Goal: Task Accomplishment & Management: Manage account settings

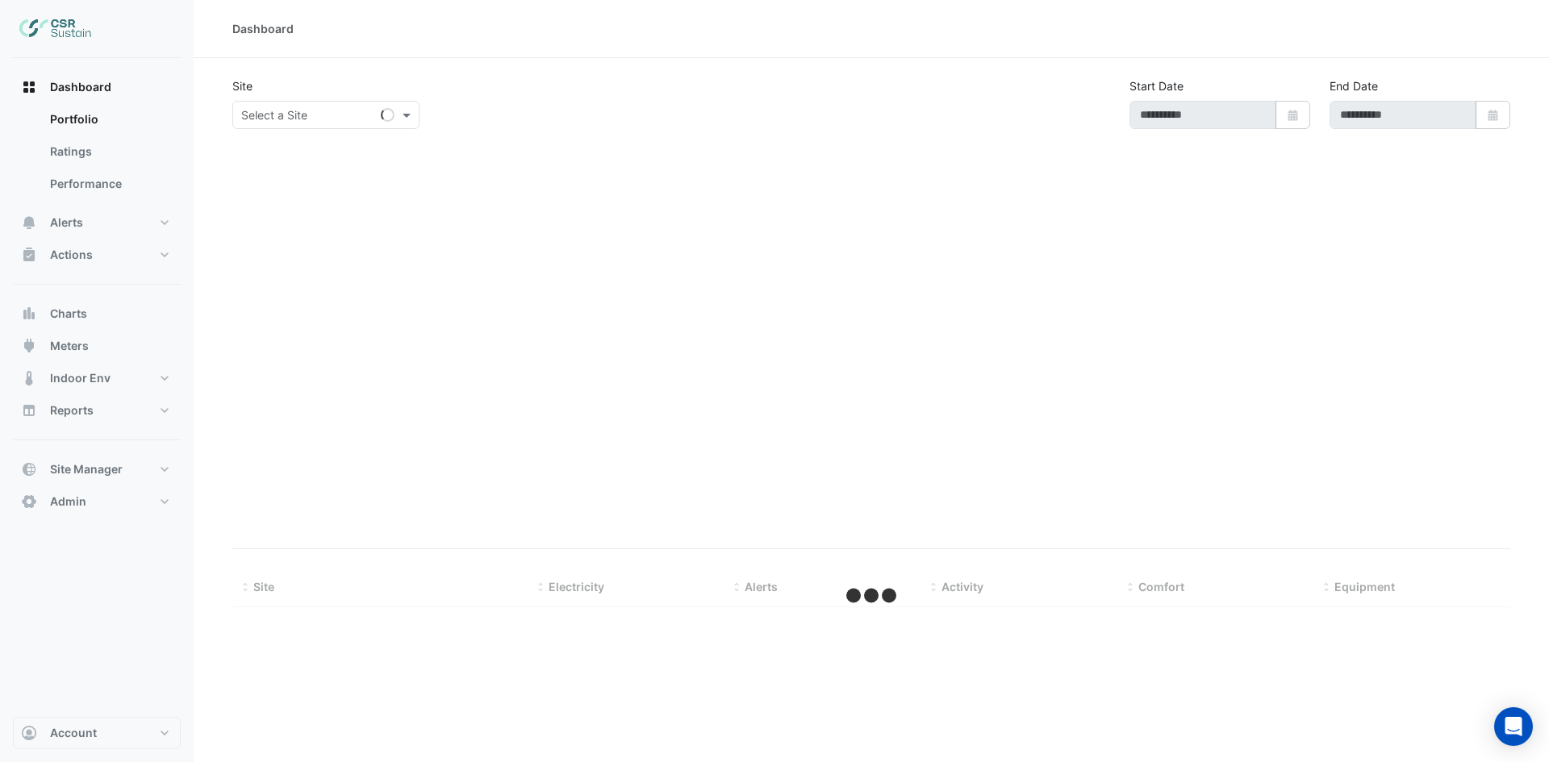
type input "**********"
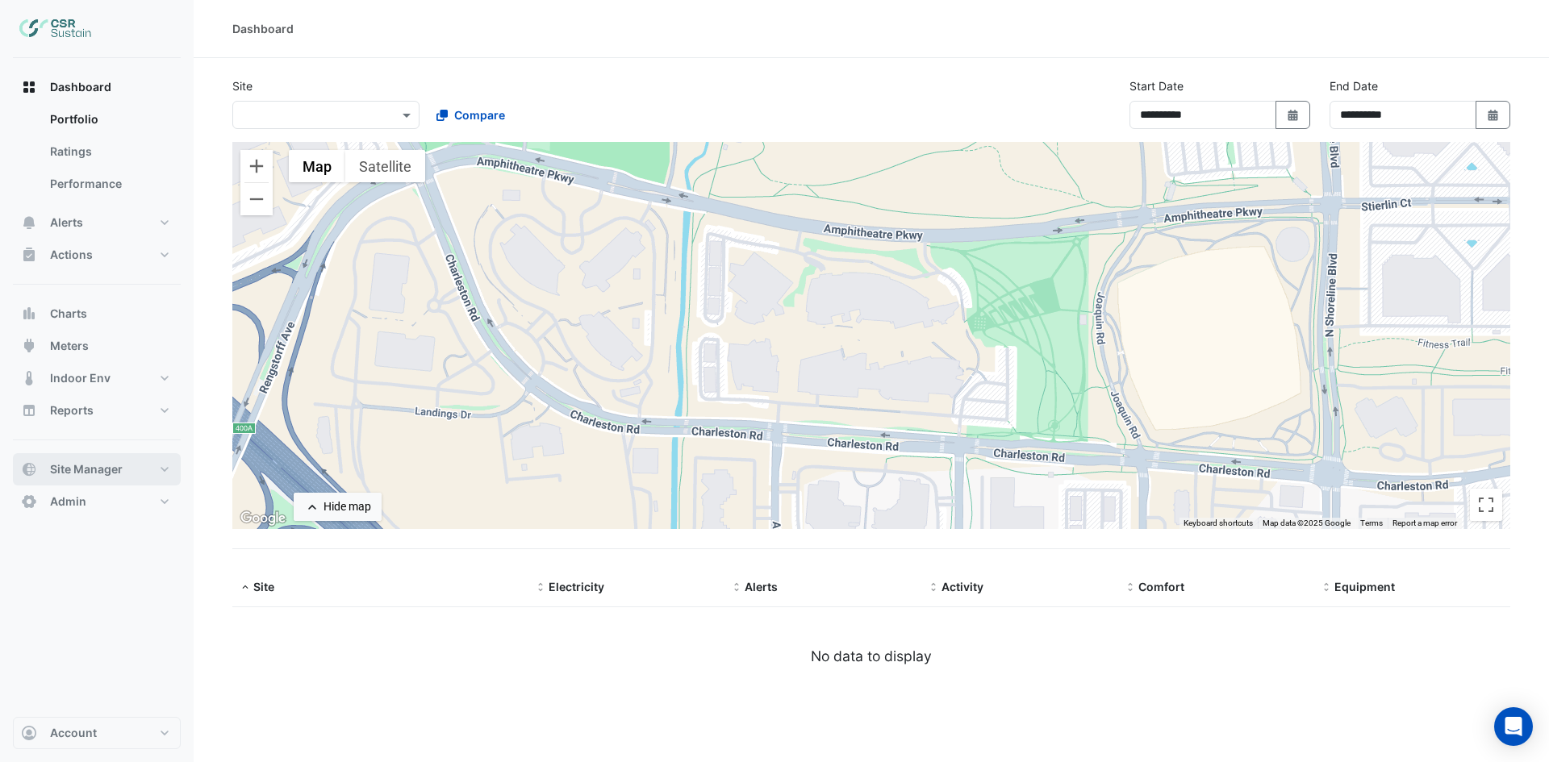
click at [159, 465] on button "Site Manager" at bounding box center [97, 469] width 168 height 32
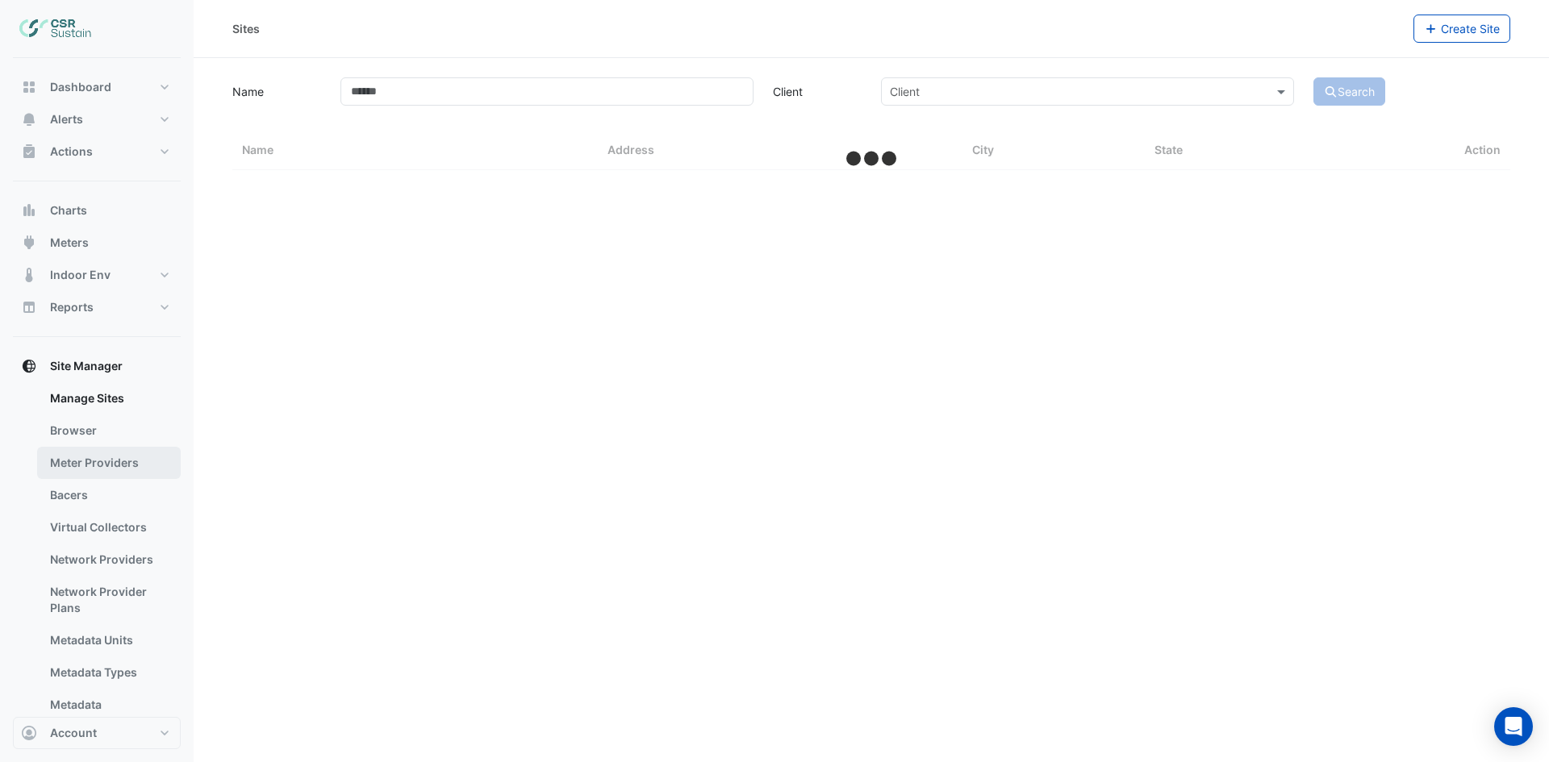
select select "***"
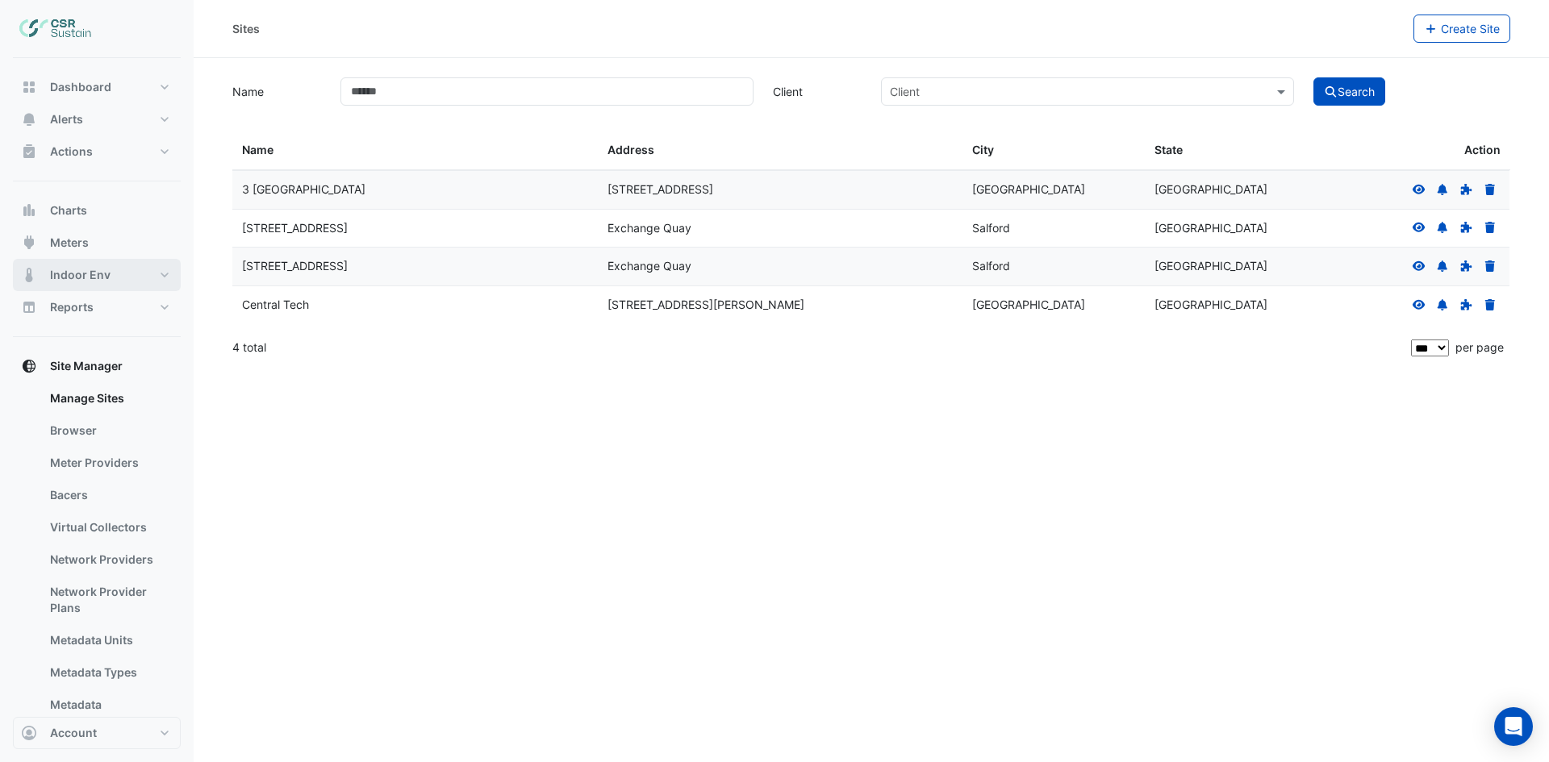
click at [144, 269] on button "Indoor Env" at bounding box center [97, 275] width 168 height 32
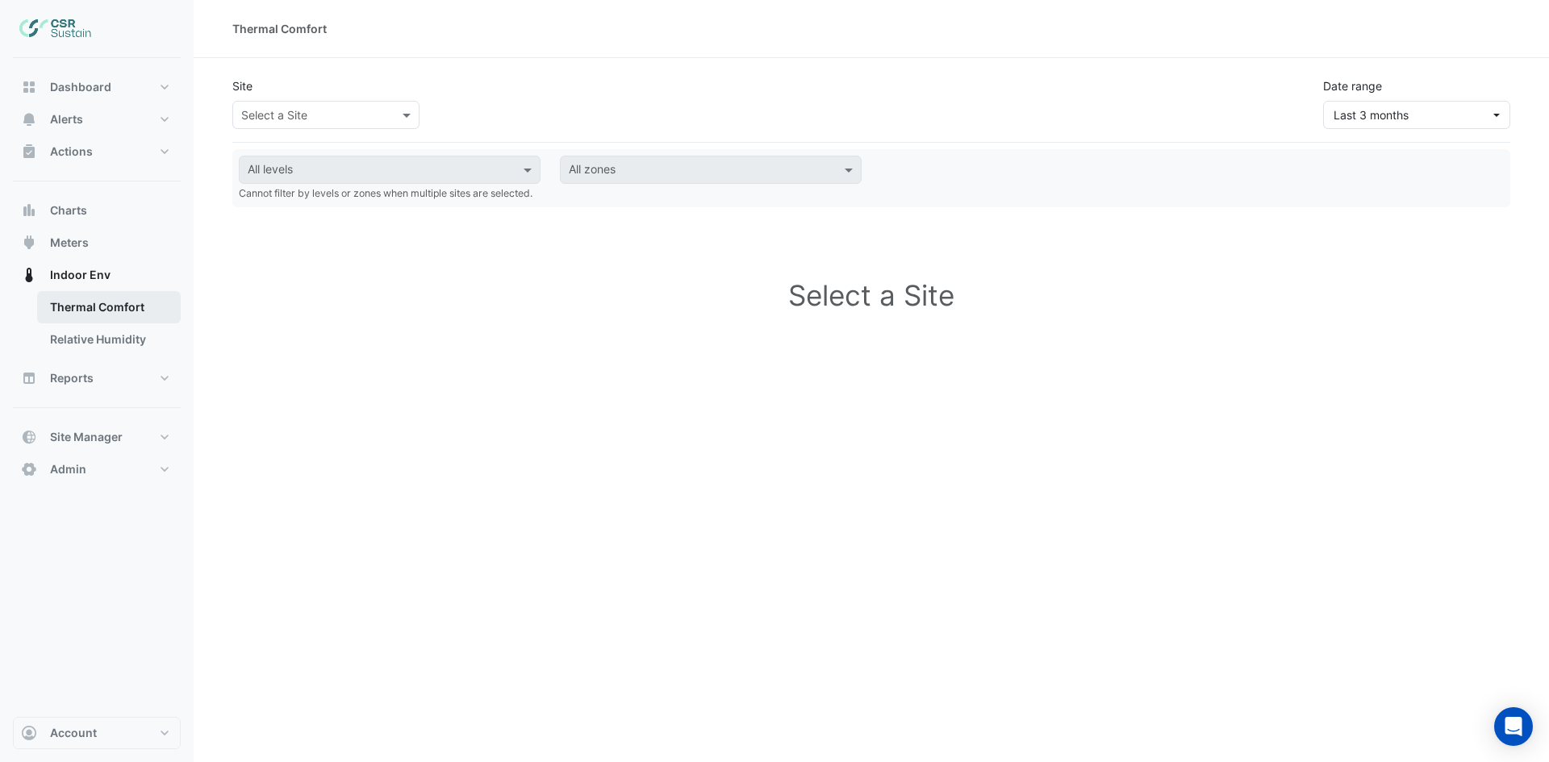
click at [150, 302] on link "Thermal Comfort" at bounding box center [109, 307] width 144 height 32
click at [387, 104] on div "Select a Site" at bounding box center [325, 115] width 187 height 28
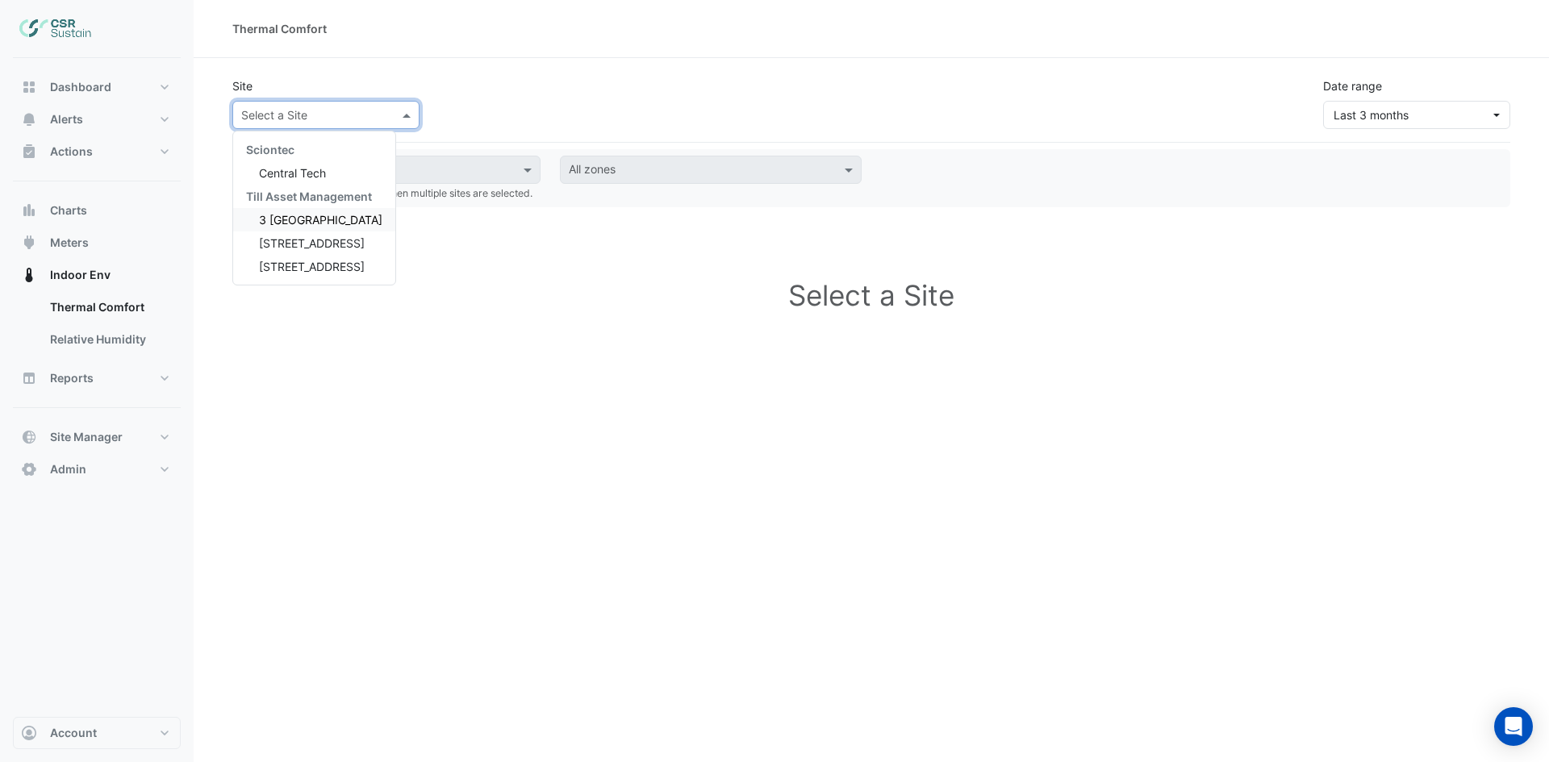
click at [317, 219] on span "3 [GEOGRAPHIC_DATA]" at bounding box center [320, 220] width 123 height 14
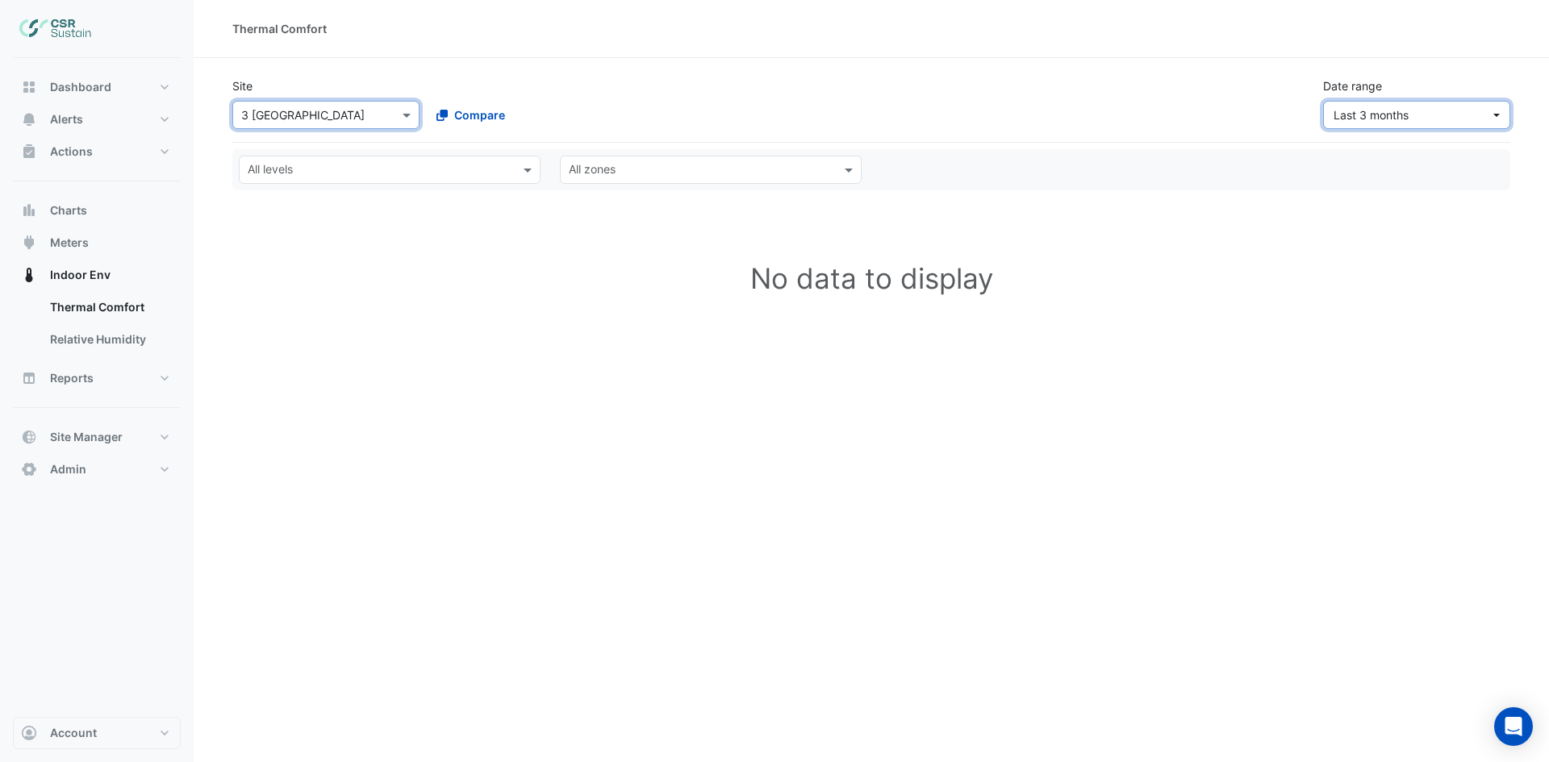
click at [1486, 117] on span "Last 3 months" at bounding box center [1411, 114] width 156 height 17
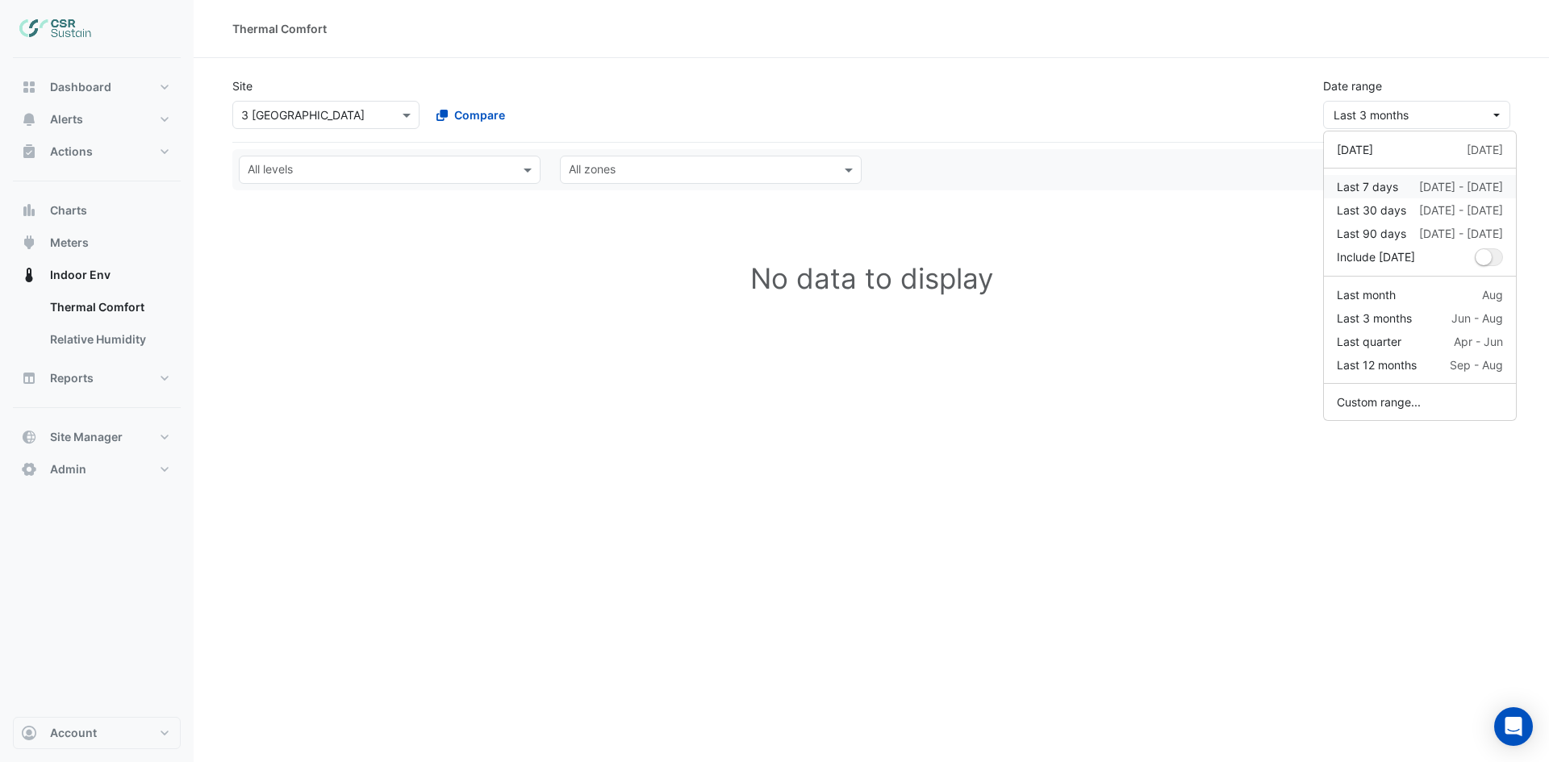
click at [1407, 181] on div "Last 7 days [DATE] - [DATE]" at bounding box center [1419, 186] width 166 height 17
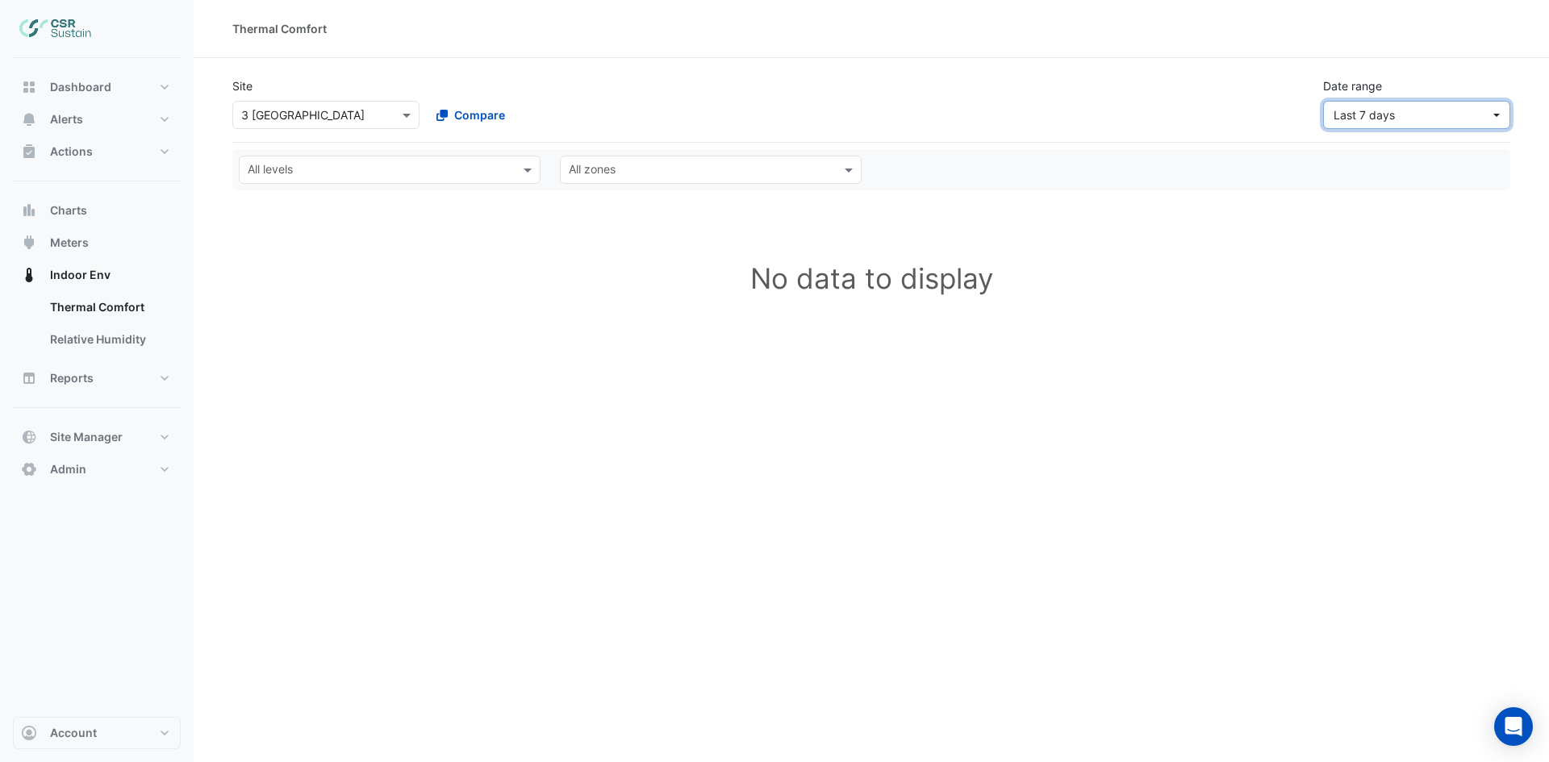
click at [1497, 119] on button "Last 7 days" at bounding box center [1416, 115] width 187 height 28
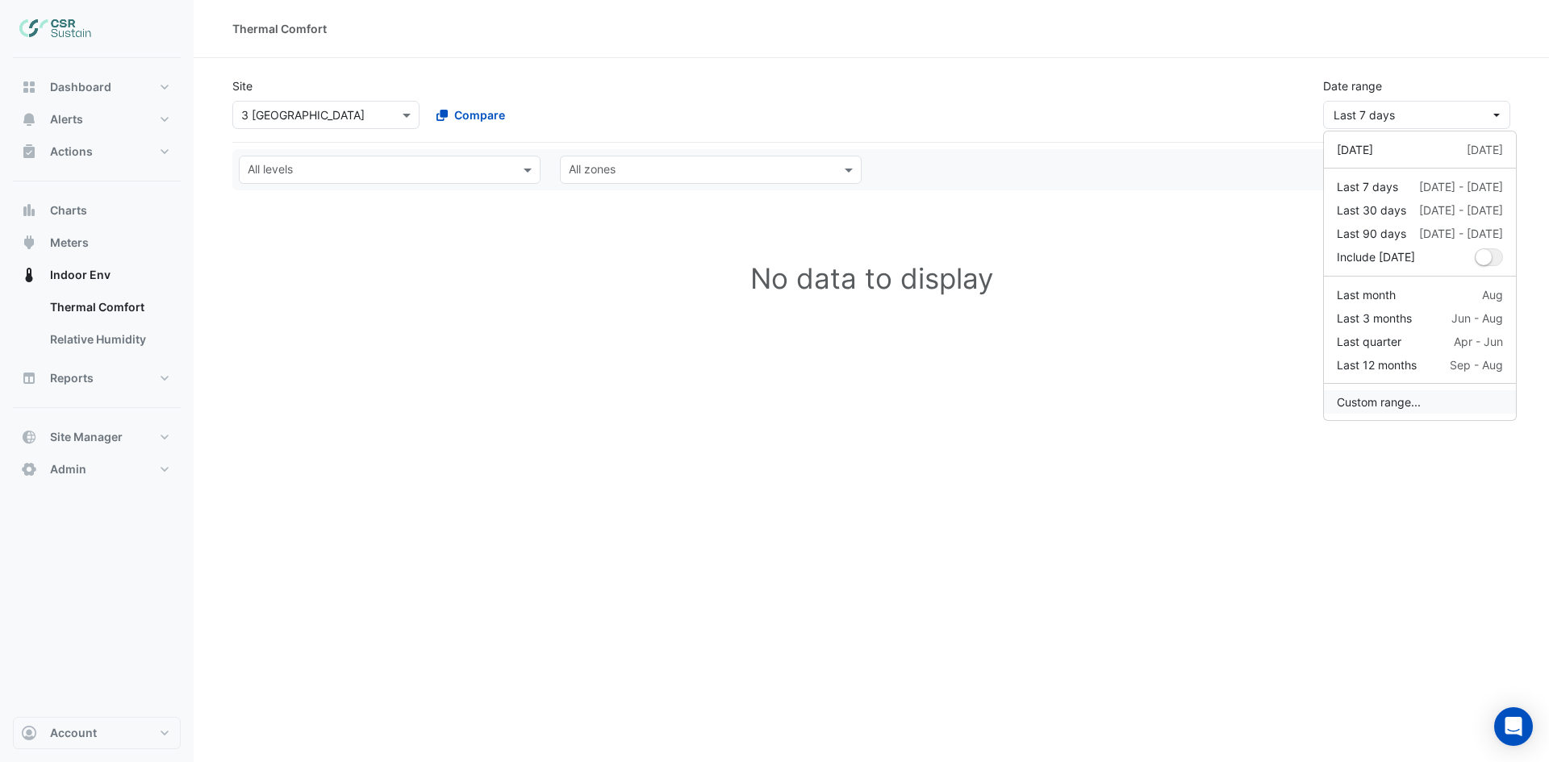
click at [1403, 398] on button "Custom range..." at bounding box center [1420, 401] width 192 height 23
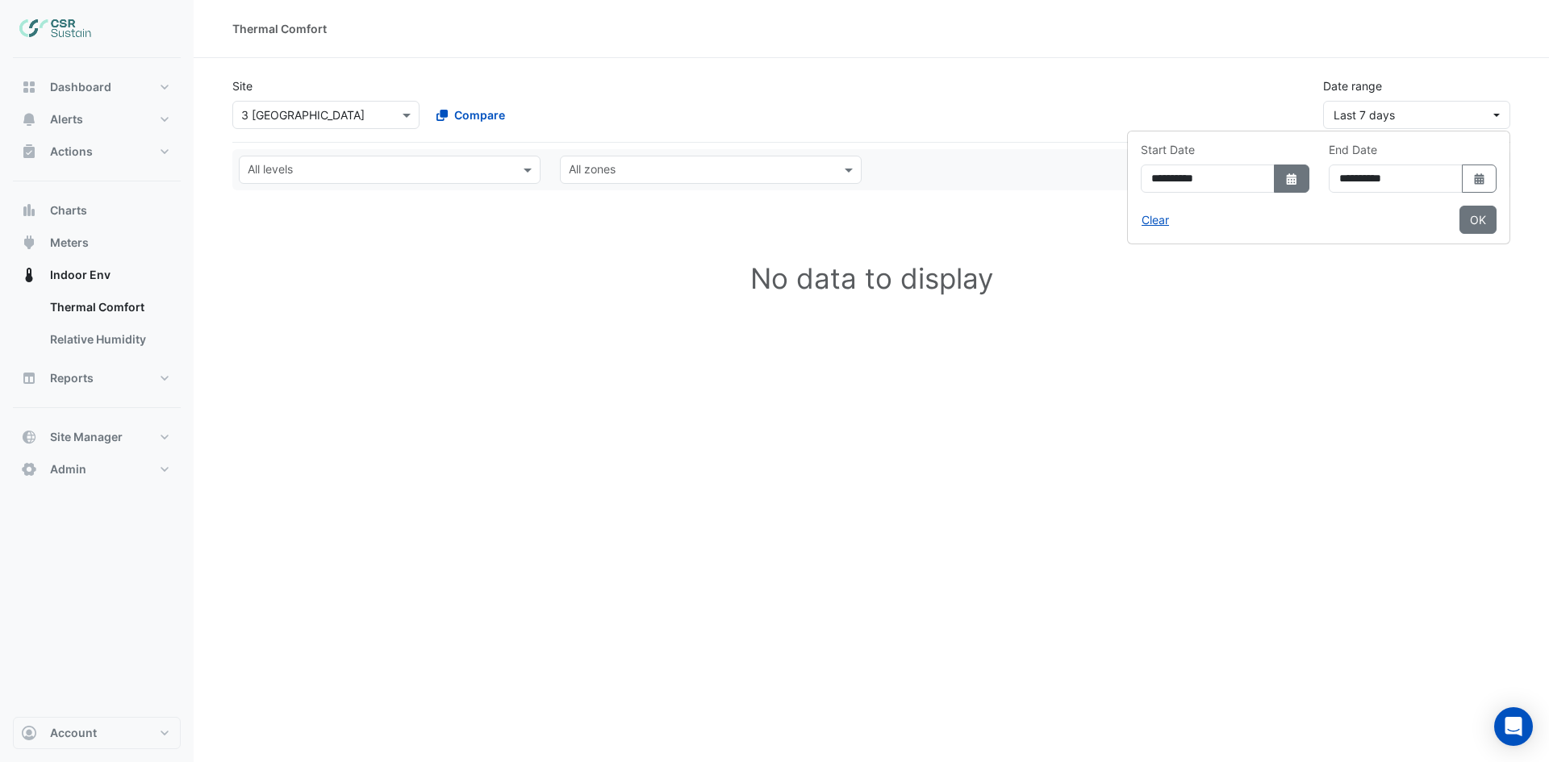
click at [1286, 181] on icon "dropDown" at bounding box center [1291, 178] width 10 height 11
select select "*"
select select "****"
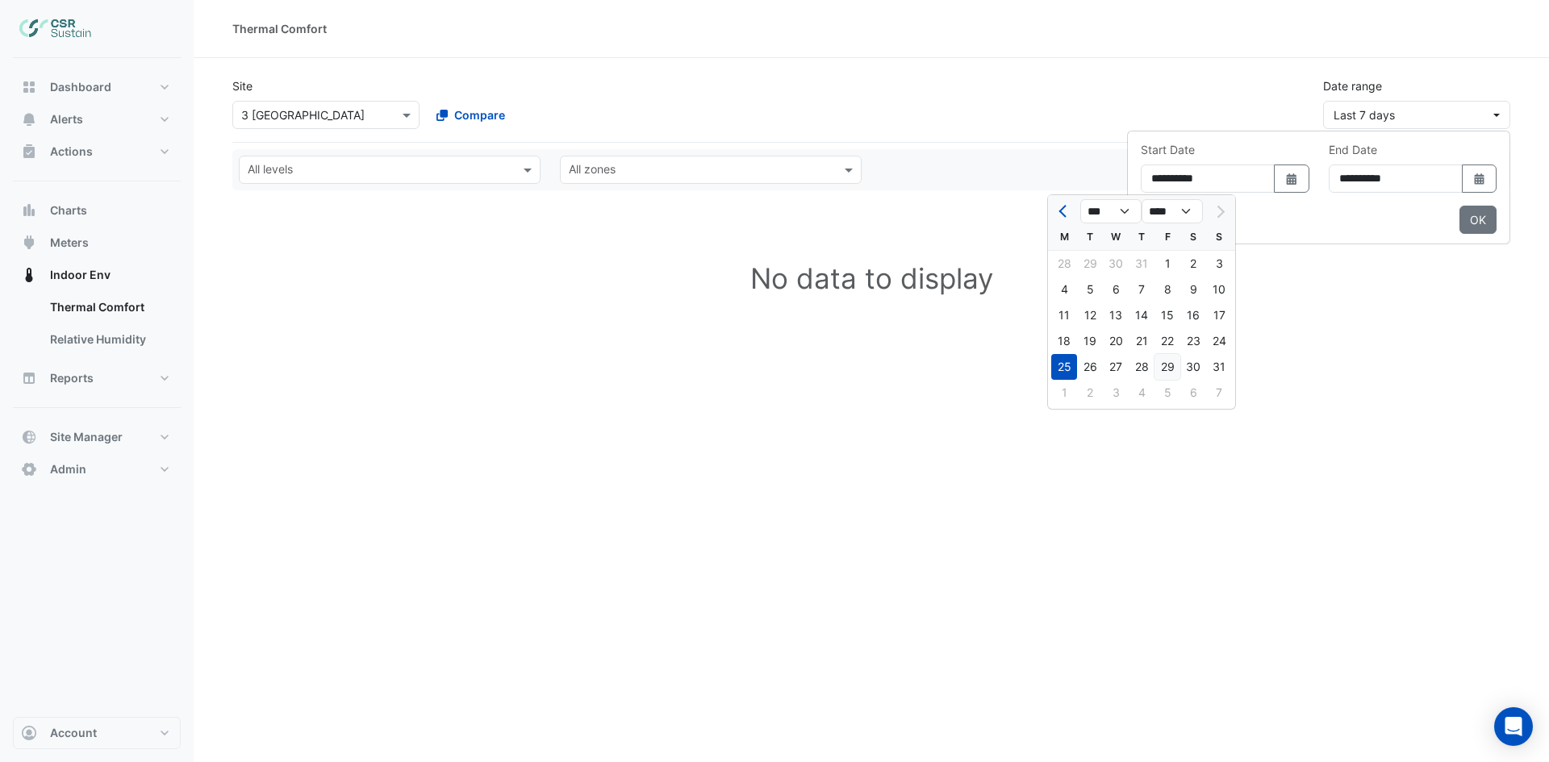
click at [1170, 370] on div "29" at bounding box center [1167, 367] width 26 height 26
type input "**********"
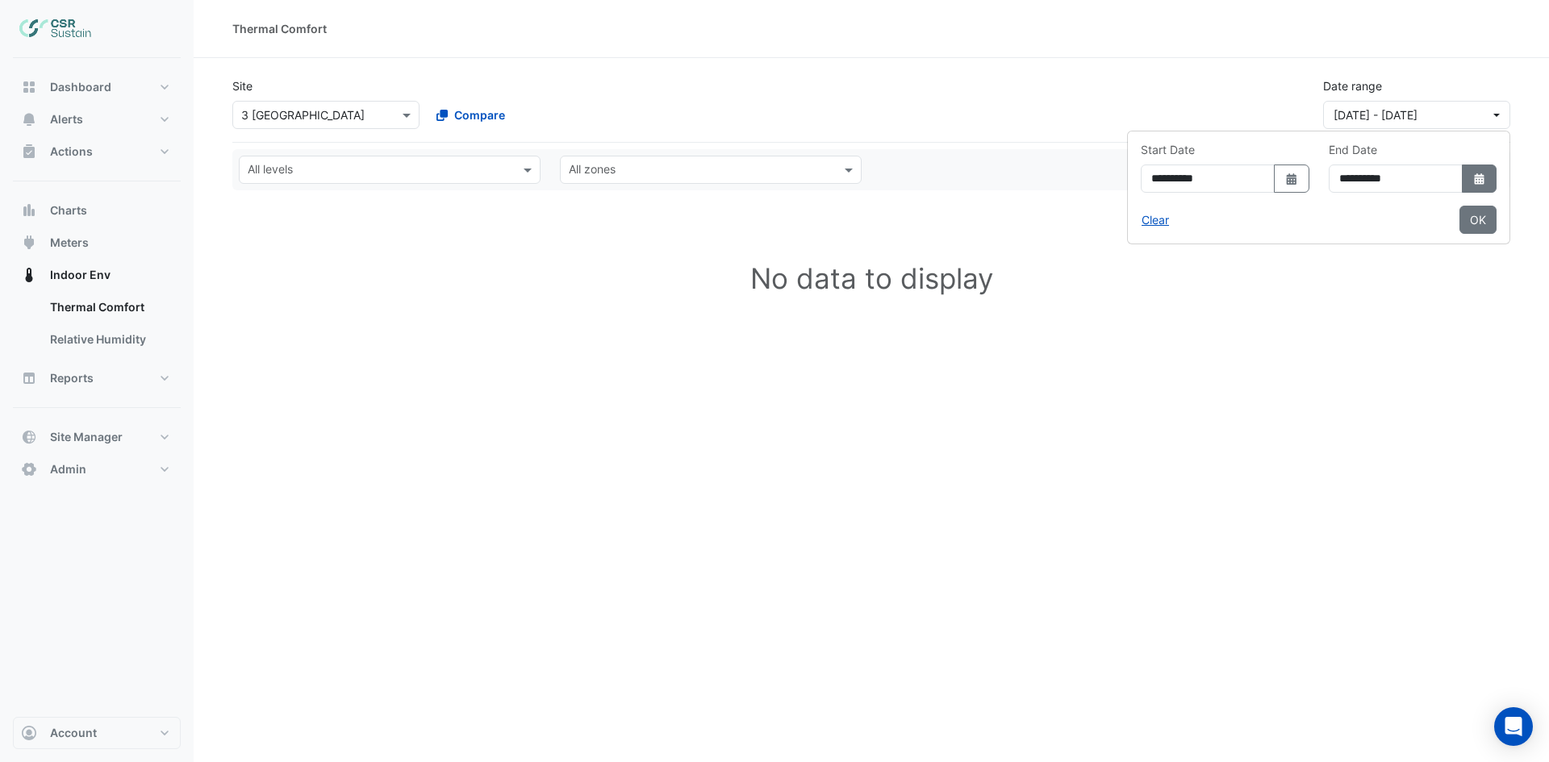
click at [1477, 182] on icon "dropDown" at bounding box center [1479, 178] width 10 height 11
click at [1449, 212] on span "Next month" at bounding box center [1450, 212] width 12 height 12
select select "*"
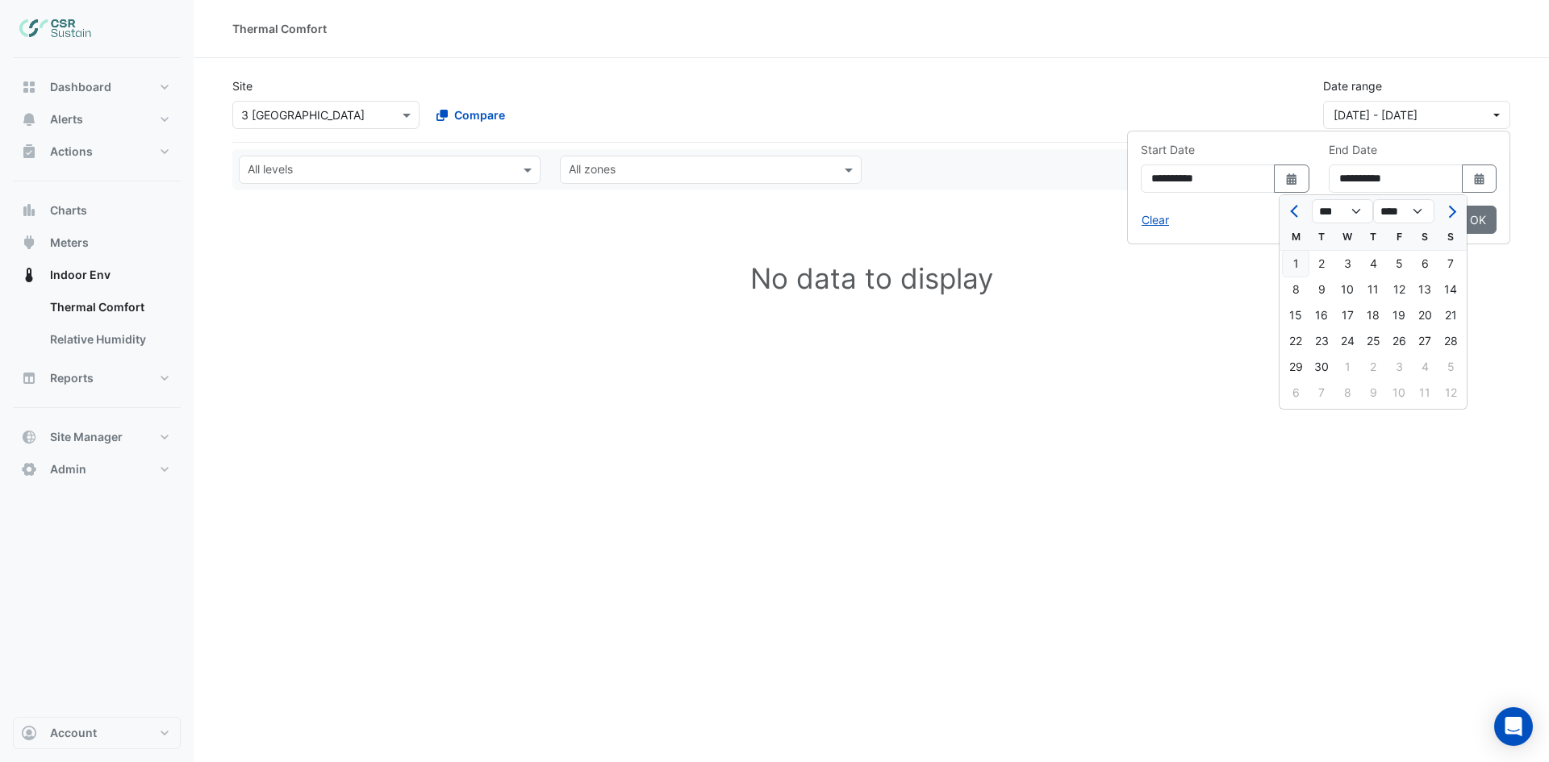
click at [1299, 265] on div "1" at bounding box center [1295, 264] width 26 height 26
type input "**********"
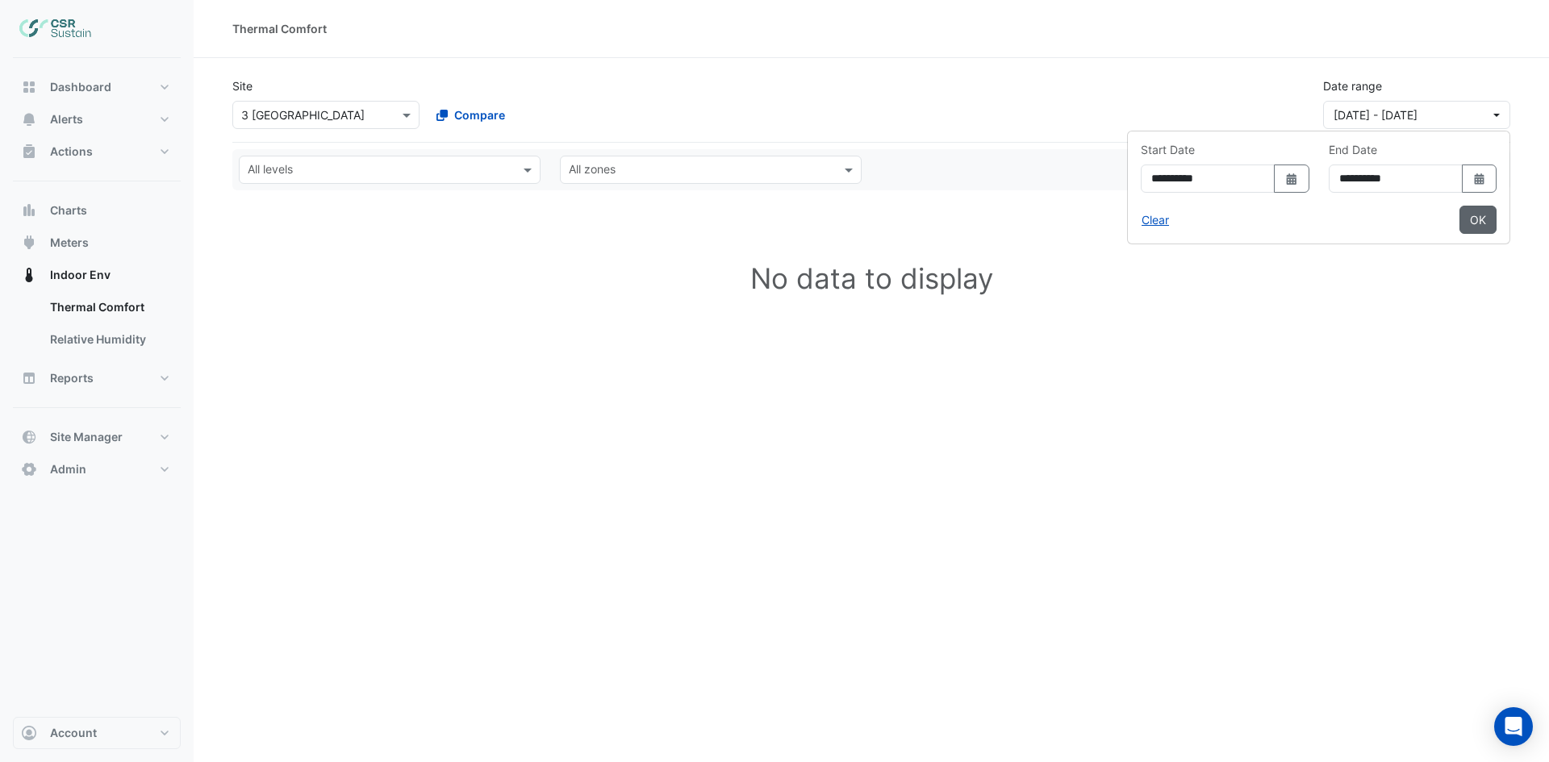
click at [1481, 227] on button "OK" at bounding box center [1477, 220] width 37 height 28
click at [1478, 113] on span "[DATE] - [DATE]" at bounding box center [1411, 114] width 156 height 17
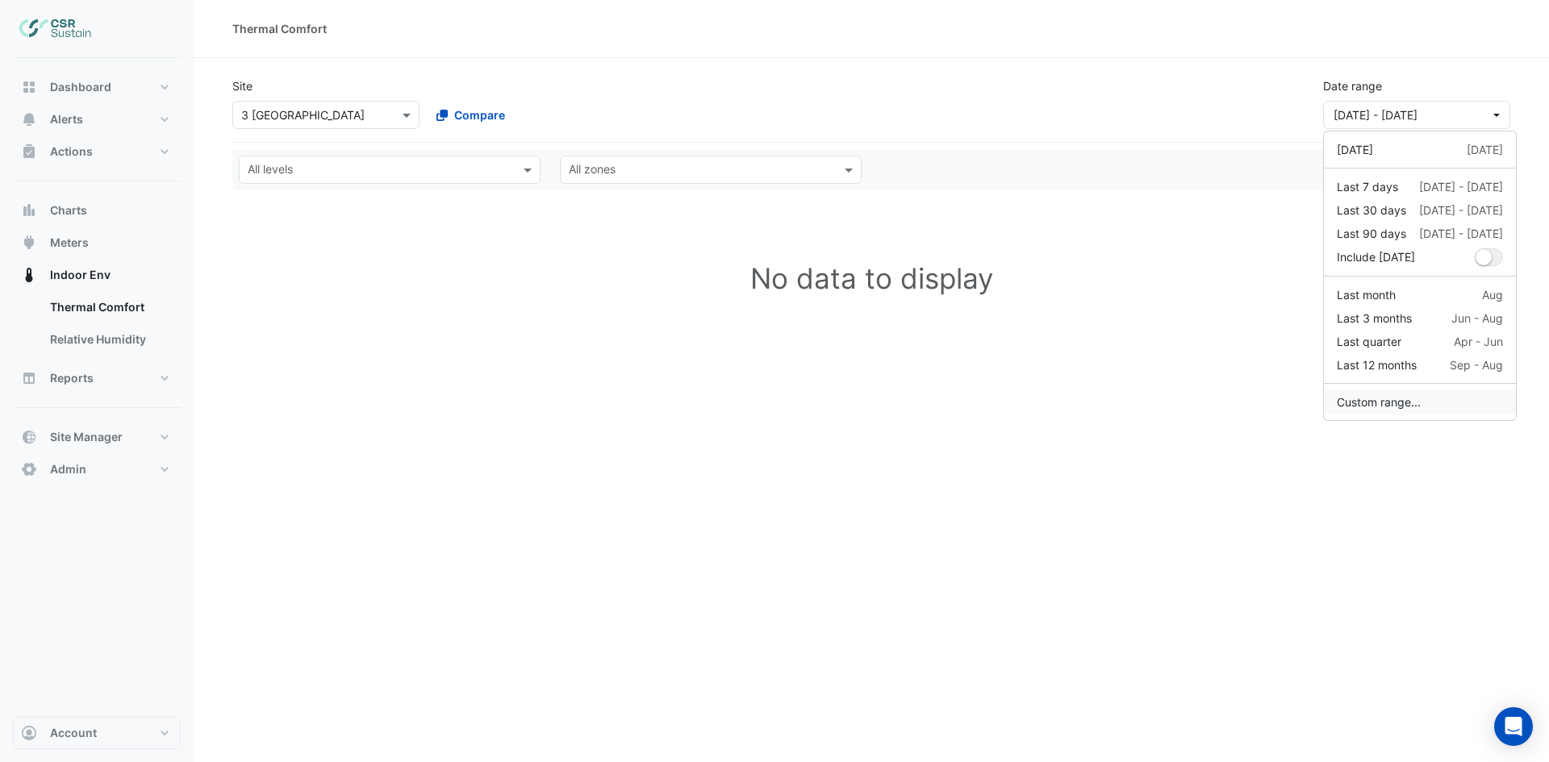
click at [1387, 402] on button "Custom range..." at bounding box center [1420, 401] width 192 height 23
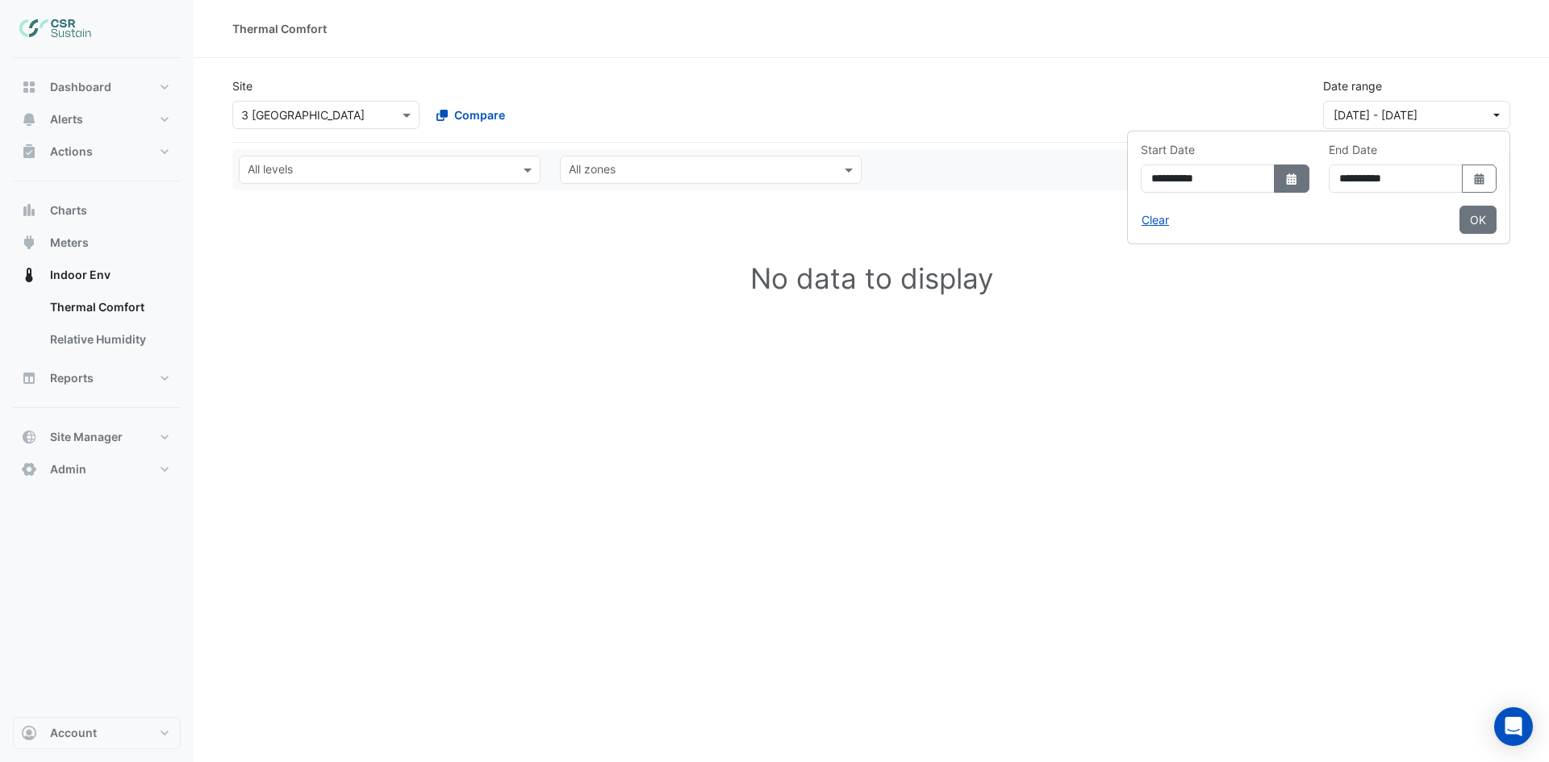
click at [1274, 171] on button "Select Date" at bounding box center [1291, 179] width 35 height 28
select select "*"
select select "****"
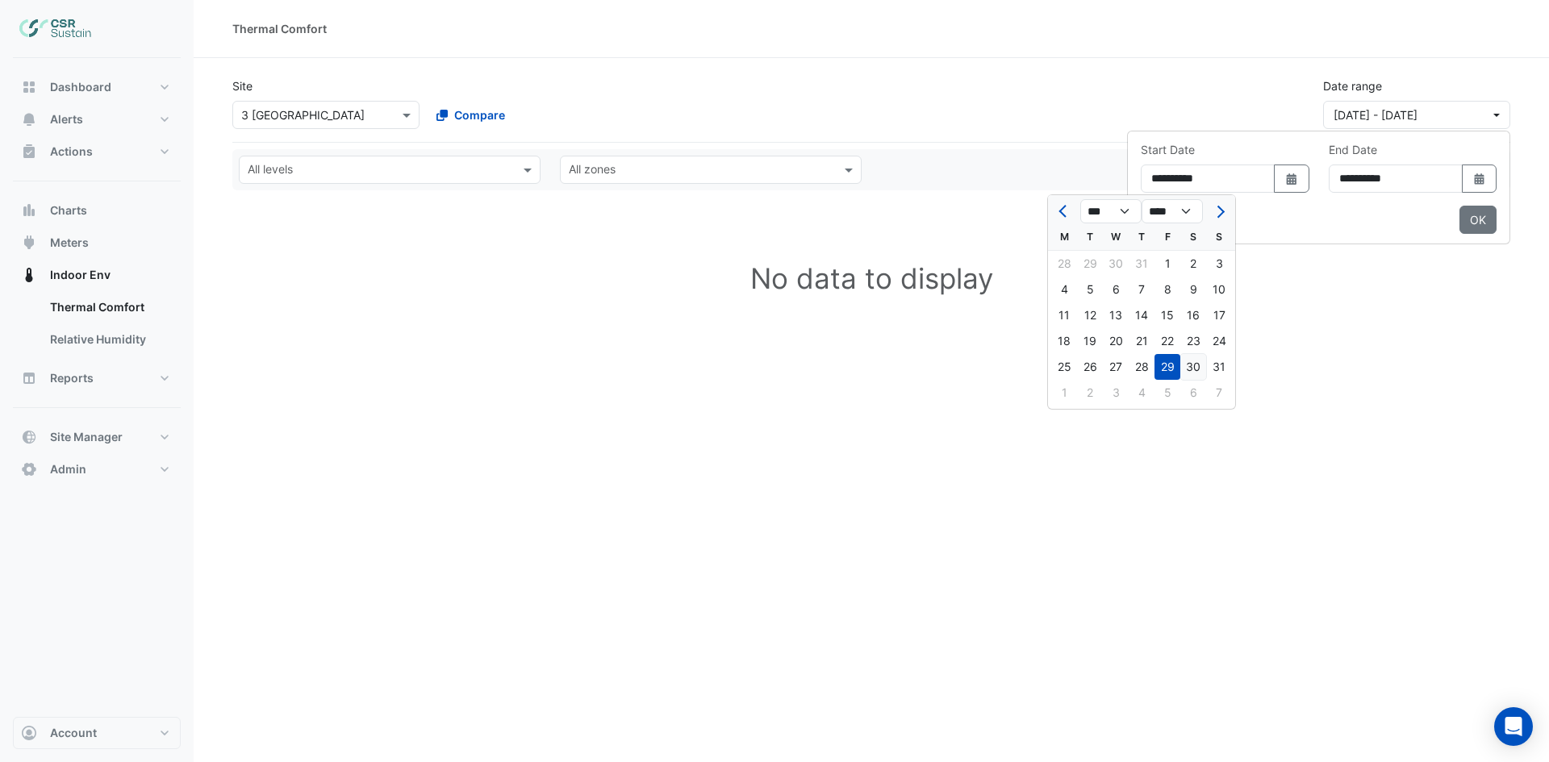
click at [1193, 365] on div "30" at bounding box center [1193, 367] width 26 height 26
type input "**********"
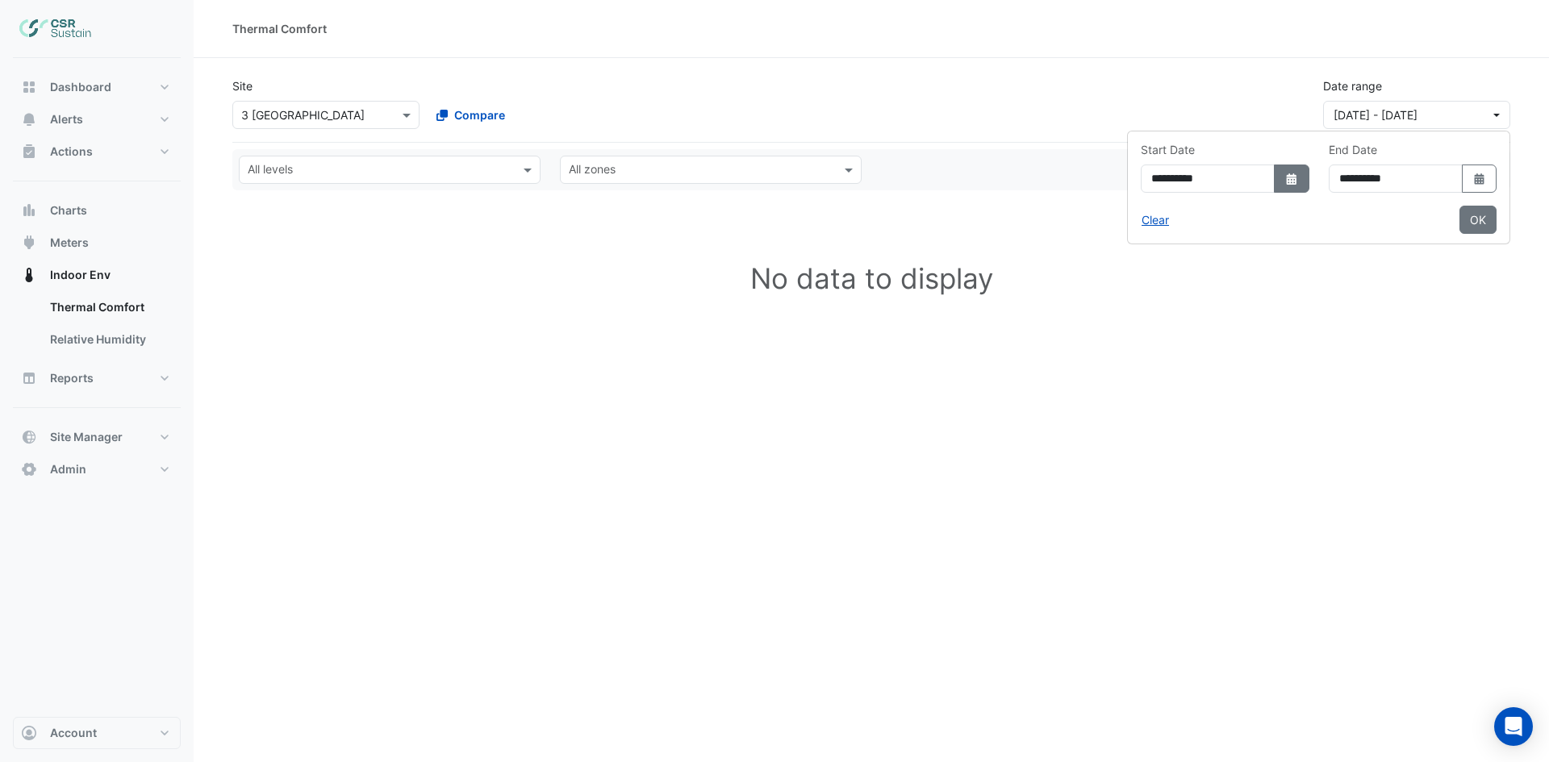
click at [1286, 177] on icon "dropDown" at bounding box center [1291, 178] width 10 height 11
select select "*"
select select "****"
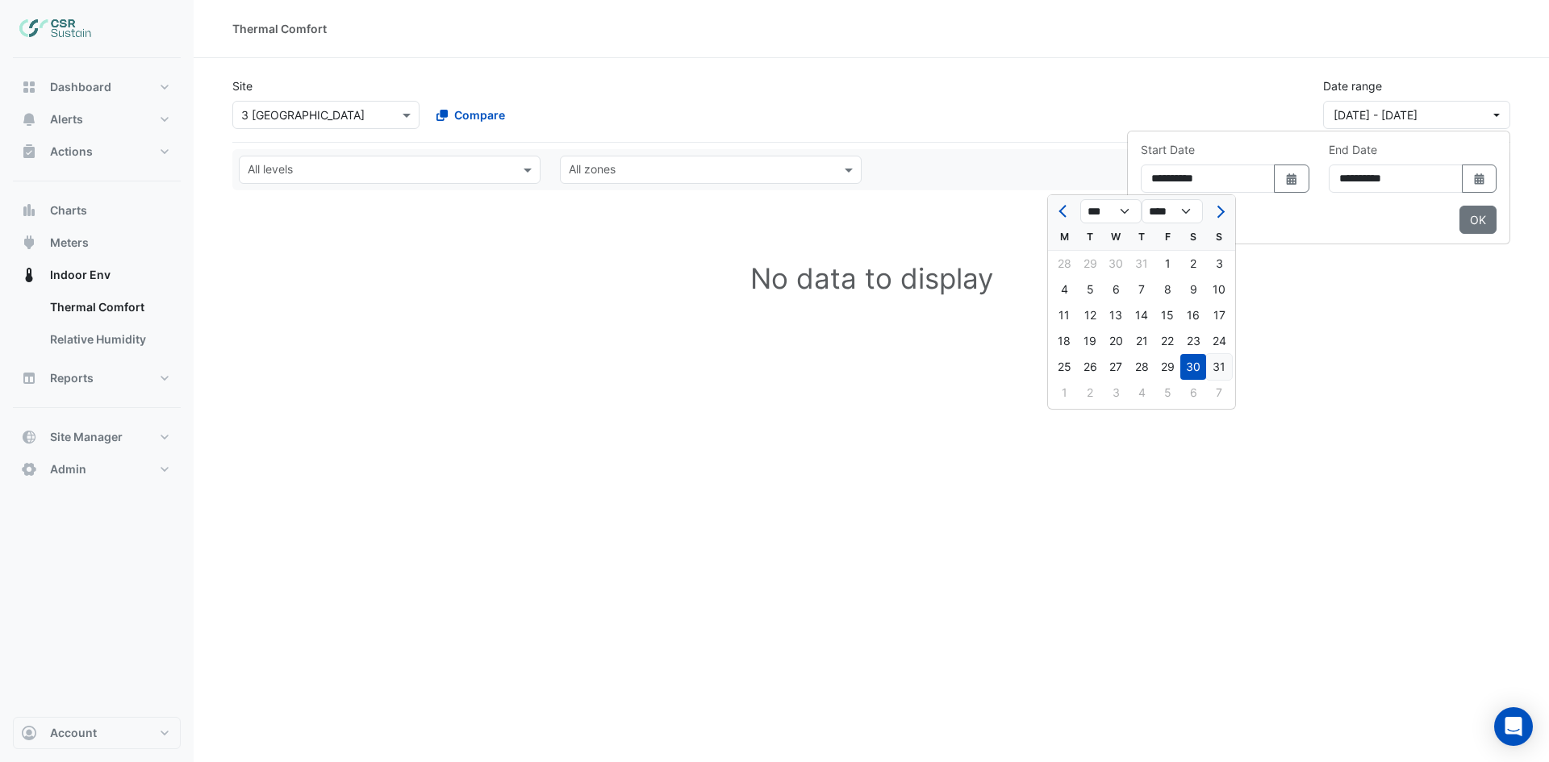
click at [1217, 361] on div "31" at bounding box center [1219, 367] width 26 height 26
type input "**********"
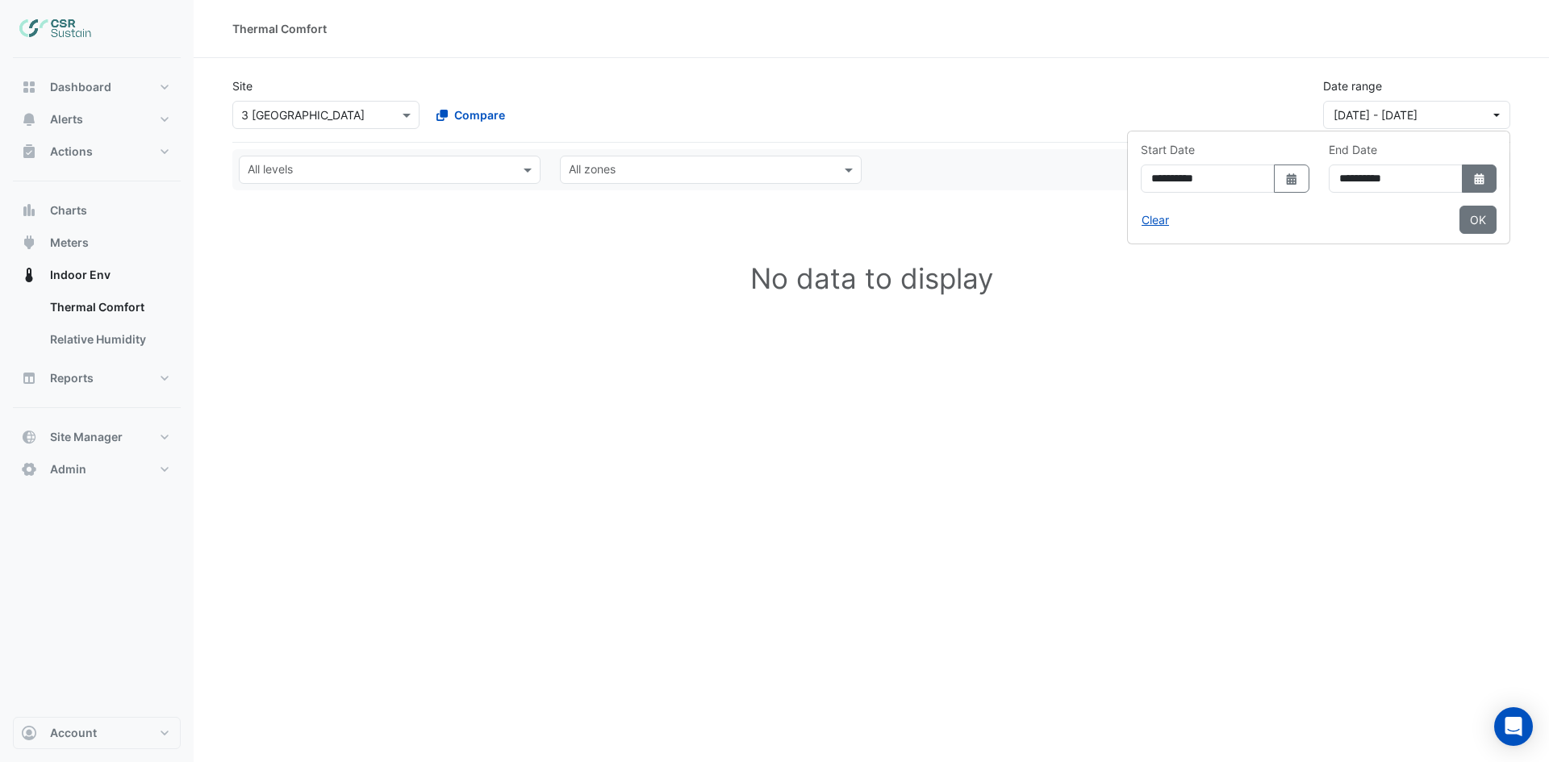
click at [1486, 178] on button "Select Date" at bounding box center [1478, 179] width 35 height 28
select select "*"
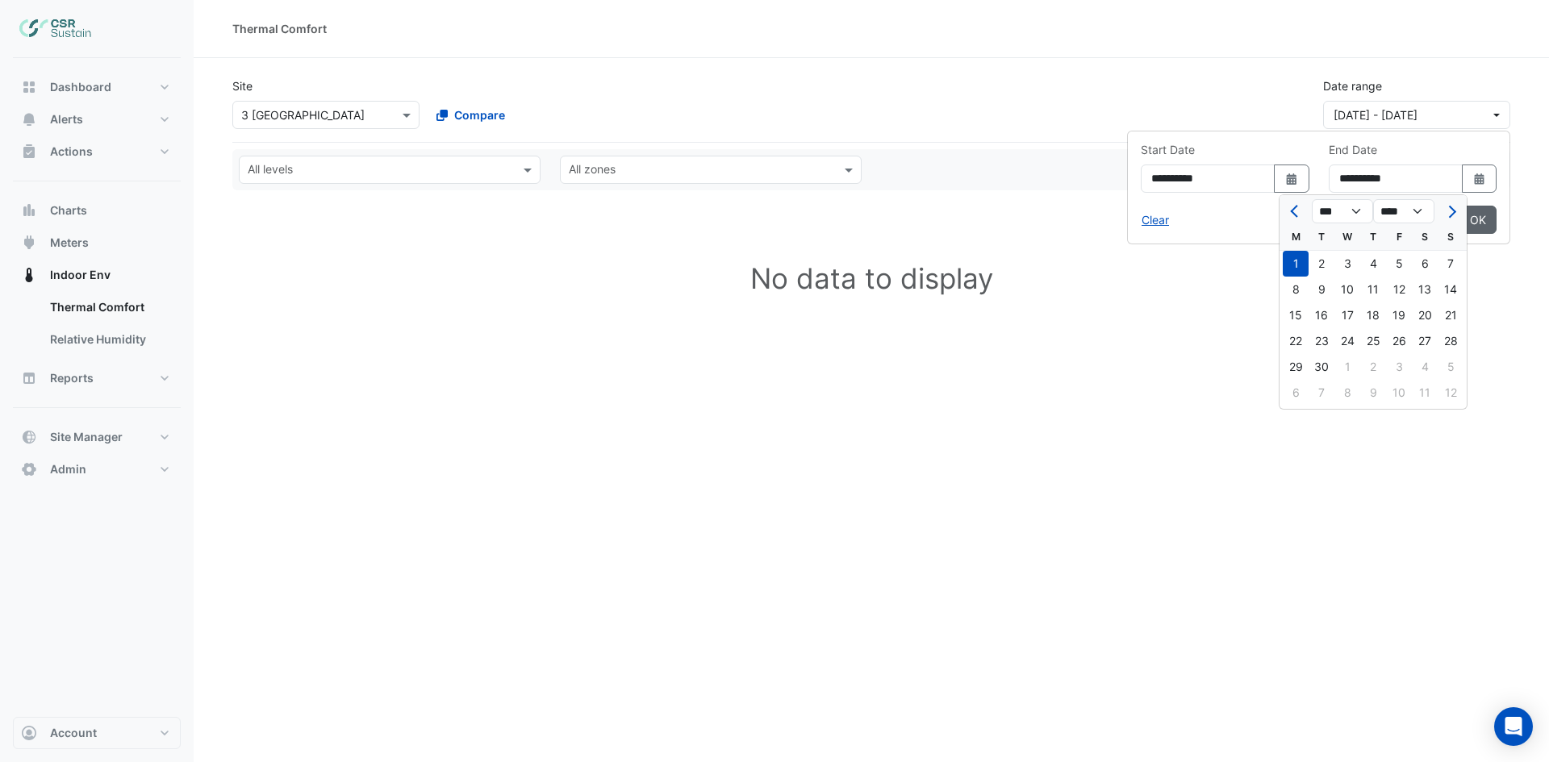
click at [1482, 220] on button "OK" at bounding box center [1477, 220] width 37 height 28
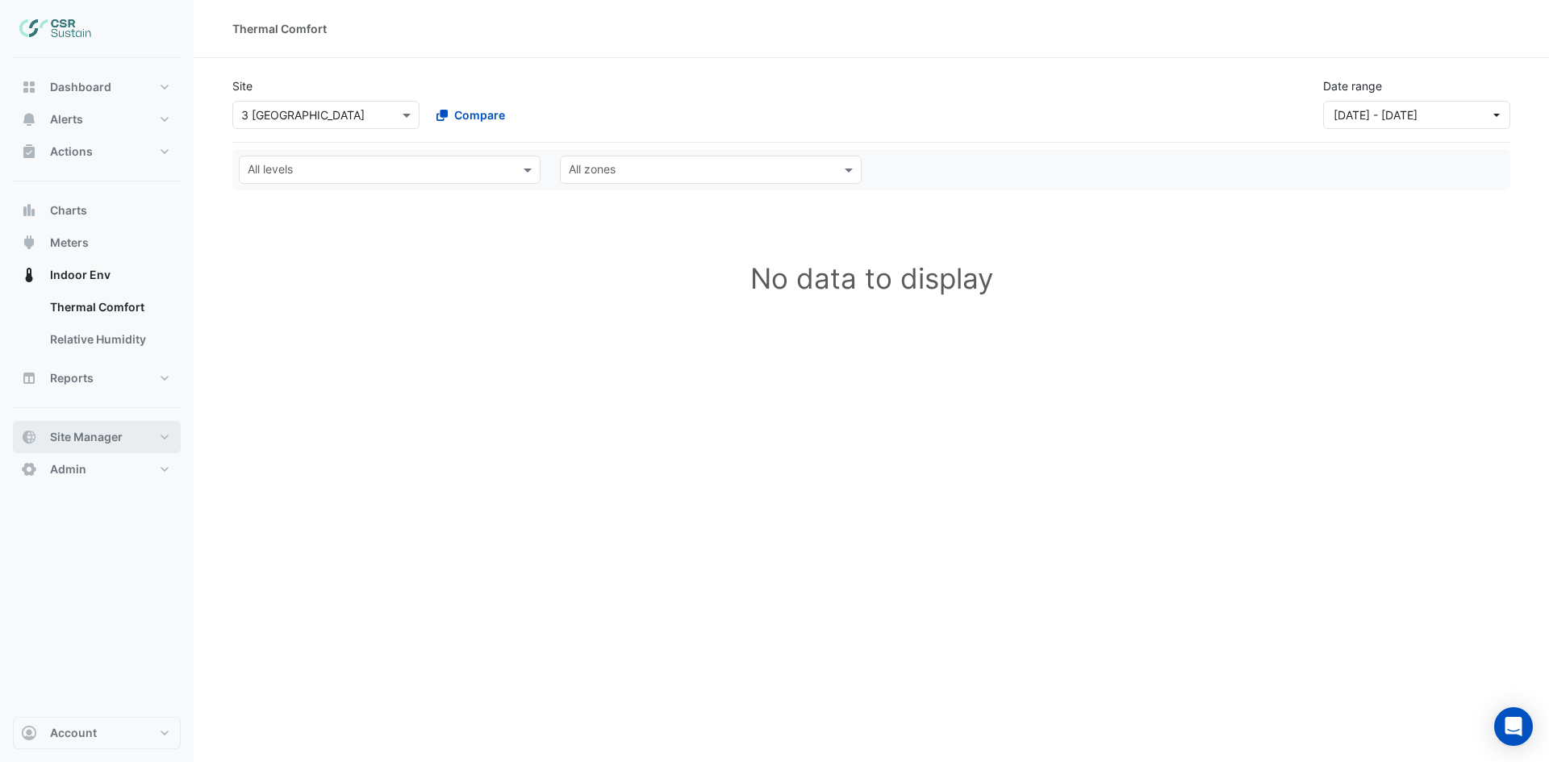
click at [162, 440] on button "Site Manager" at bounding box center [97, 437] width 168 height 32
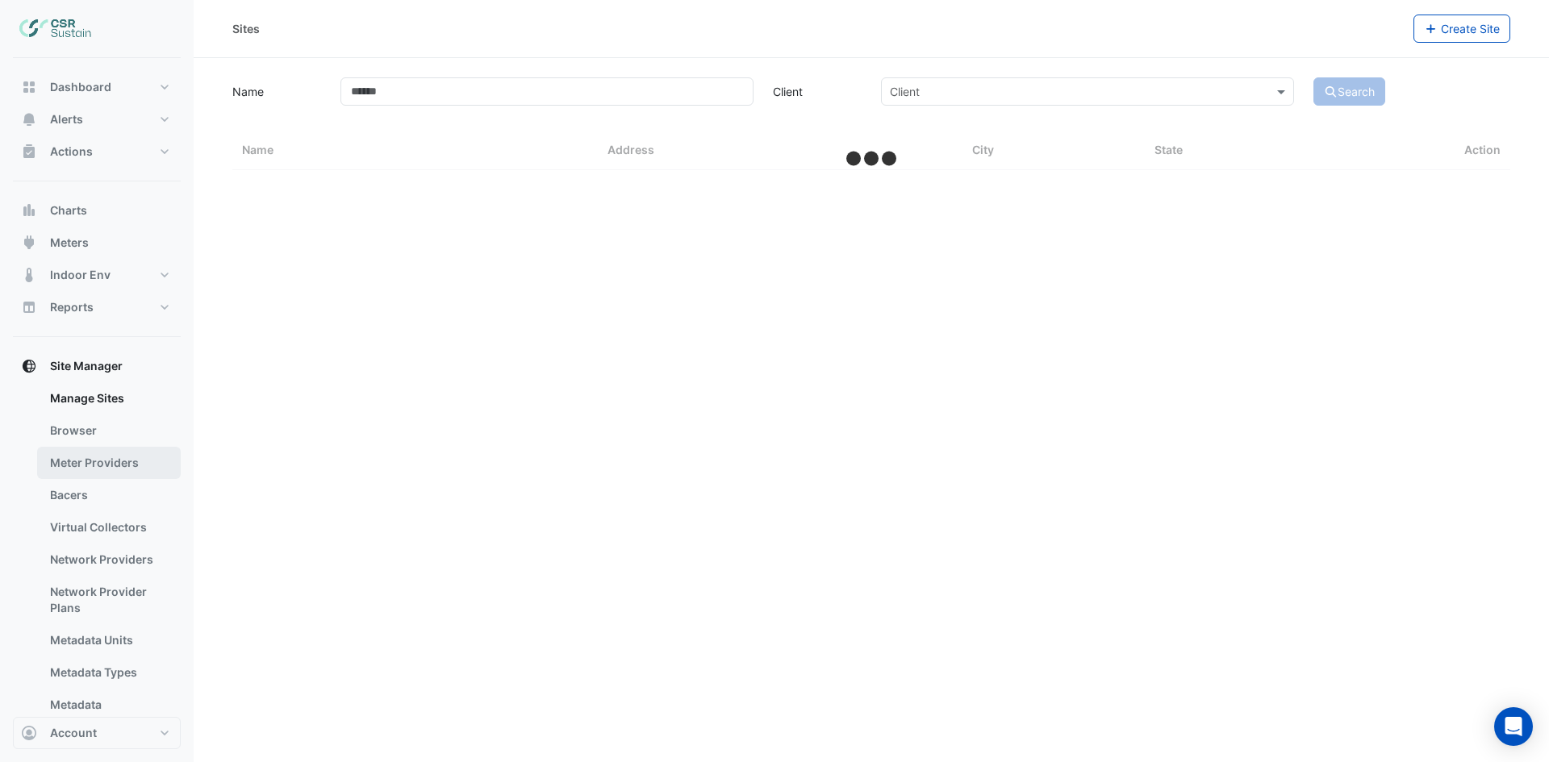
select select "***"
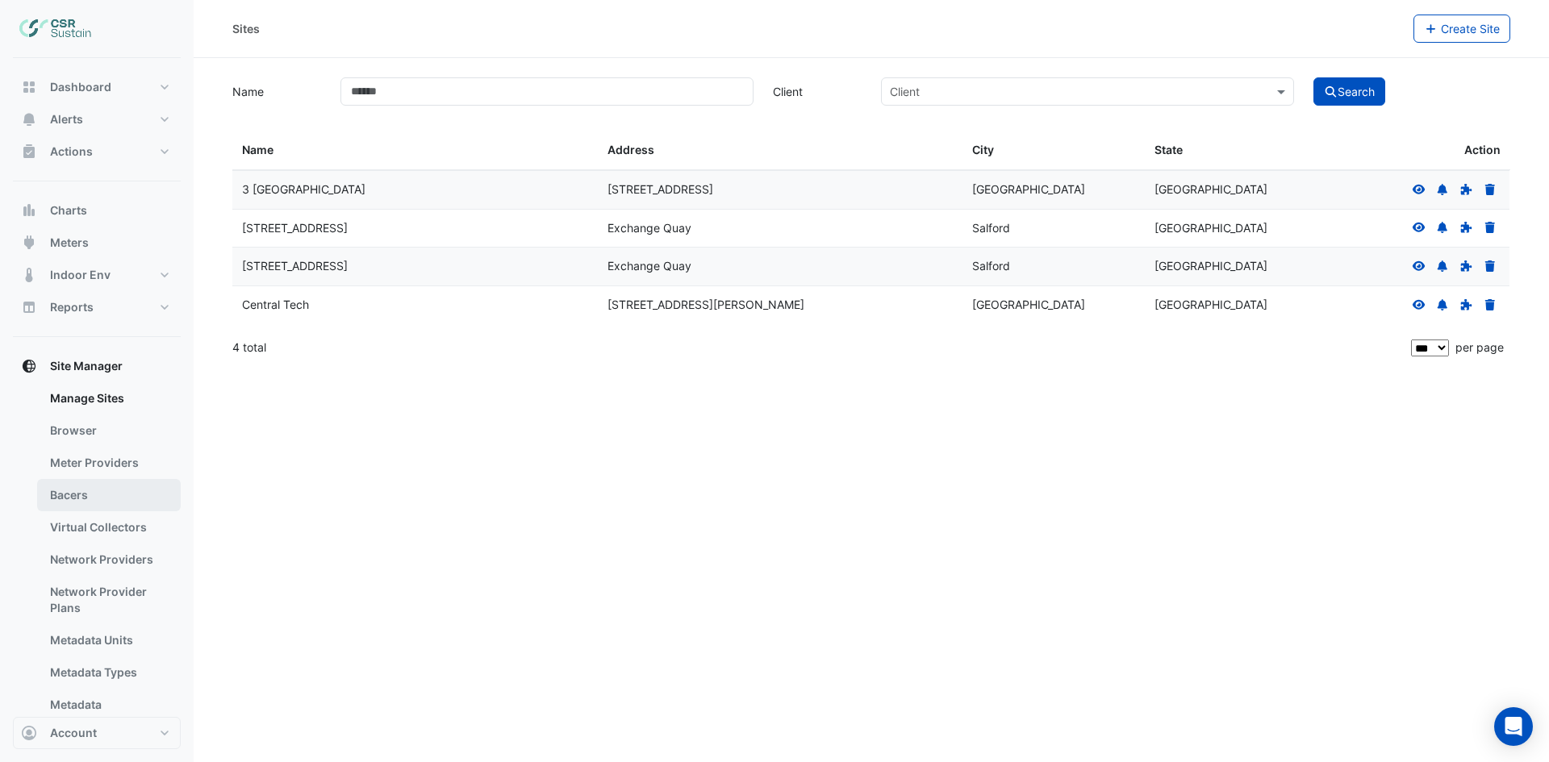
click at [113, 490] on link "Bacers" at bounding box center [109, 495] width 144 height 32
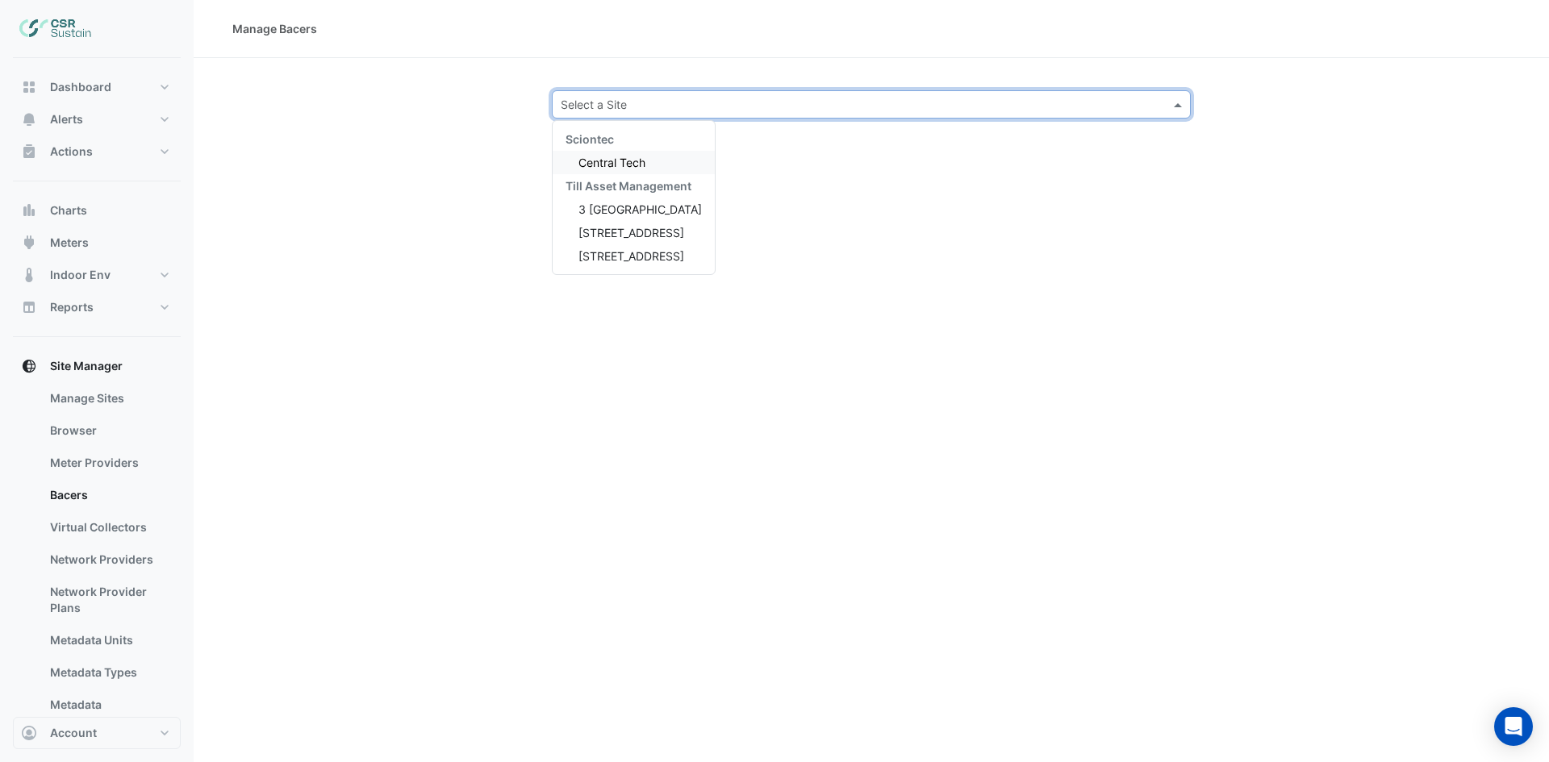
click at [747, 94] on div "Select a Site" at bounding box center [871, 104] width 639 height 28
click at [619, 206] on span "3 [GEOGRAPHIC_DATA]" at bounding box center [639, 209] width 123 height 14
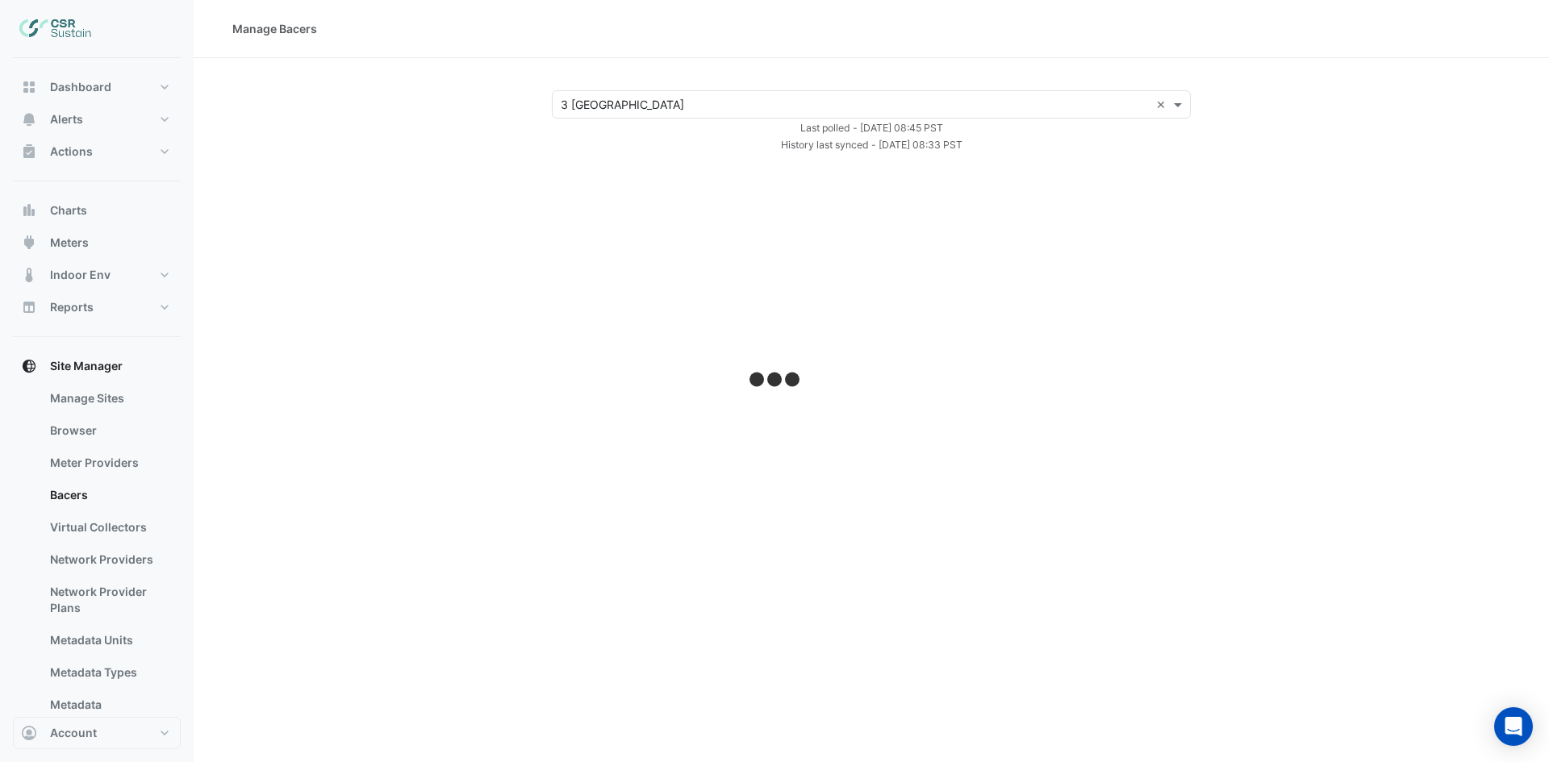
select select "***"
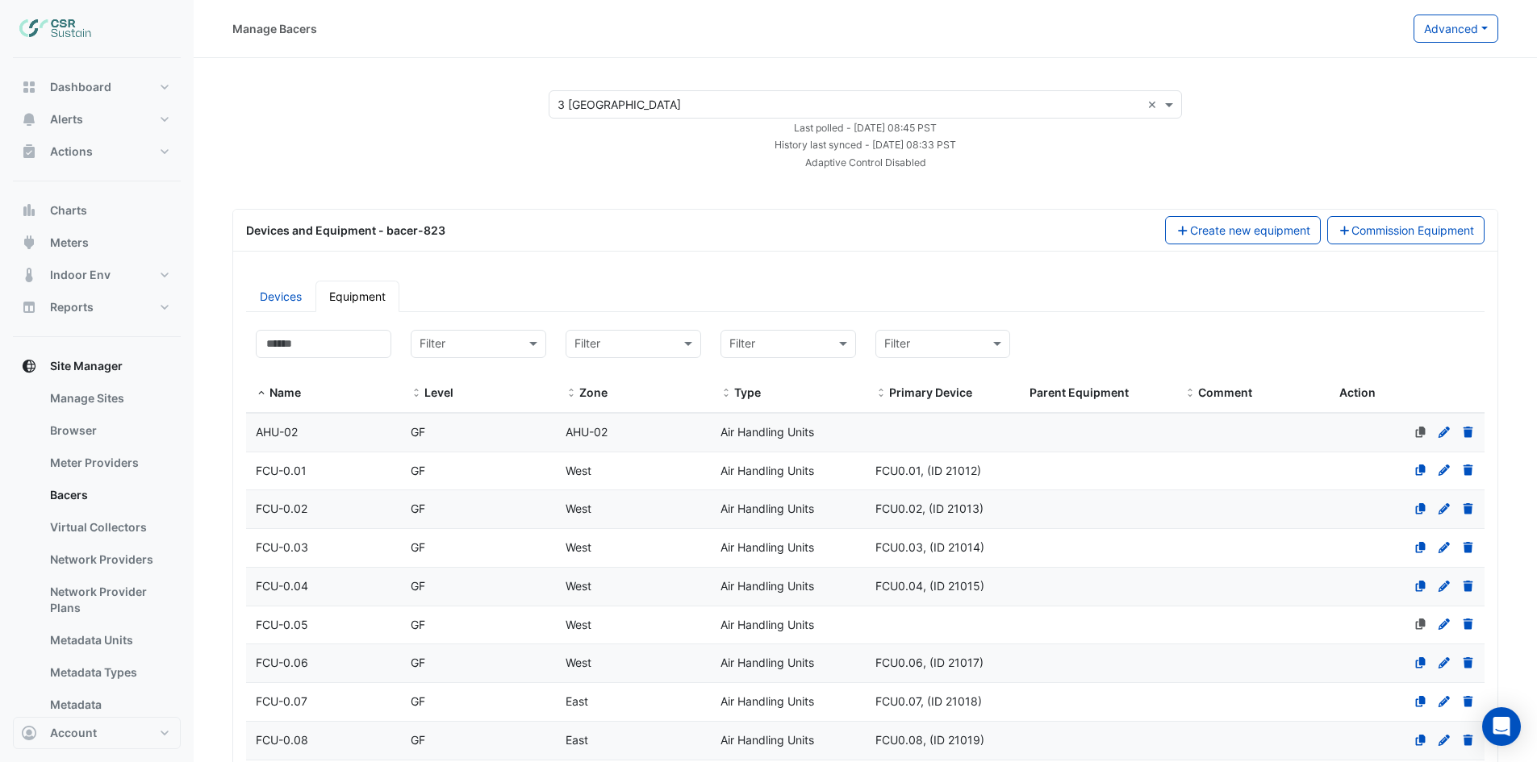
click at [309, 473] on div "FCU-0.01" at bounding box center [323, 471] width 155 height 19
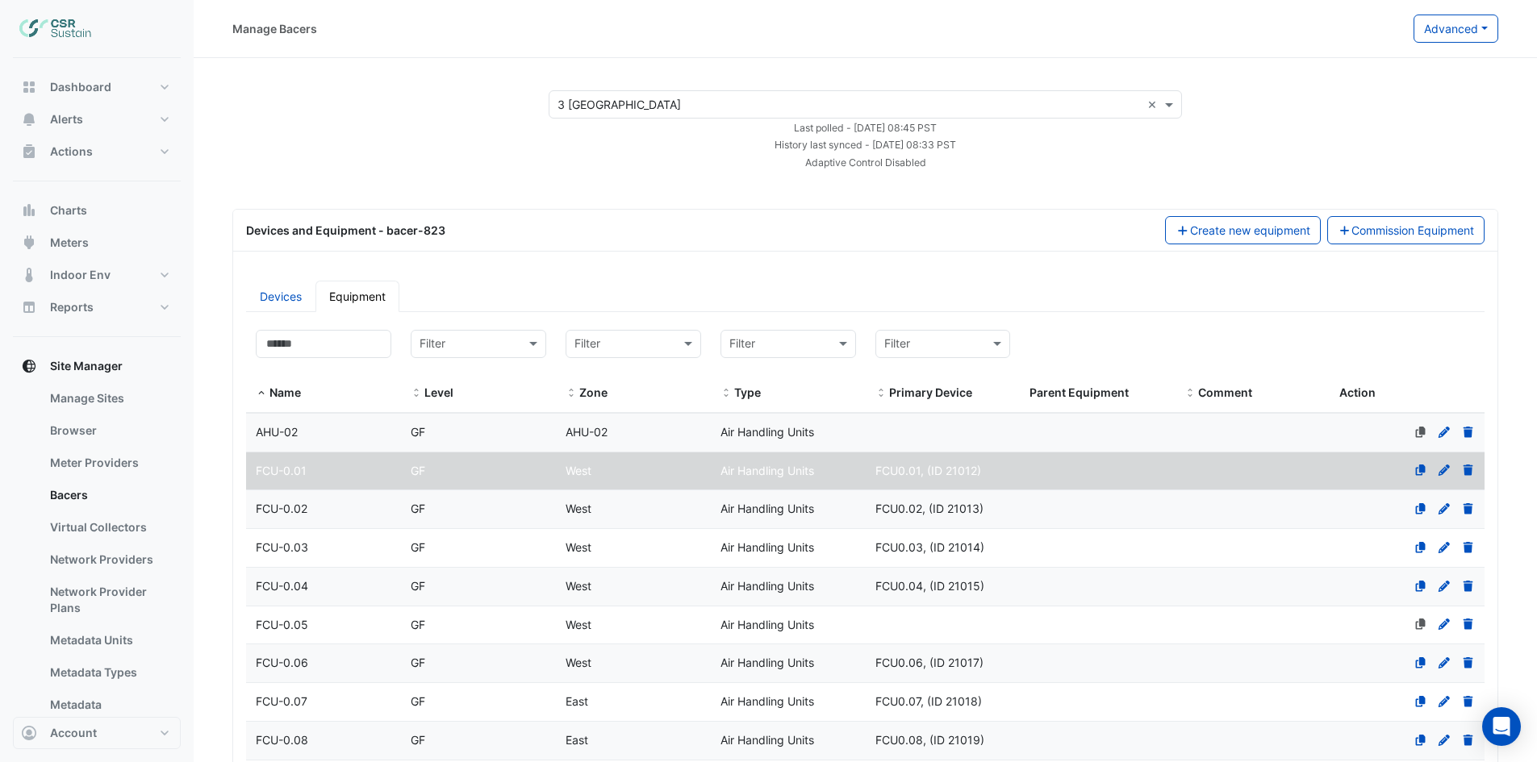
select select "***"
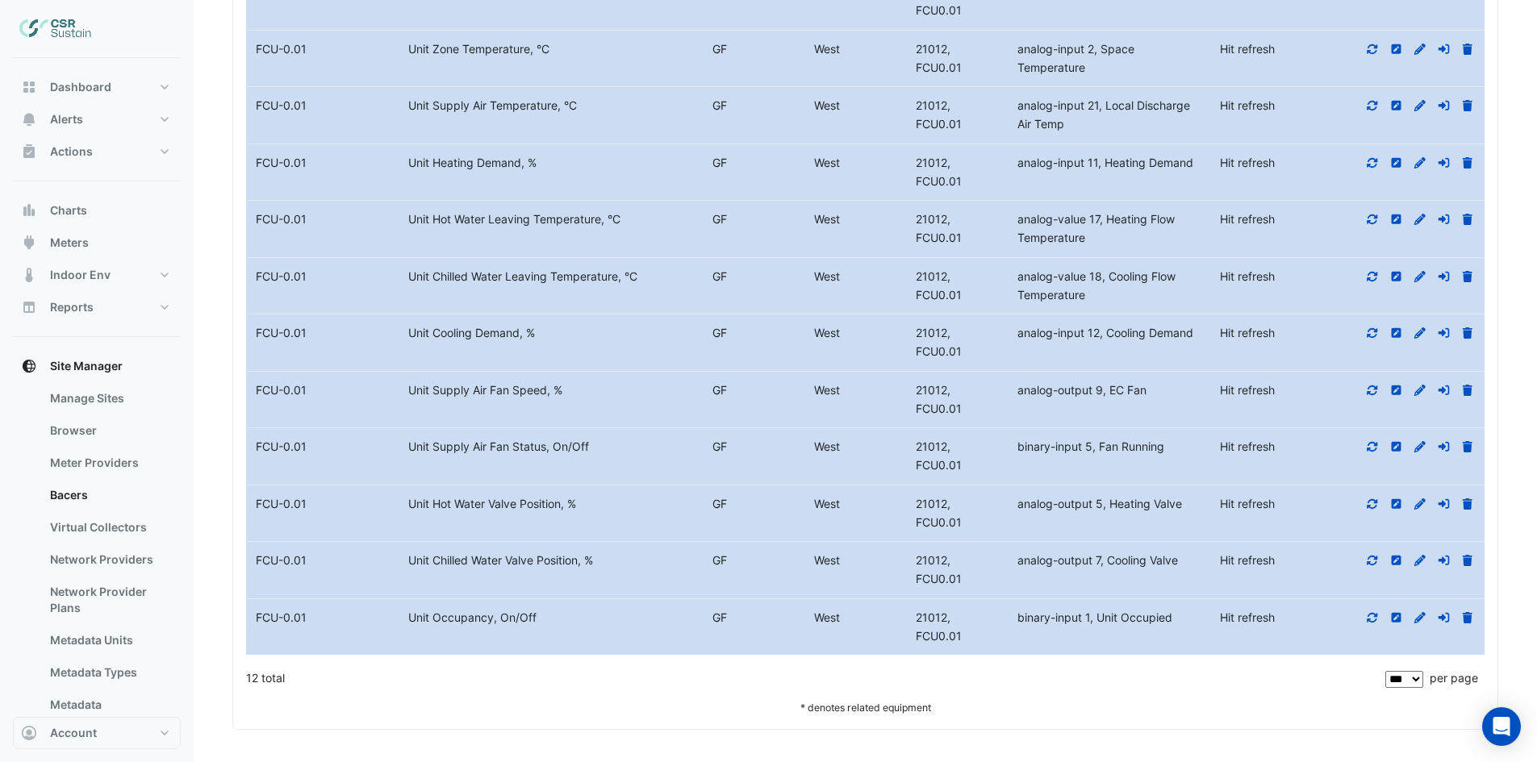
scroll to position [4402, 0]
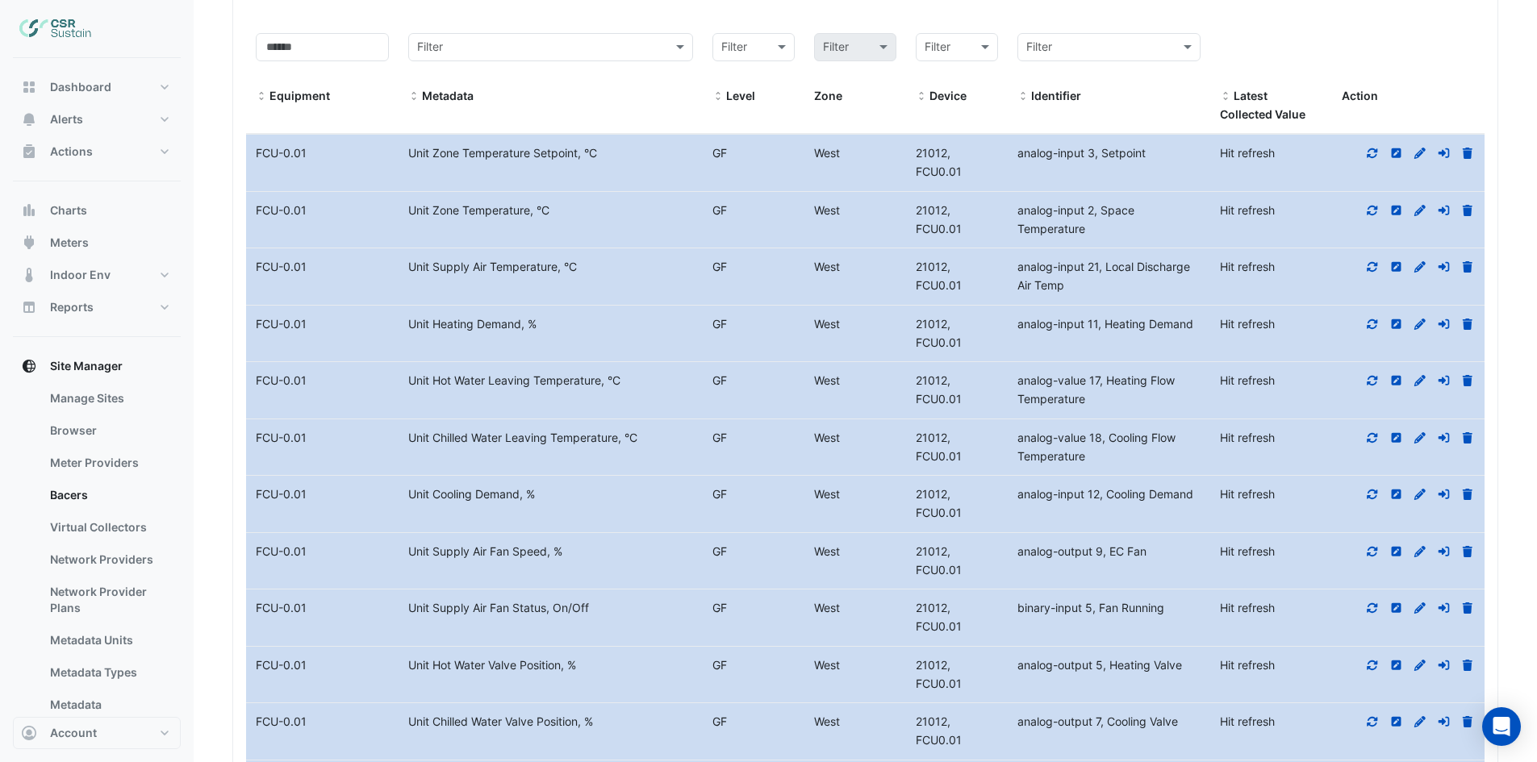
click at [1372, 153] on icon at bounding box center [1372, 153] width 15 height 11
click at [1374, 211] on icon at bounding box center [1372, 210] width 15 height 11
click at [1370, 265] on icon at bounding box center [1372, 266] width 15 height 11
click at [1374, 322] on icon at bounding box center [1372, 324] width 15 height 11
click at [1370, 377] on icon at bounding box center [1372, 381] width 10 height 10
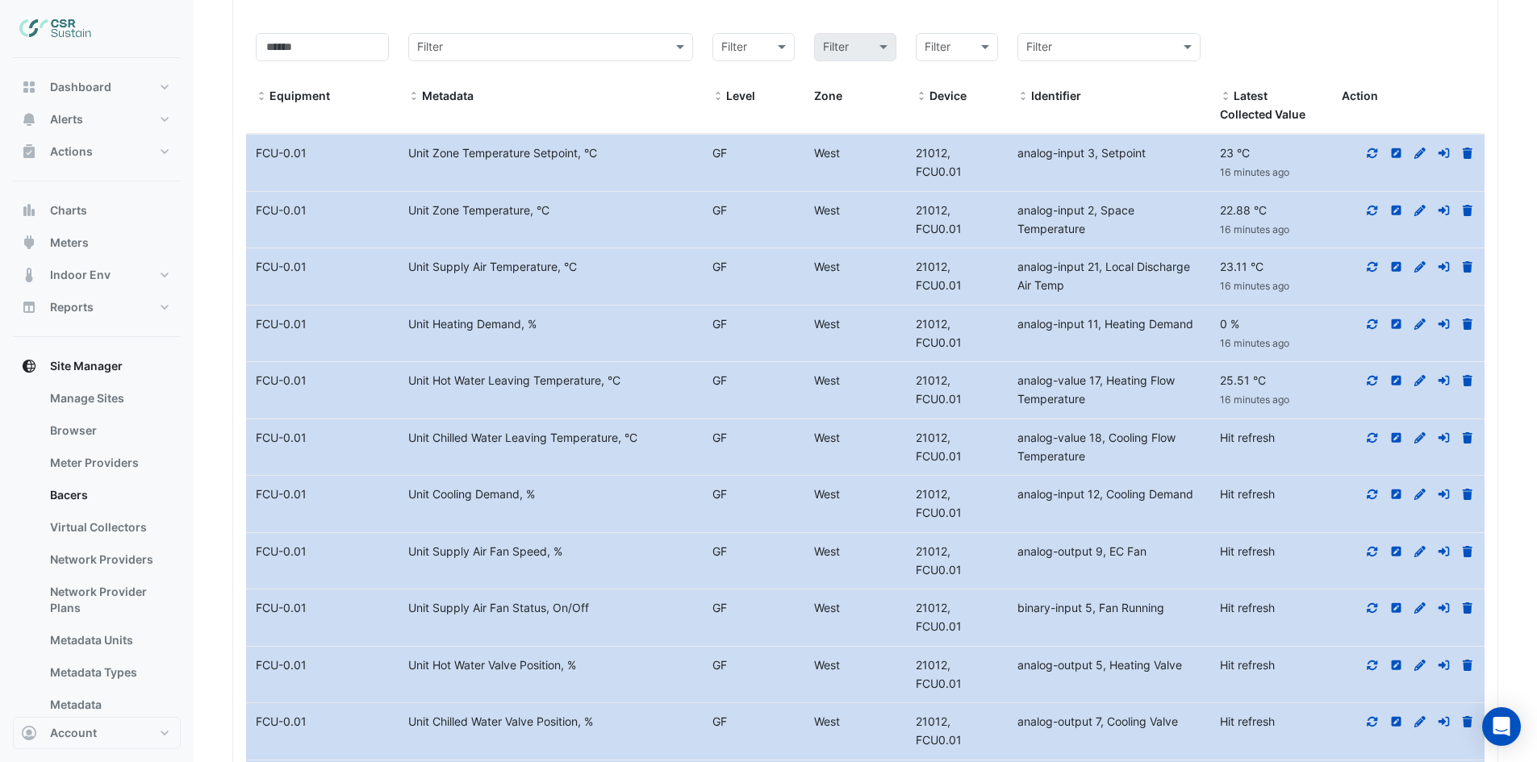
click at [1378, 437] on icon at bounding box center [1372, 437] width 15 height 11
click at [1371, 491] on icon at bounding box center [1372, 494] width 15 height 11
click at [1371, 548] on icon at bounding box center [1372, 551] width 10 height 10
click at [1373, 603] on icon at bounding box center [1372, 608] width 15 height 11
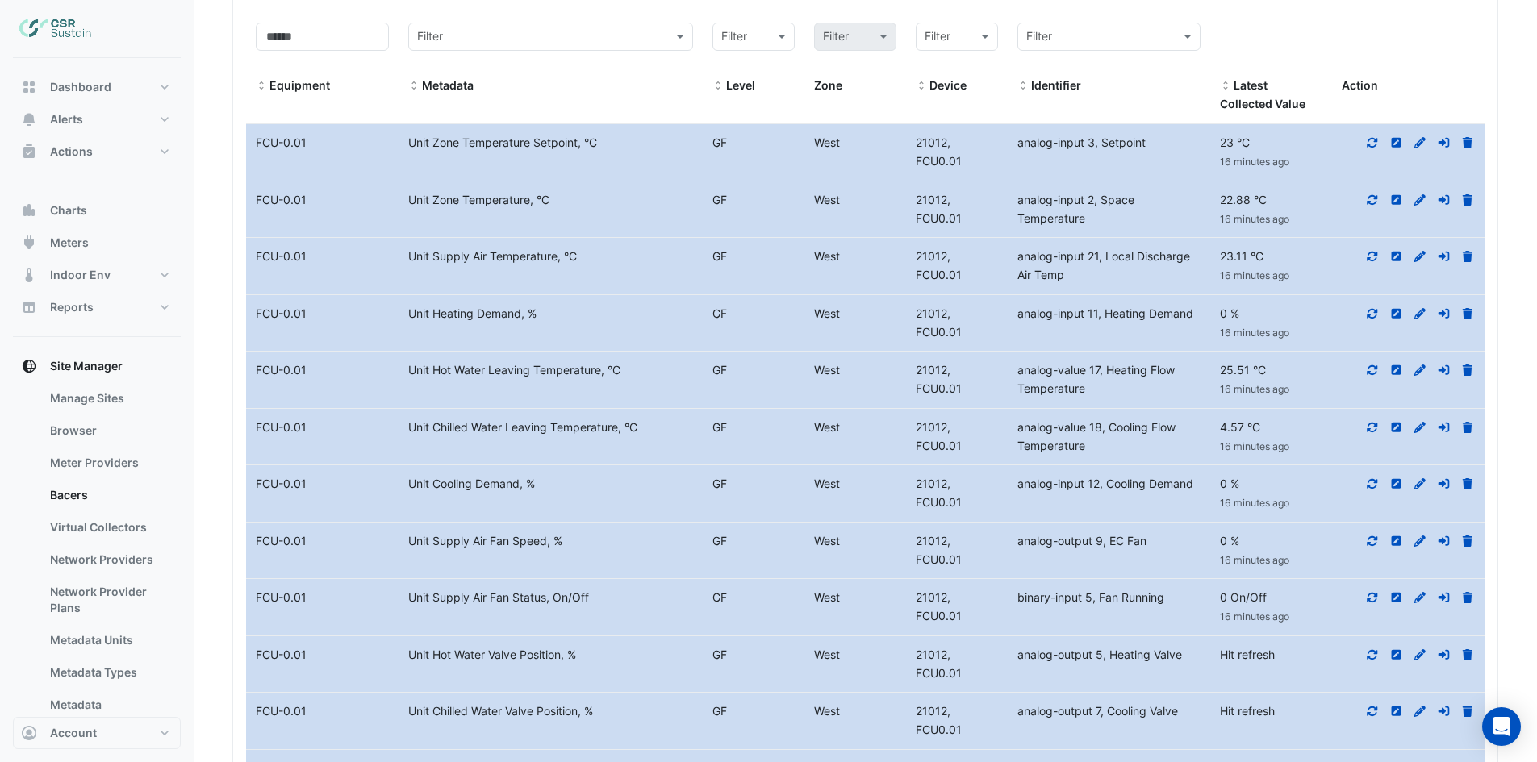
scroll to position [4483, 0]
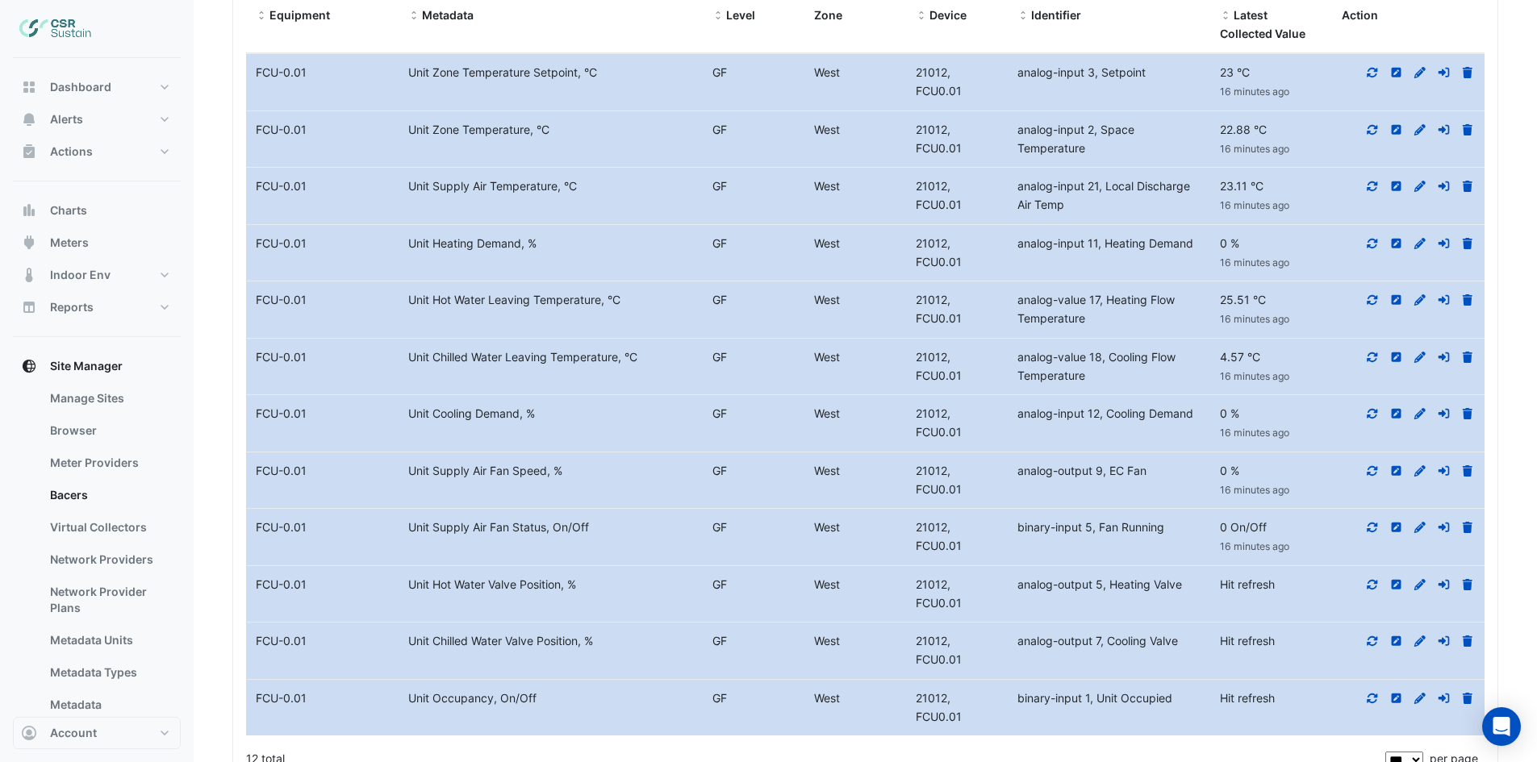
click at [1374, 582] on icon at bounding box center [1372, 584] width 15 height 11
click at [1371, 641] on icon at bounding box center [1372, 641] width 15 height 11
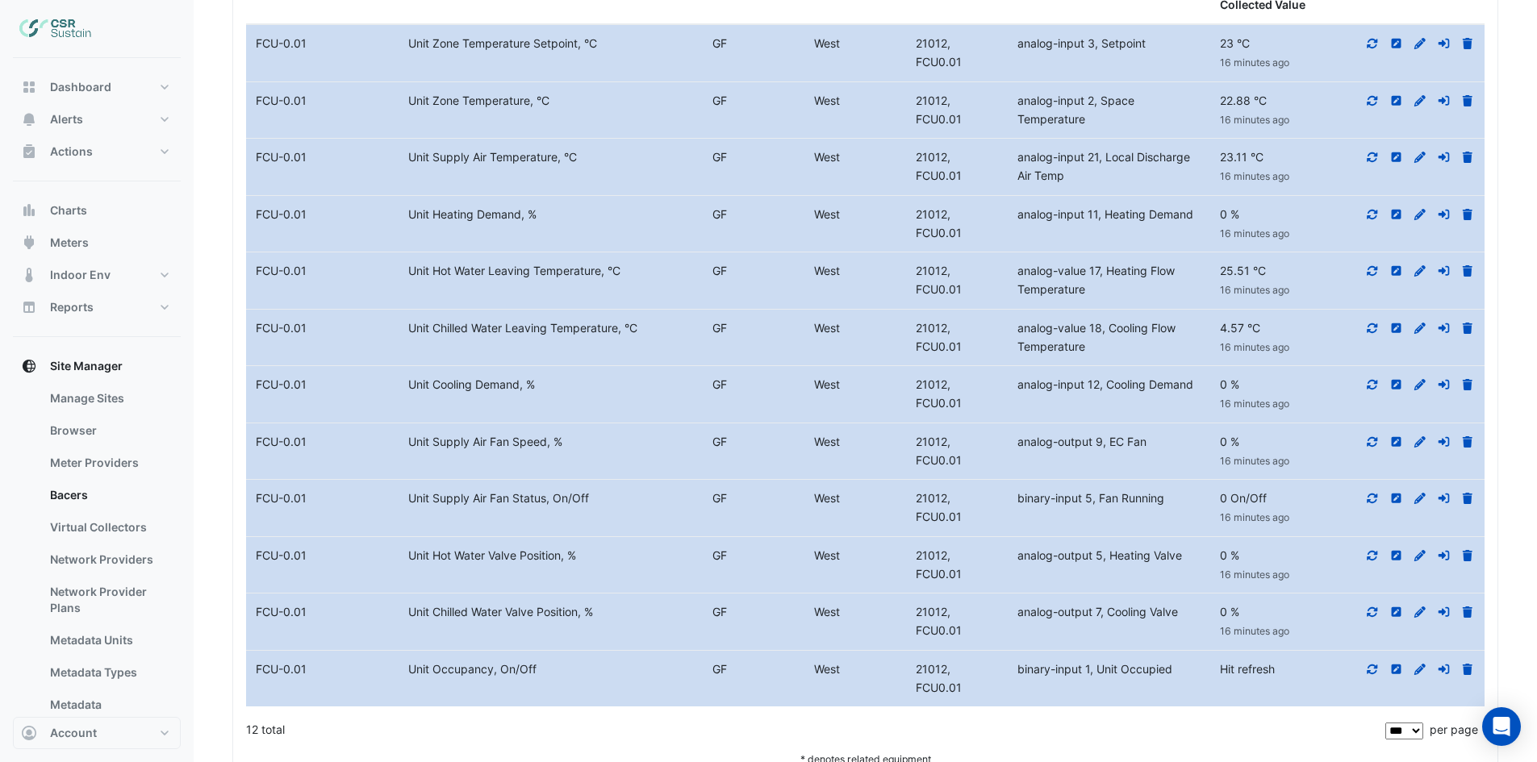
scroll to position [4564, 0]
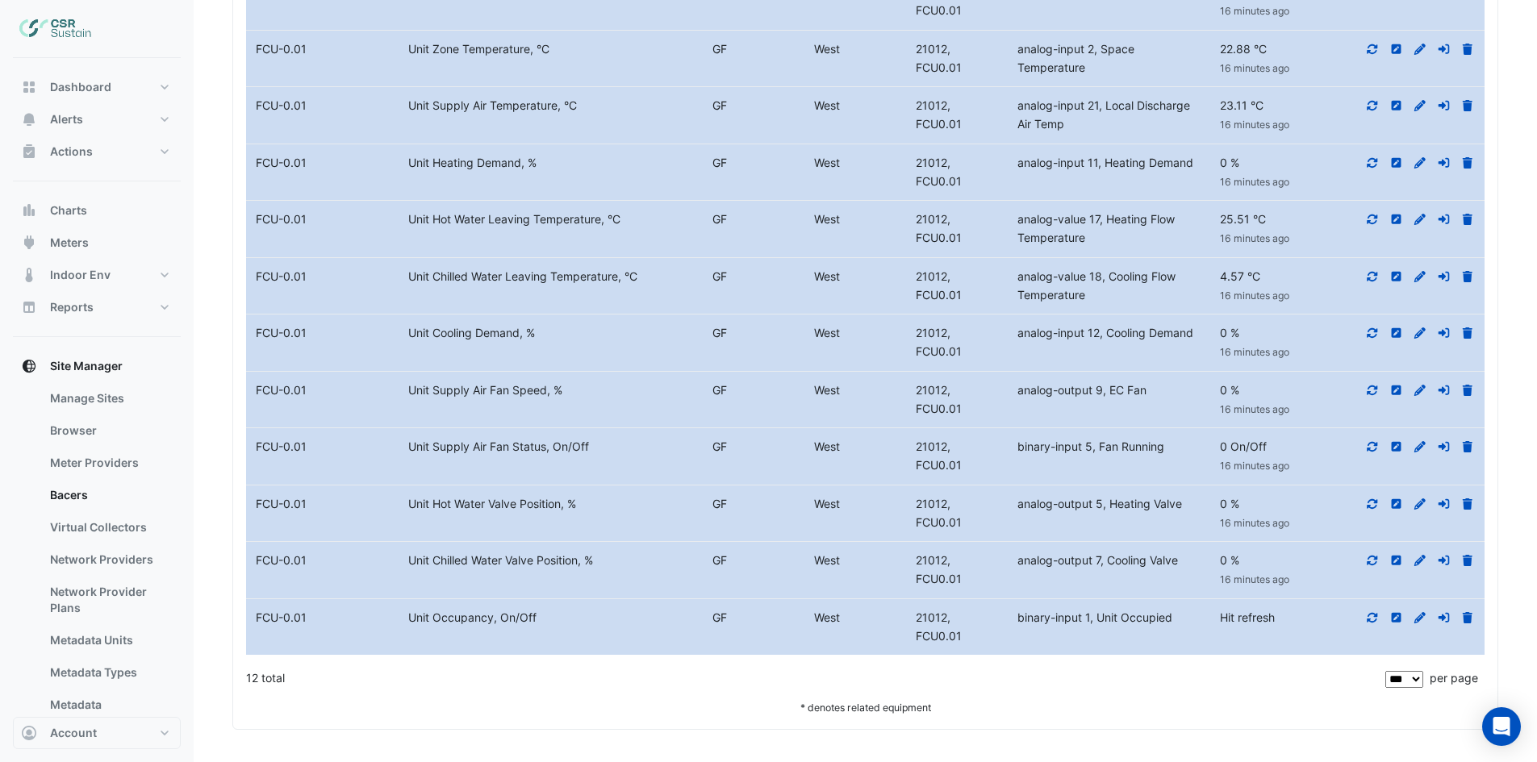
click at [1376, 613] on icon at bounding box center [1372, 617] width 15 height 11
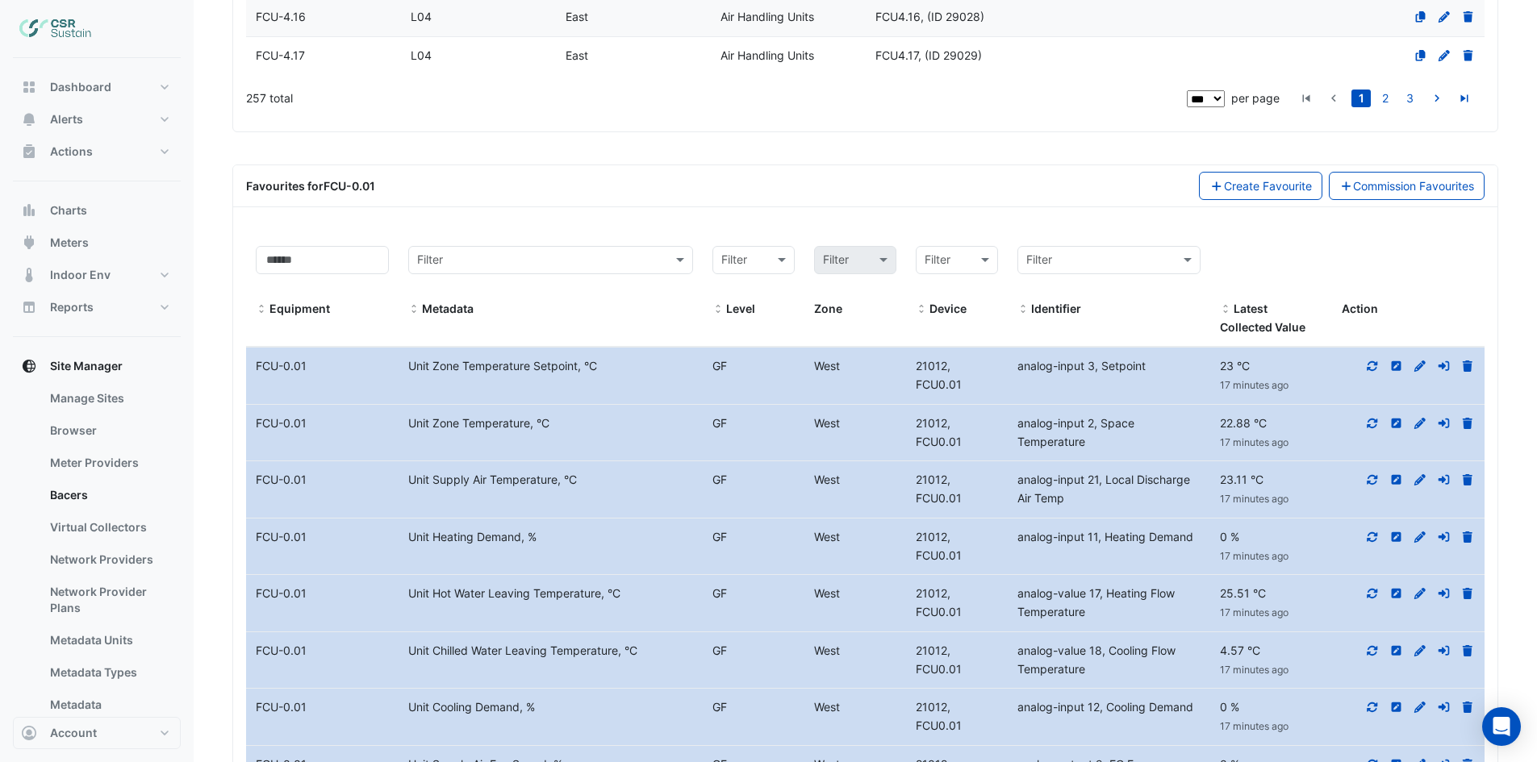
scroll to position [3918, 0]
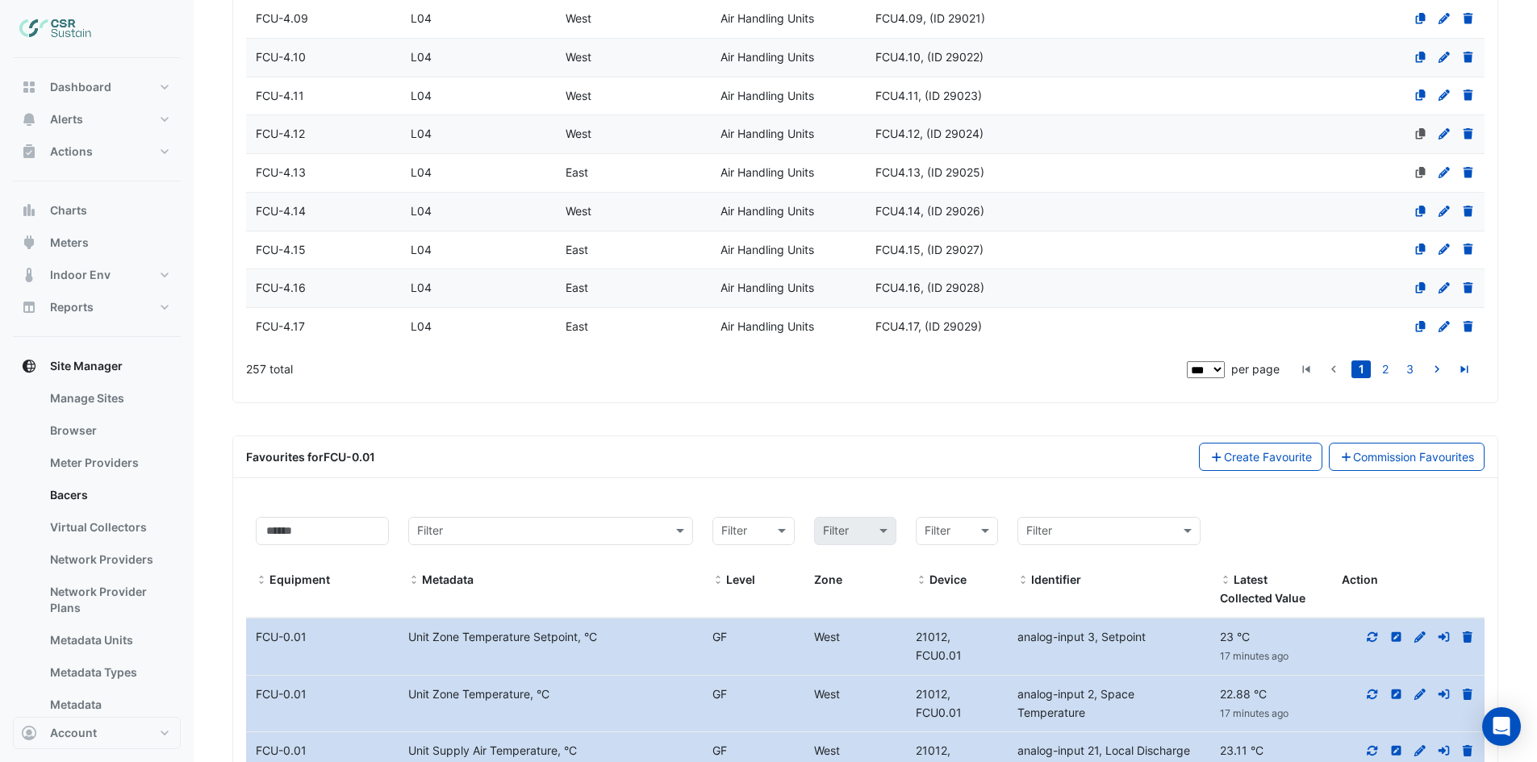
click at [302, 316] on datatable-body-cell "Name FCU-4.17" at bounding box center [323, 327] width 155 height 38
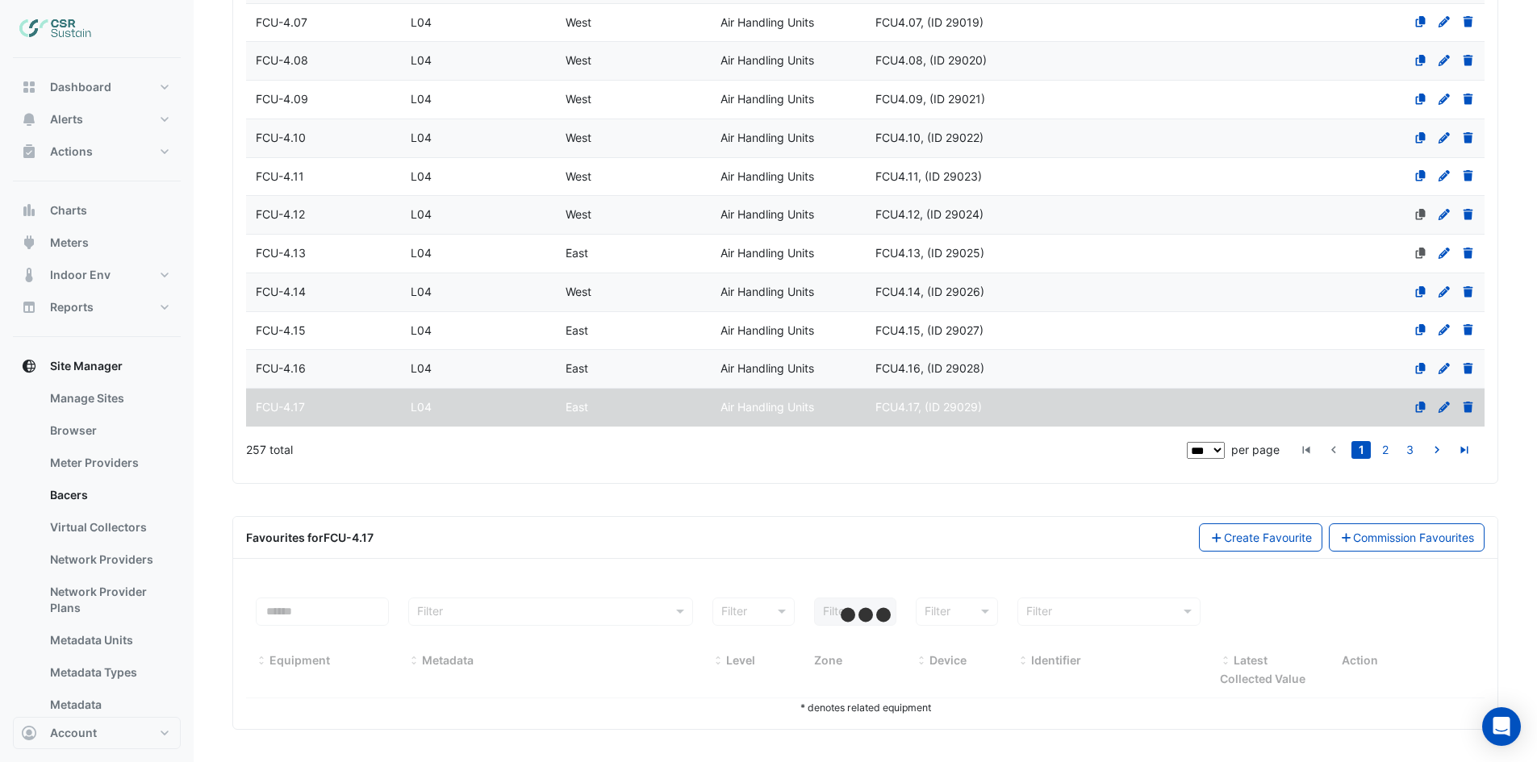
scroll to position [3838, 0]
select select "***"
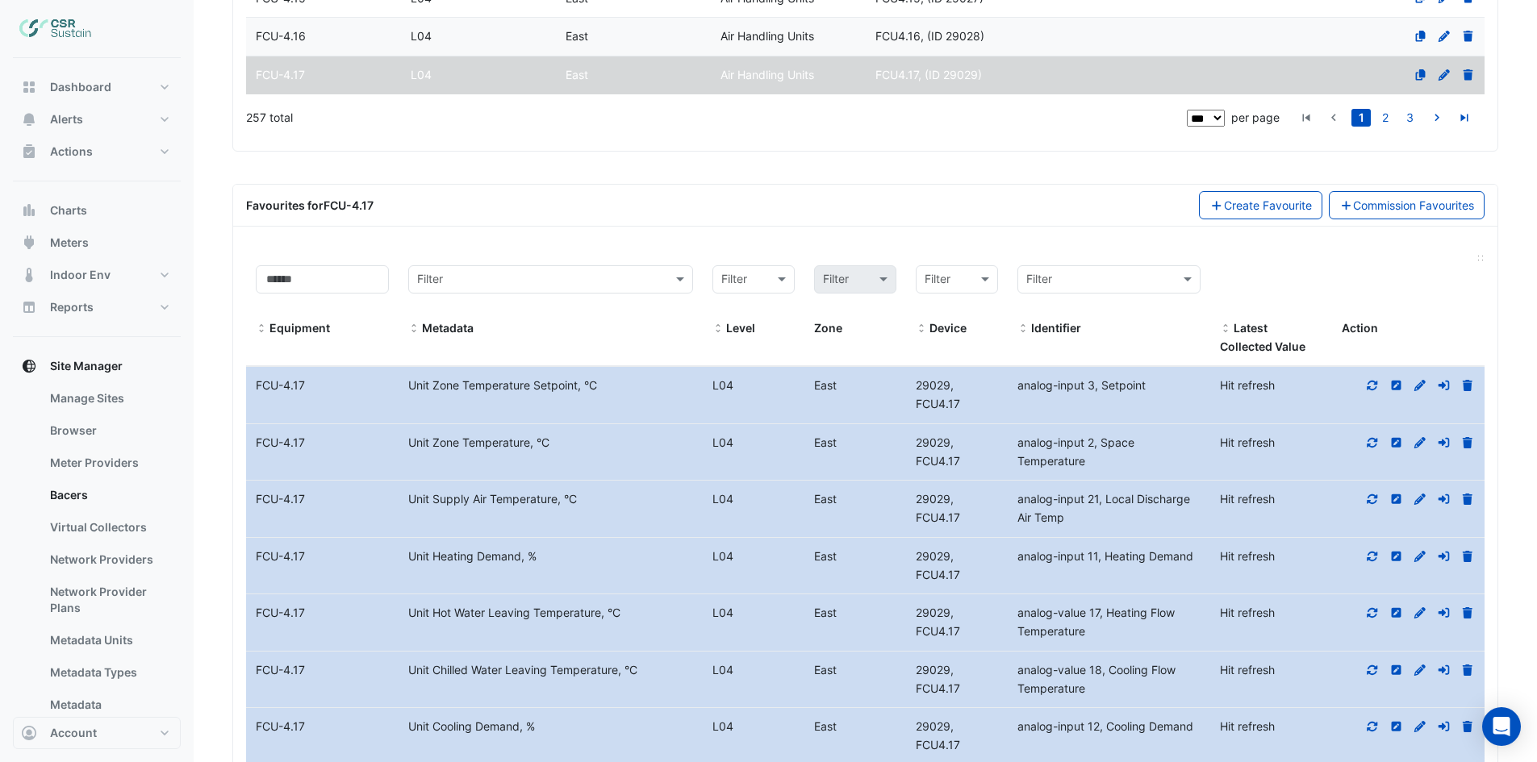
scroll to position [4241, 0]
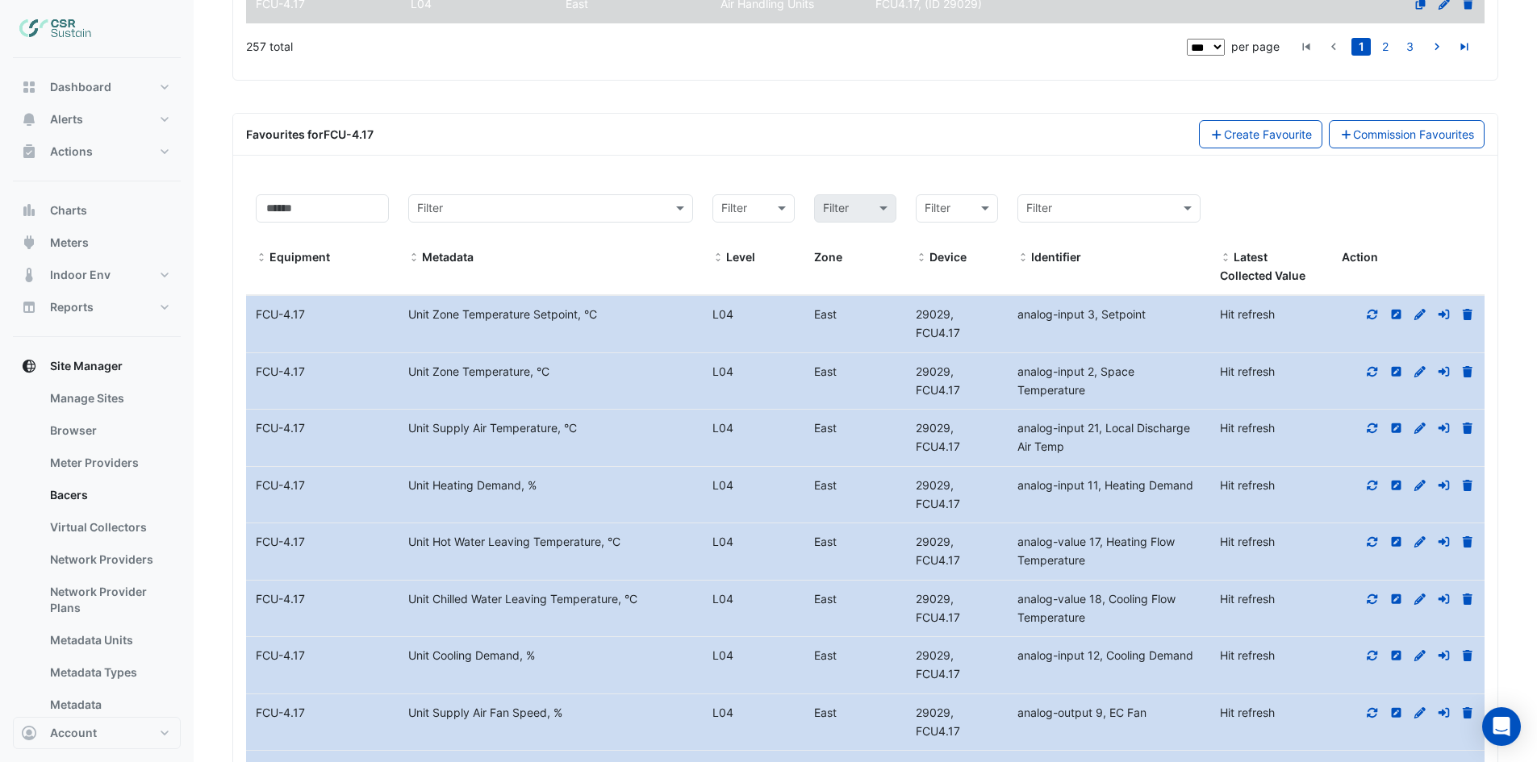
click at [1366, 314] on icon at bounding box center [1372, 314] width 15 height 11
click at [1370, 370] on icon at bounding box center [1372, 371] width 15 height 11
click at [1366, 423] on icon at bounding box center [1372, 428] width 15 height 11
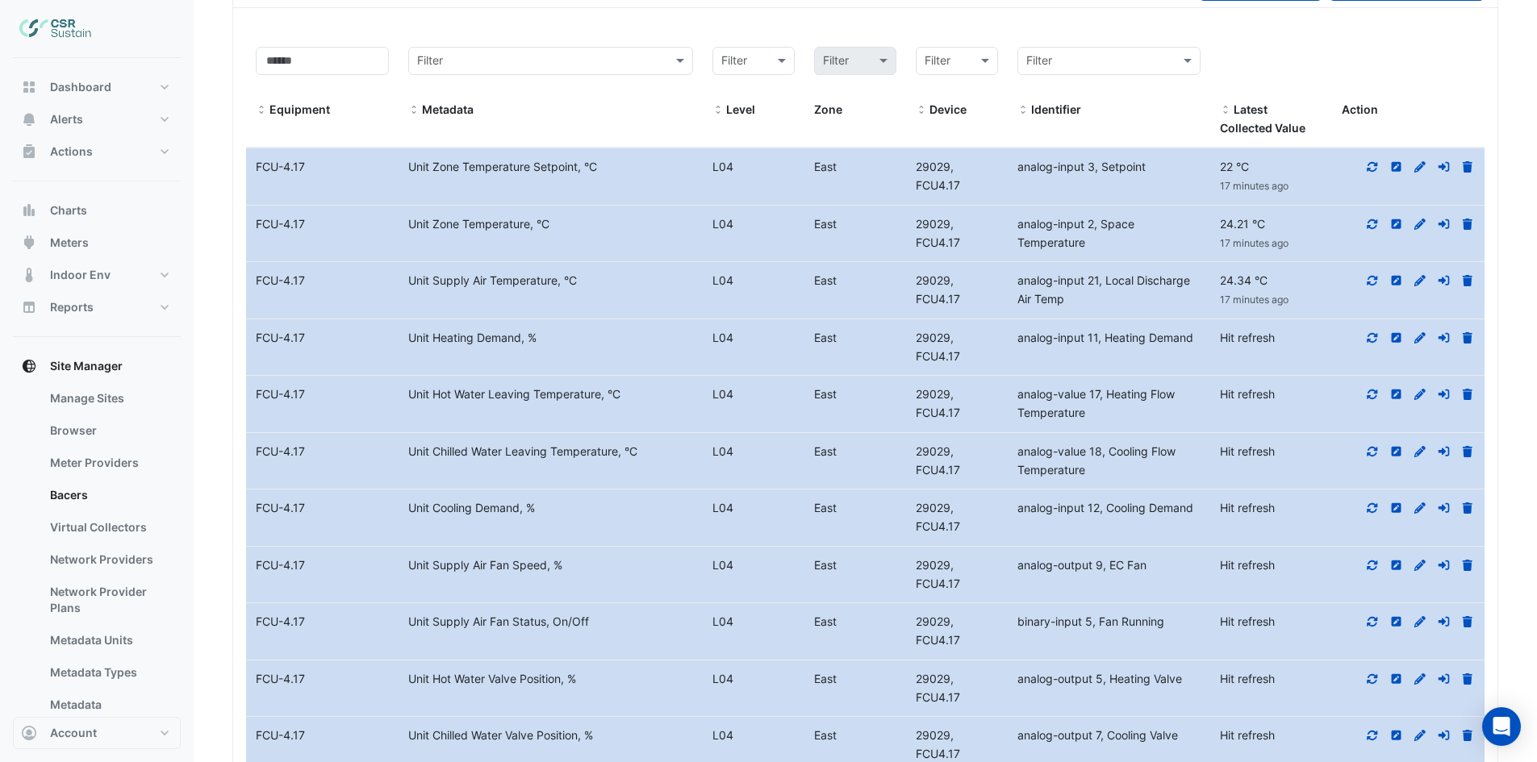
scroll to position [4402, 0]
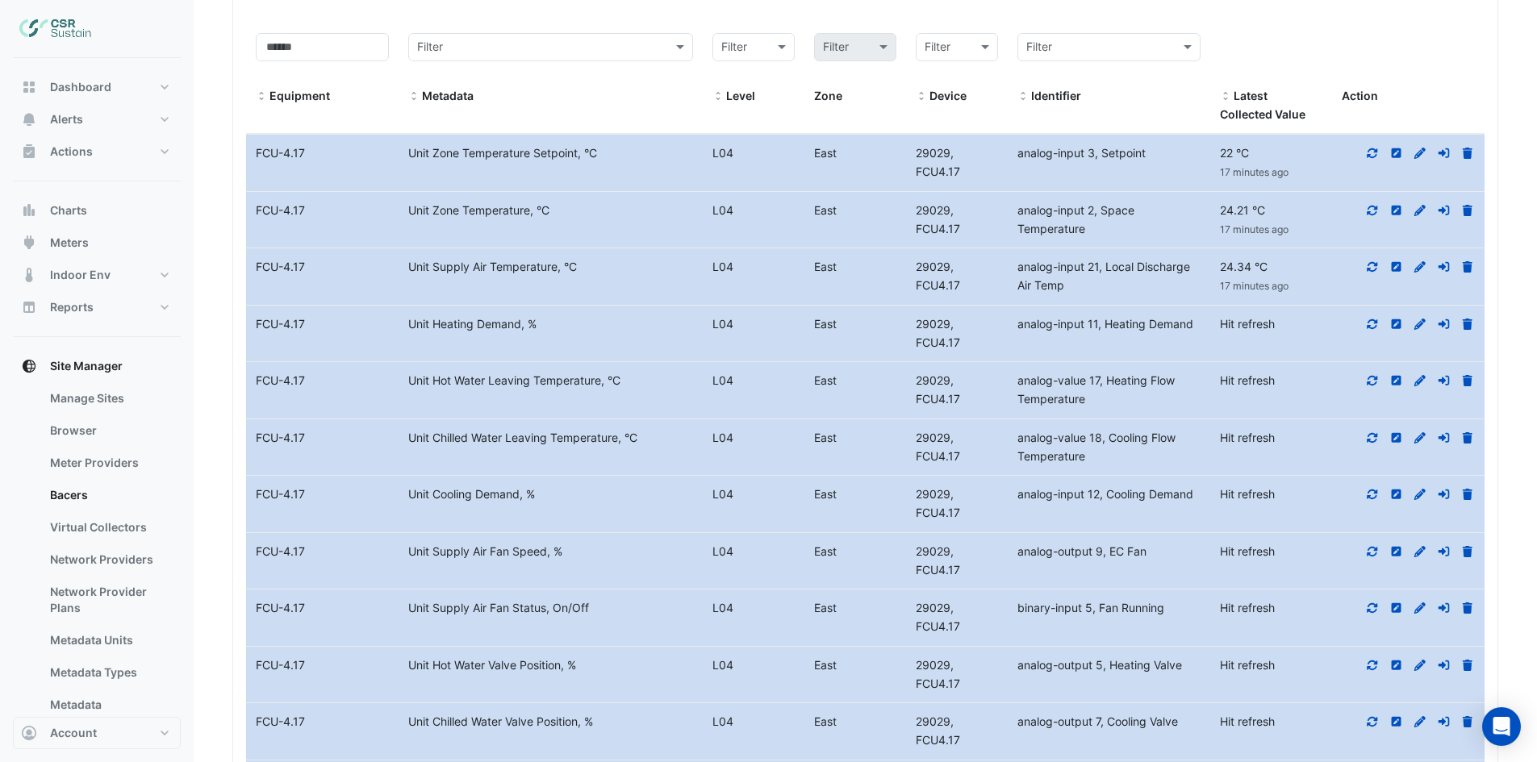
click at [1374, 319] on icon at bounding box center [1372, 324] width 15 height 11
click at [1364, 377] on div at bounding box center [1408, 381] width 152 height 19
click at [1375, 379] on icon at bounding box center [1372, 381] width 10 height 10
click at [1368, 434] on icon at bounding box center [1372, 437] width 15 height 11
click at [1374, 493] on icon at bounding box center [1372, 494] width 15 height 11
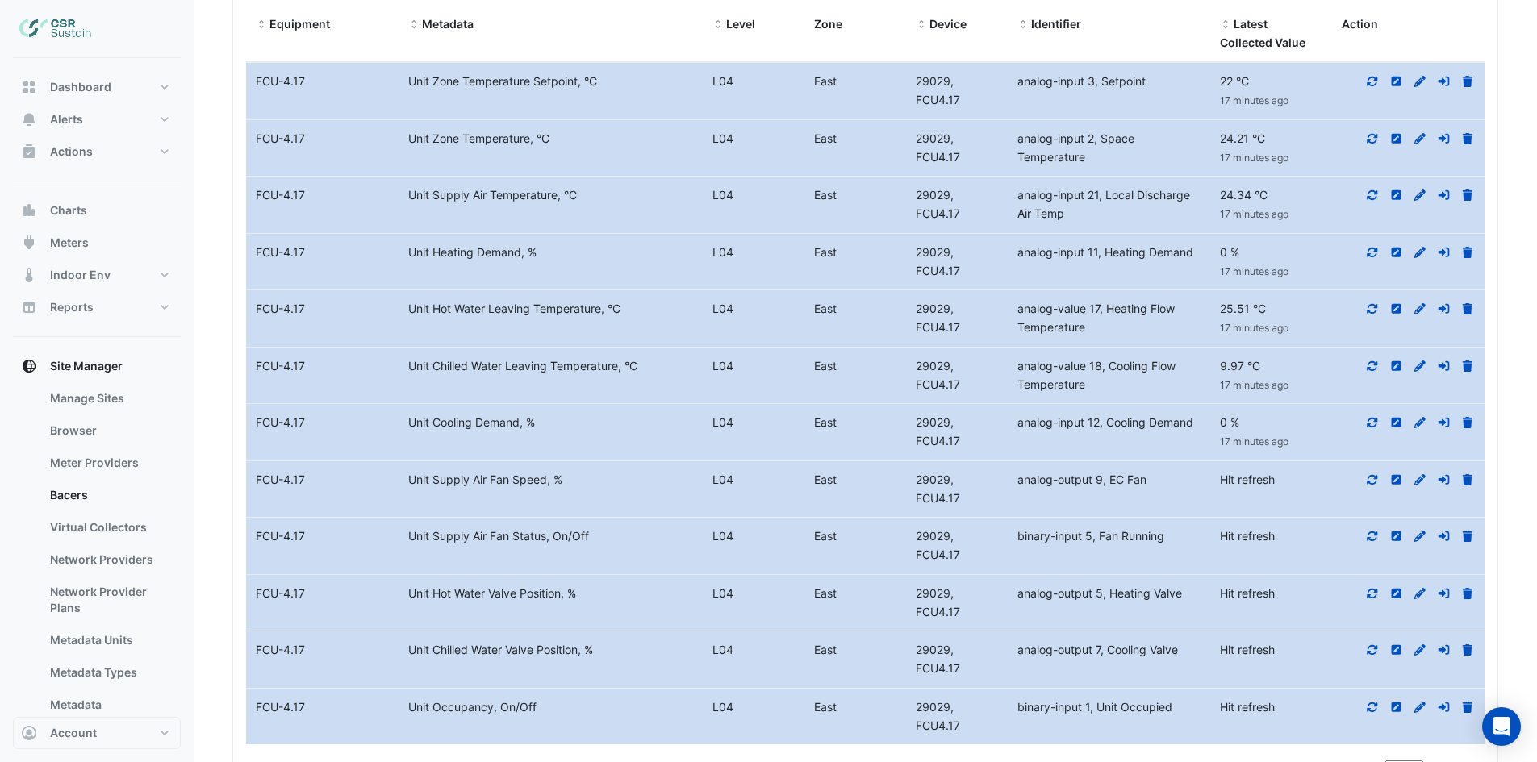
scroll to position [4483, 0]
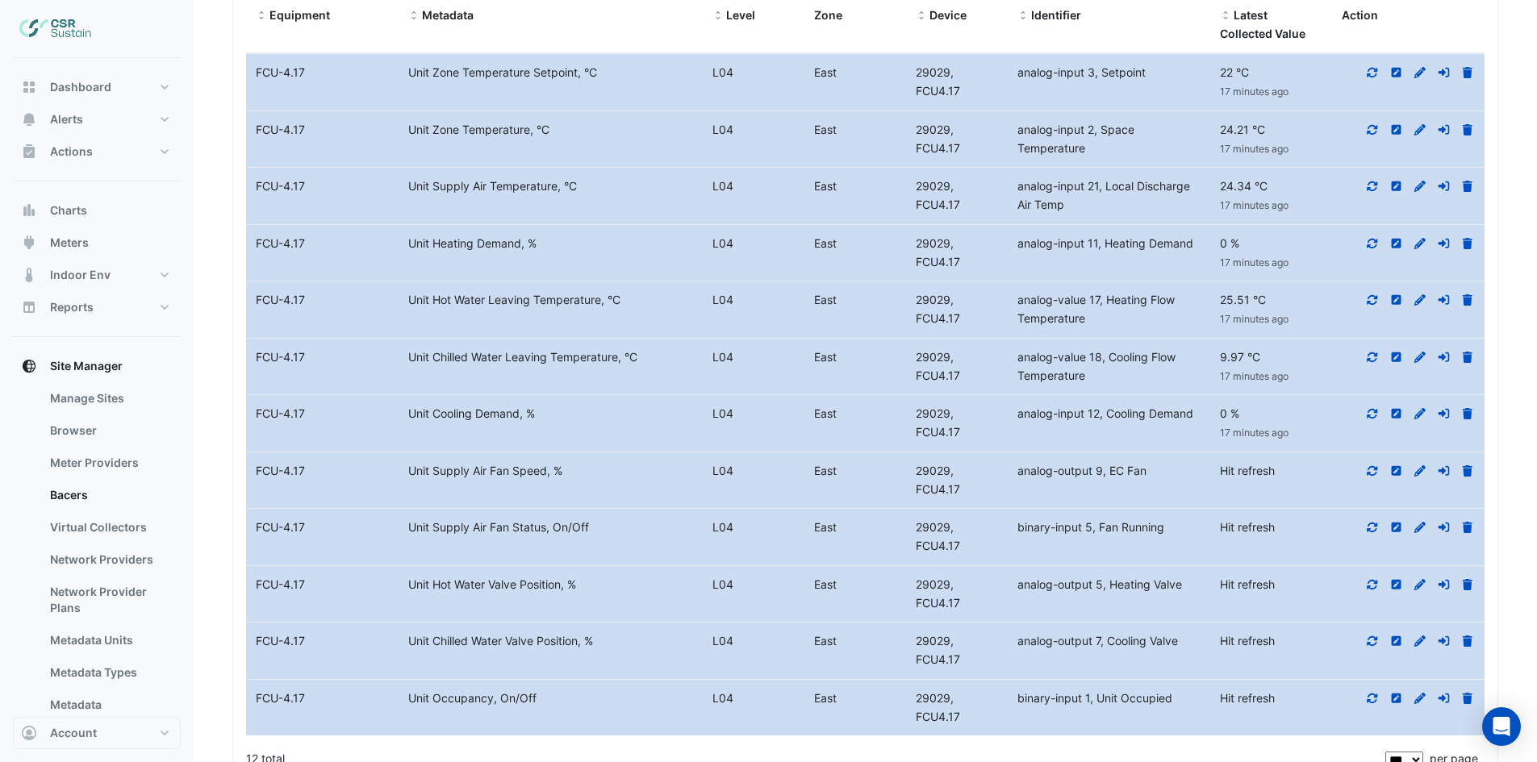
click at [1374, 469] on icon at bounding box center [1372, 470] width 15 height 11
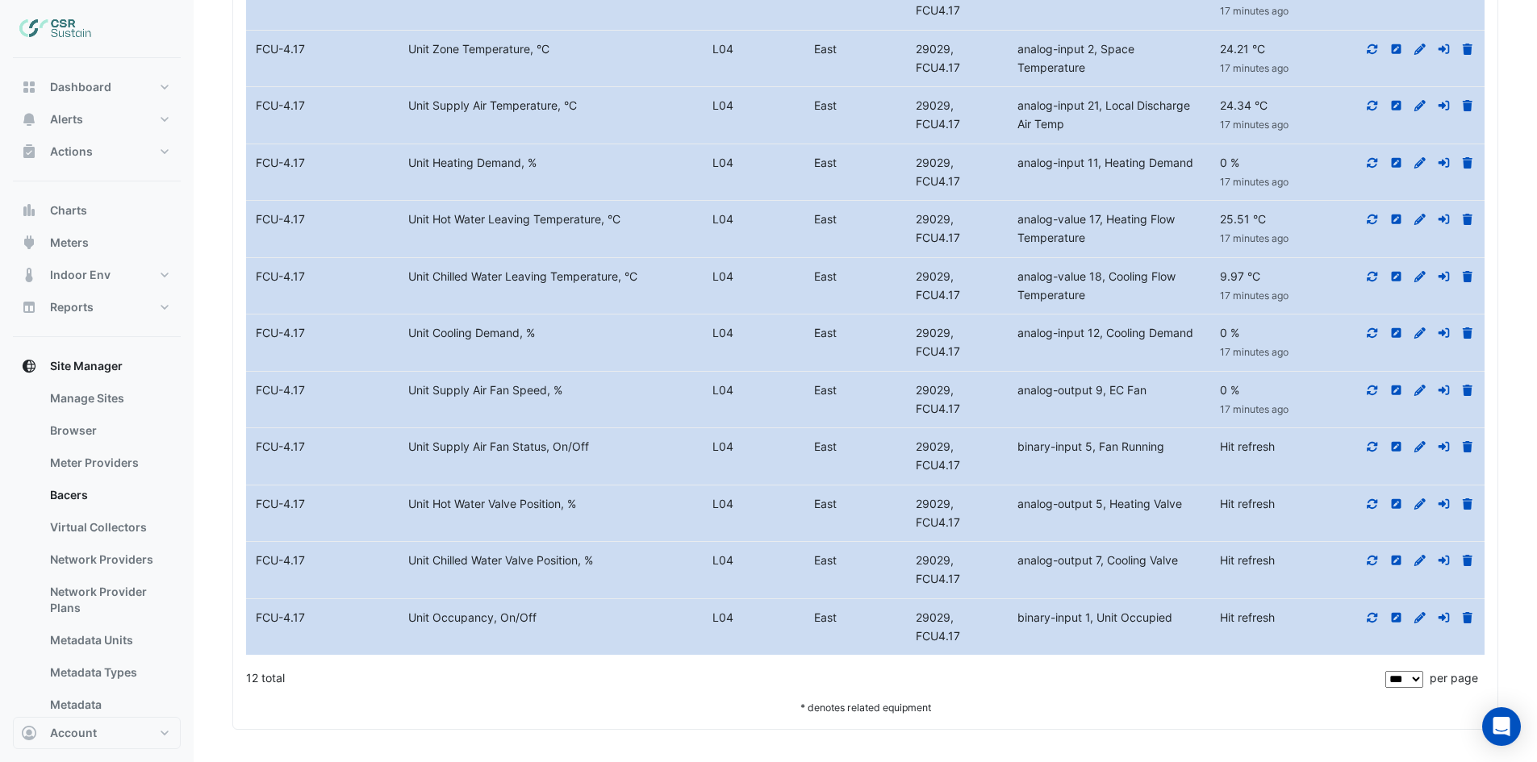
click at [1366, 446] on icon at bounding box center [1372, 446] width 15 height 11
click at [1370, 505] on icon at bounding box center [1372, 503] width 10 height 10
click at [1374, 561] on icon at bounding box center [1372, 560] width 15 height 11
click at [1374, 618] on icon at bounding box center [1372, 617] width 15 height 11
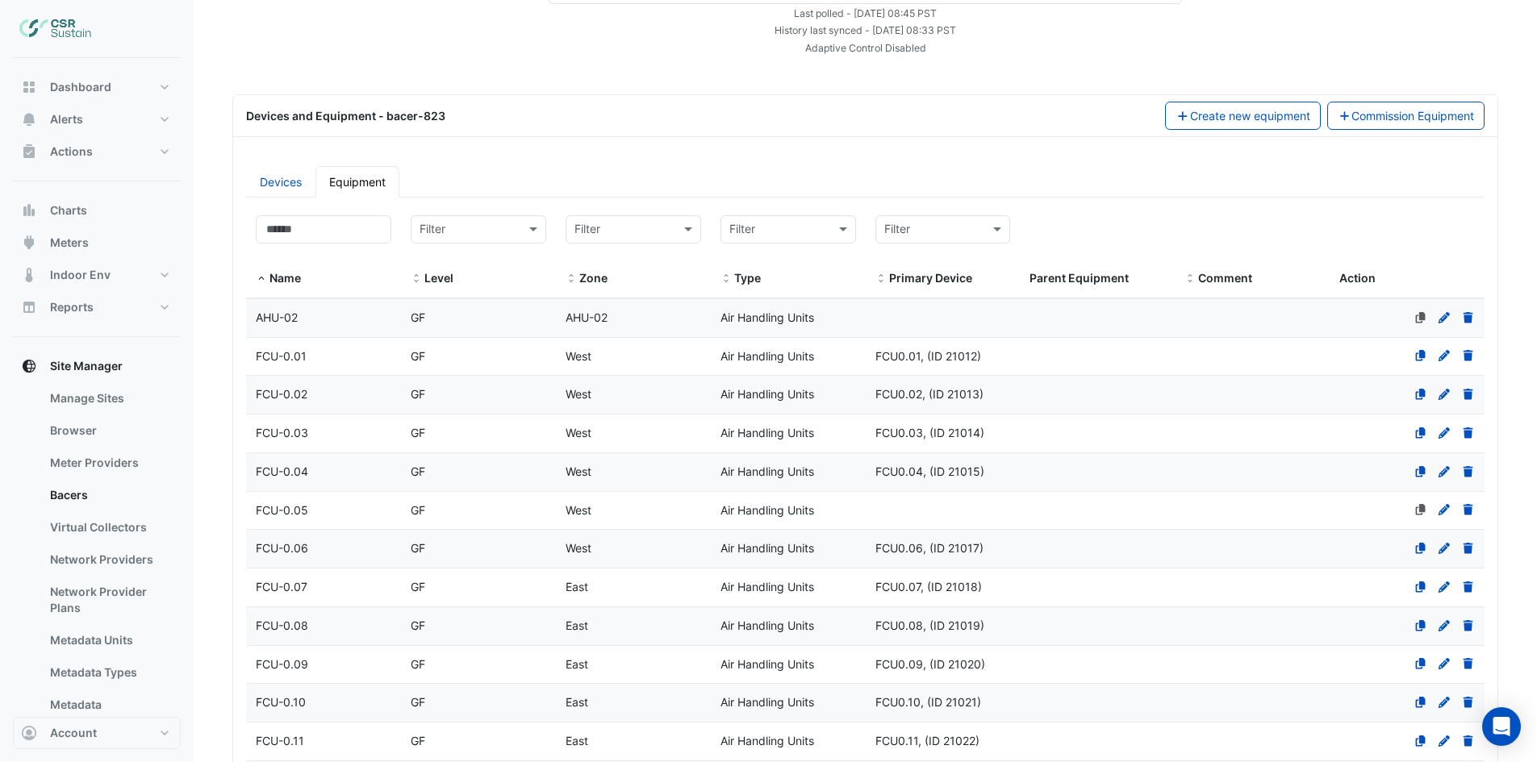
scroll to position [0, 0]
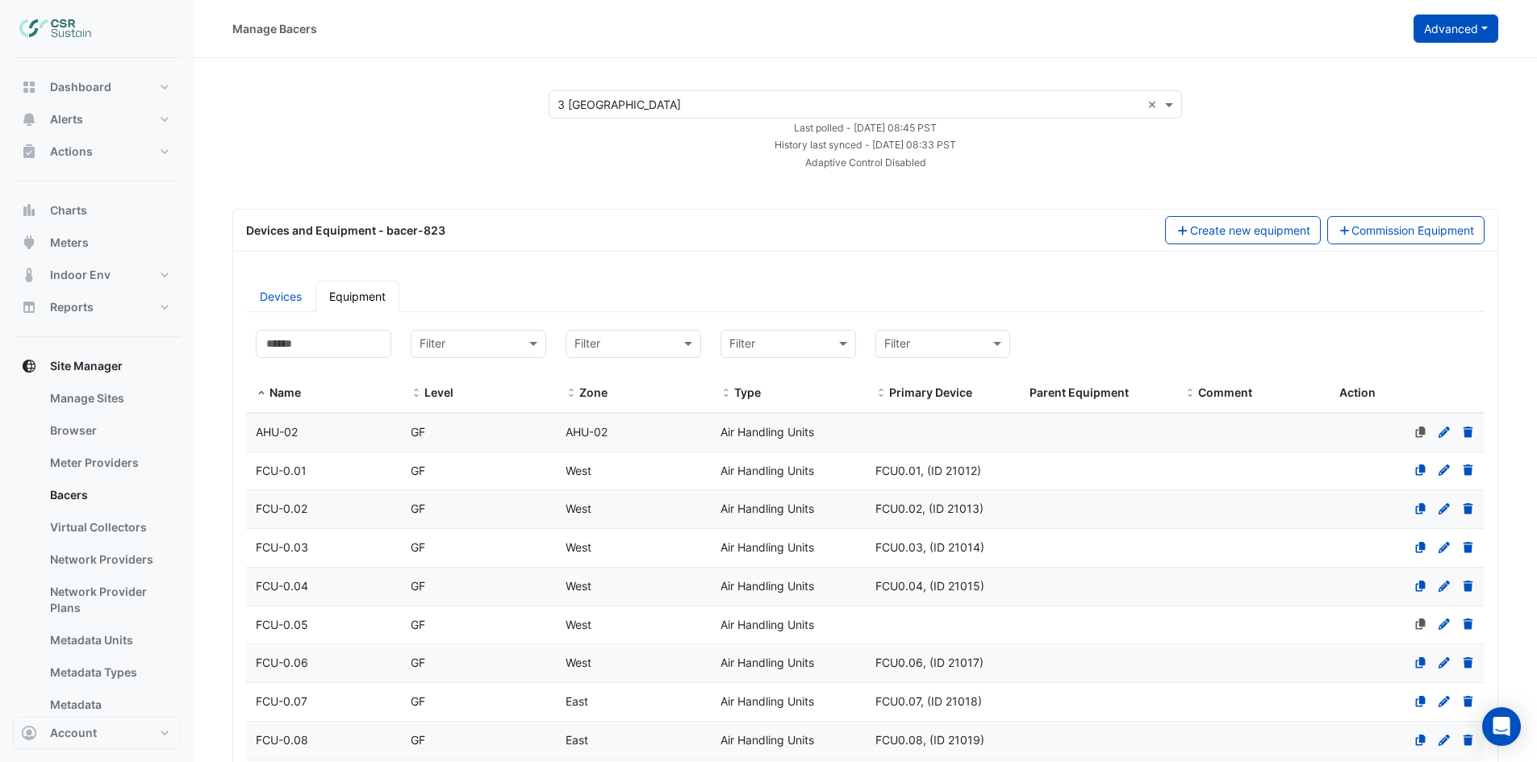
click at [1485, 34] on button "Advanced" at bounding box center [1455, 29] width 85 height 28
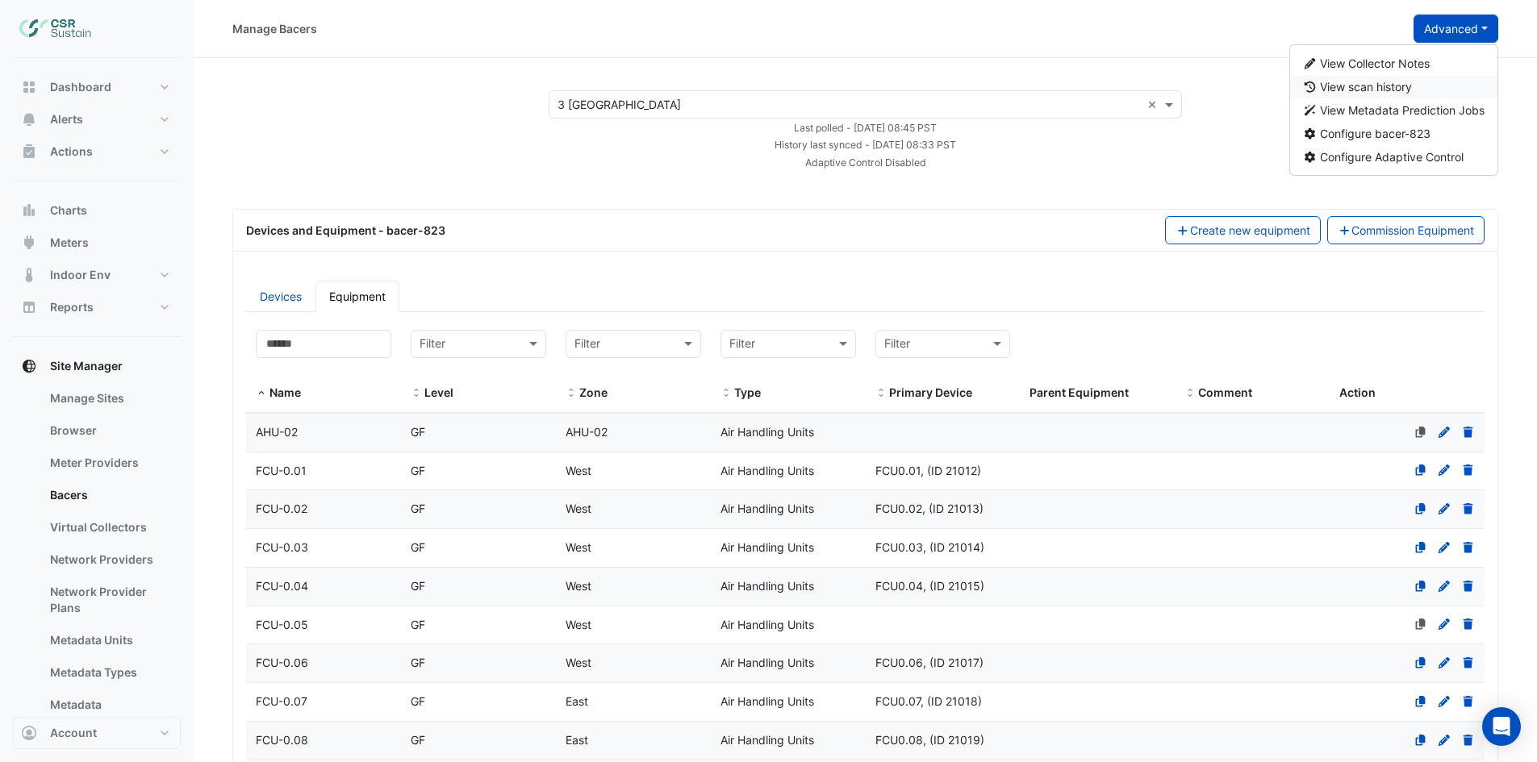
click at [1399, 81] on span "View scan history" at bounding box center [1366, 87] width 92 height 14
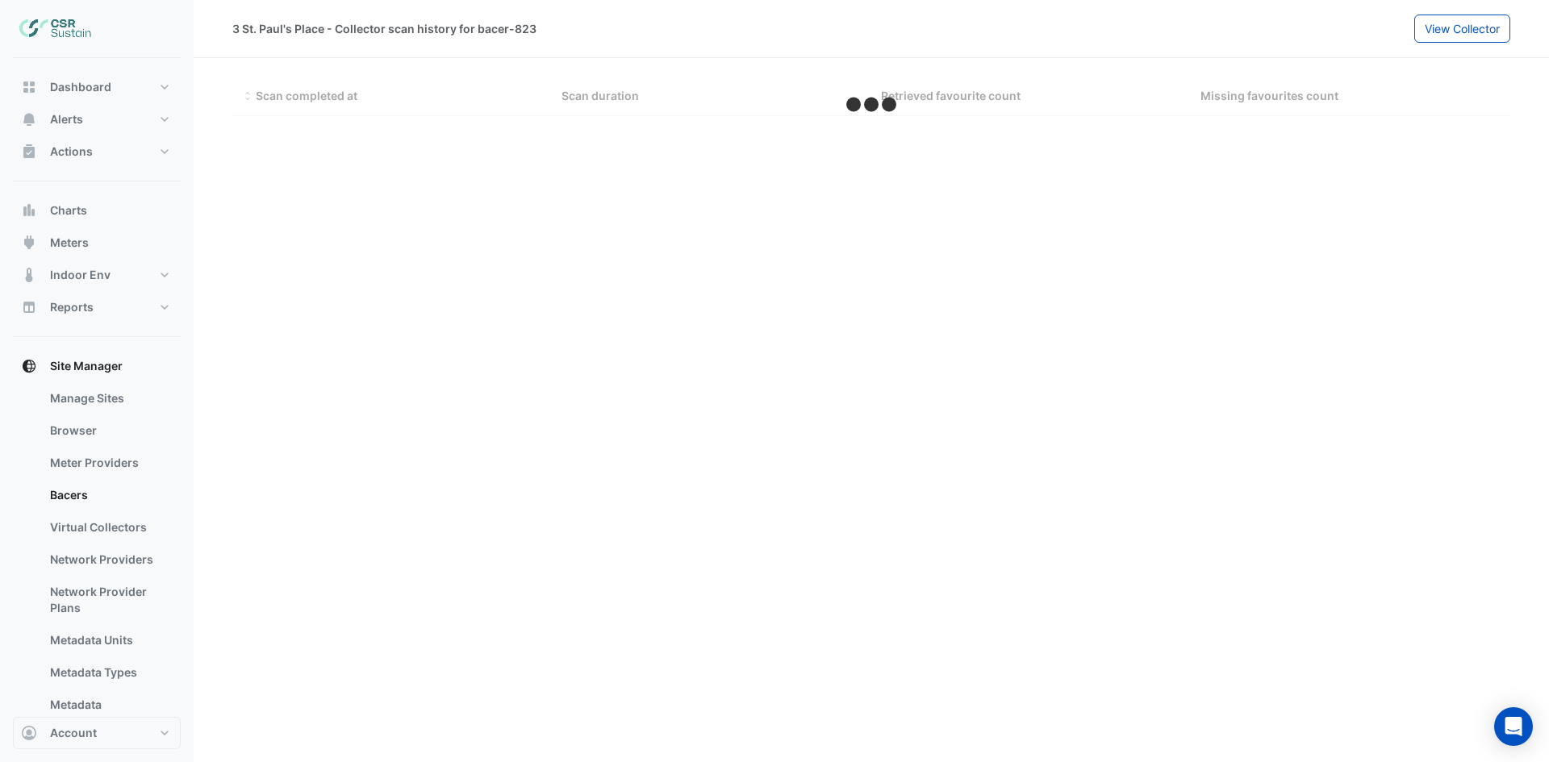
select select "***"
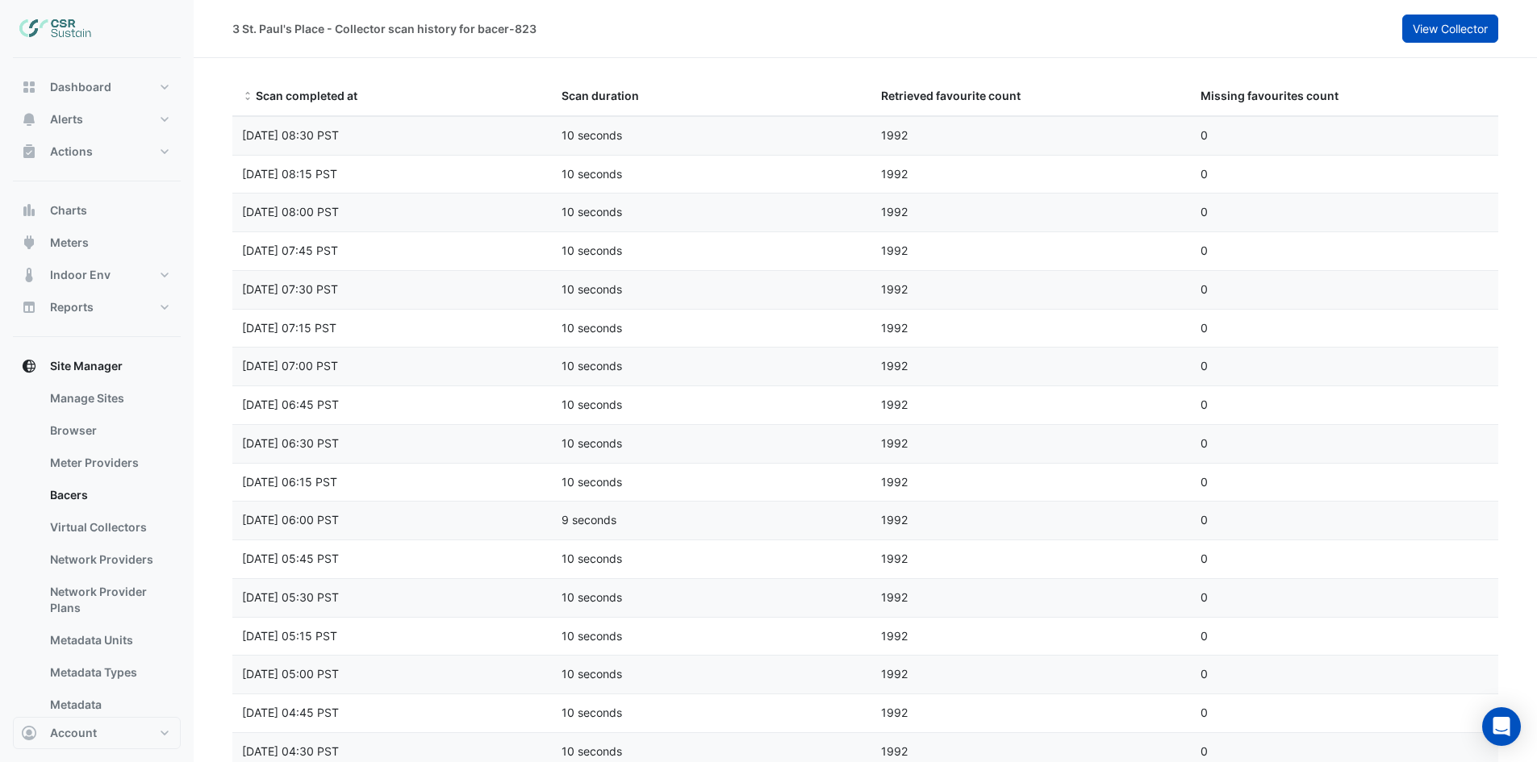
click at [1485, 32] on span "View Collector" at bounding box center [1449, 29] width 75 height 14
select select "***"
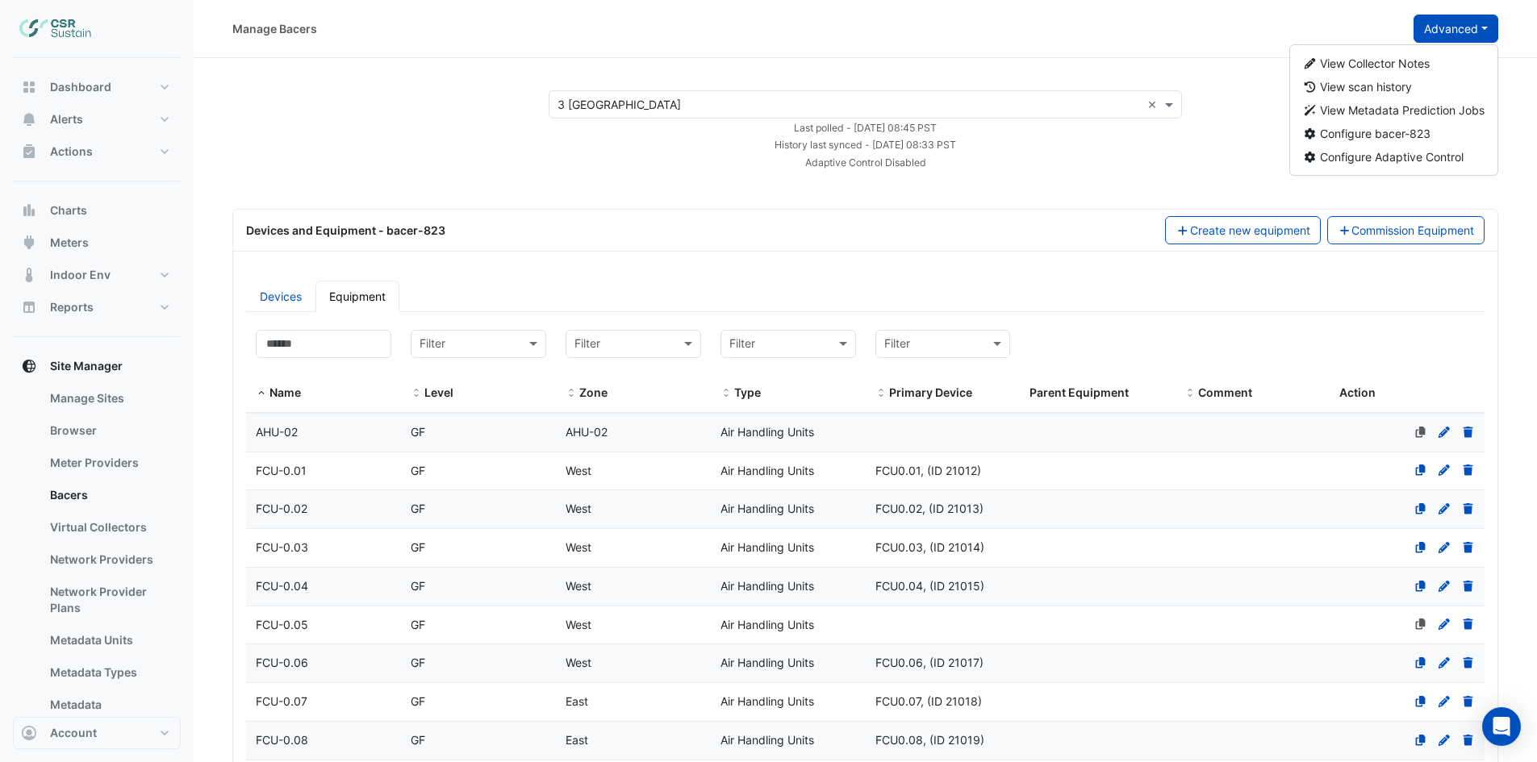
click at [1481, 25] on button "Advanced" at bounding box center [1455, 29] width 85 height 28
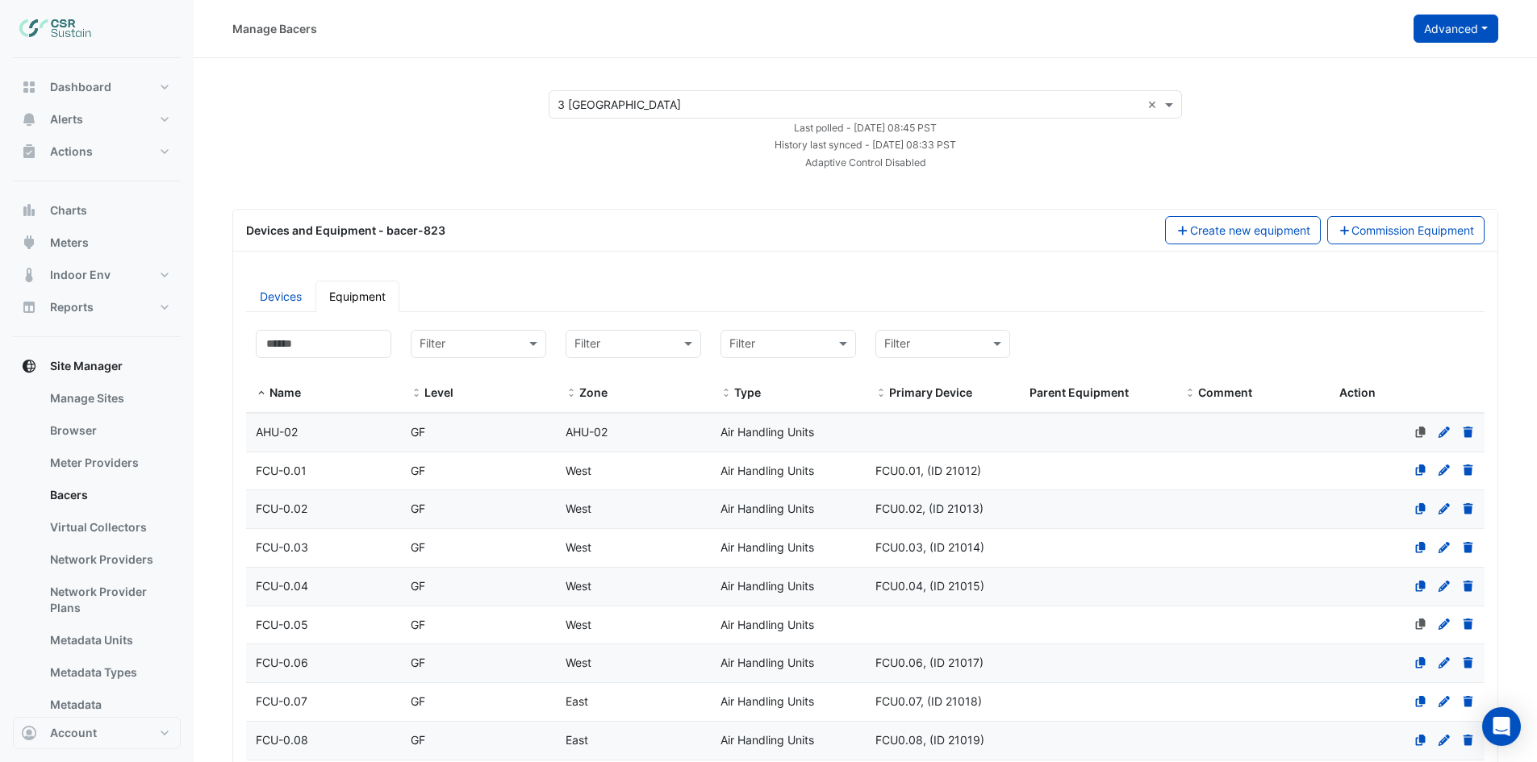
click at [1470, 20] on button "Advanced" at bounding box center [1455, 29] width 85 height 28
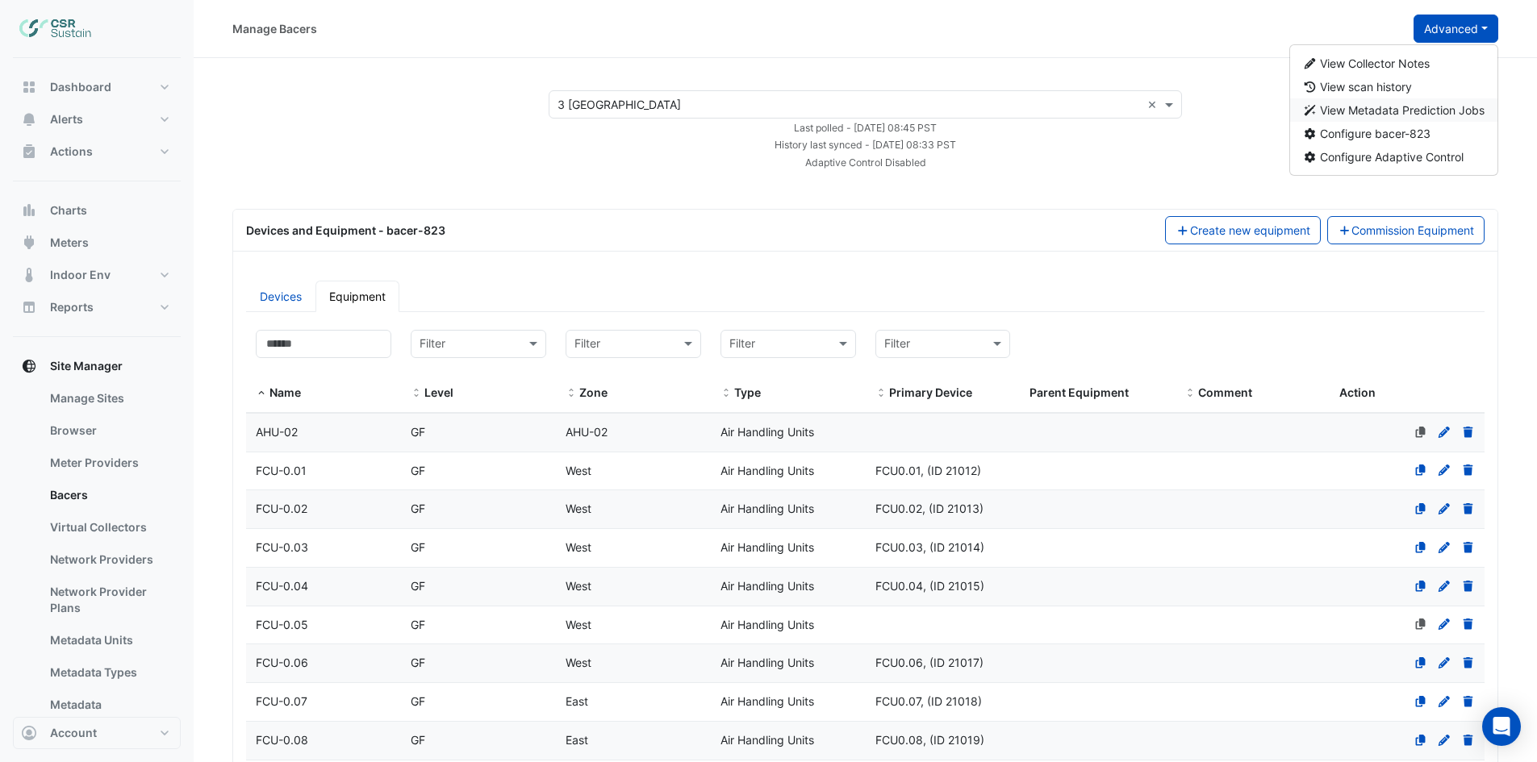
click at [1428, 115] on span "View Metadata Prediction Jobs" at bounding box center [1402, 110] width 165 height 14
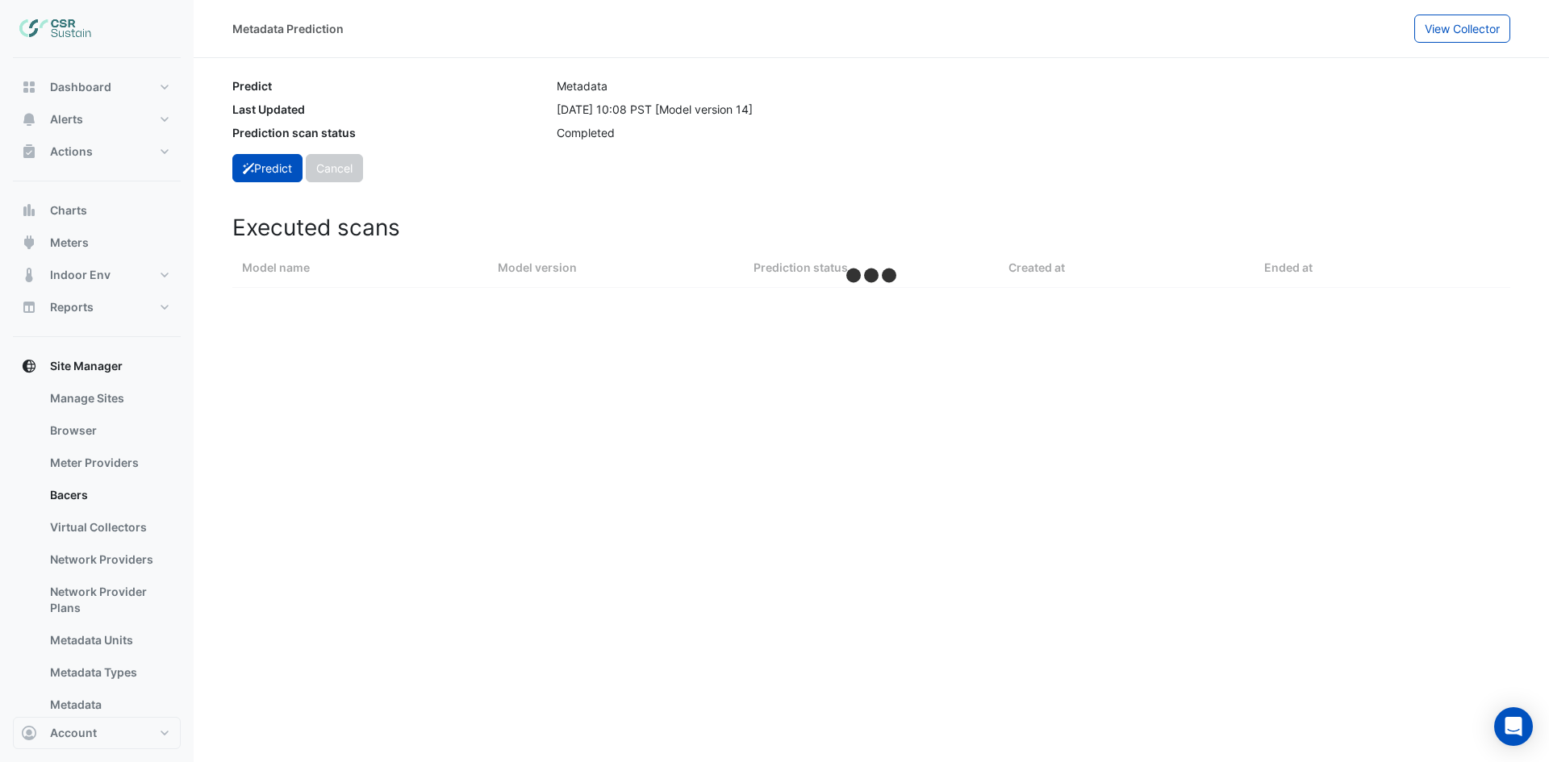
select select "***"
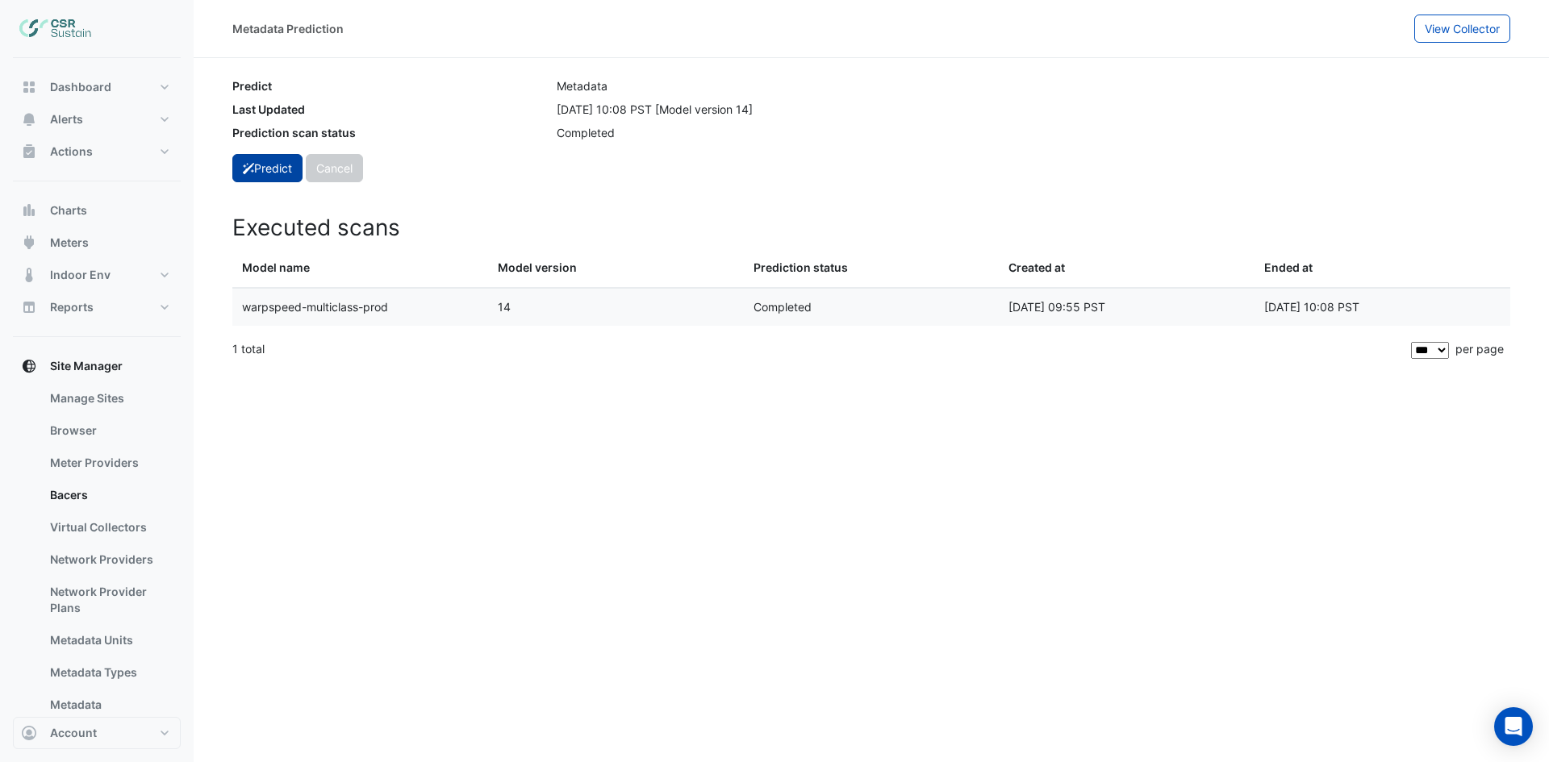
click at [262, 168] on button "Predict" at bounding box center [267, 168] width 70 height 28
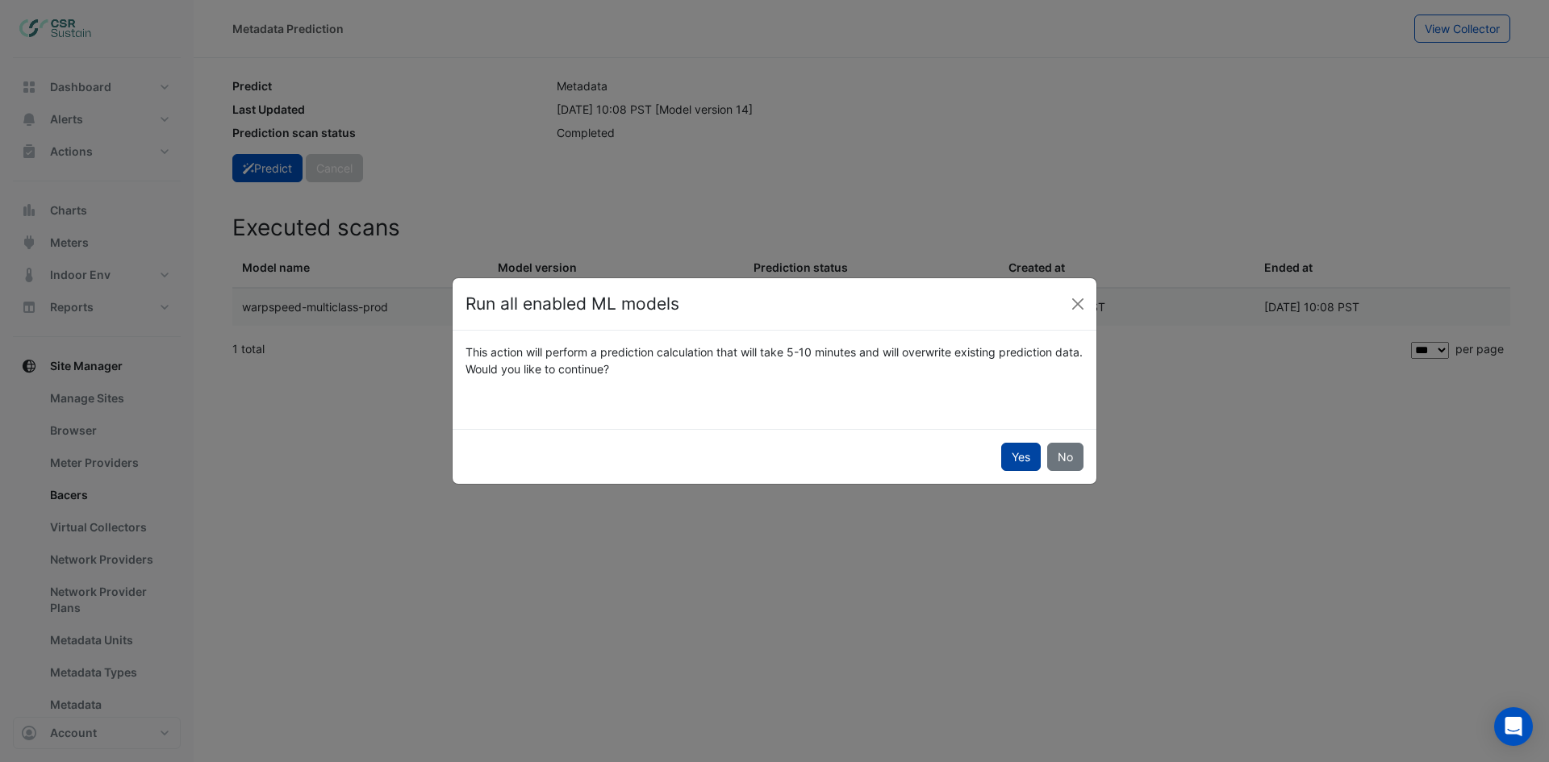
click at [1008, 452] on button "Yes" at bounding box center [1021, 457] width 40 height 28
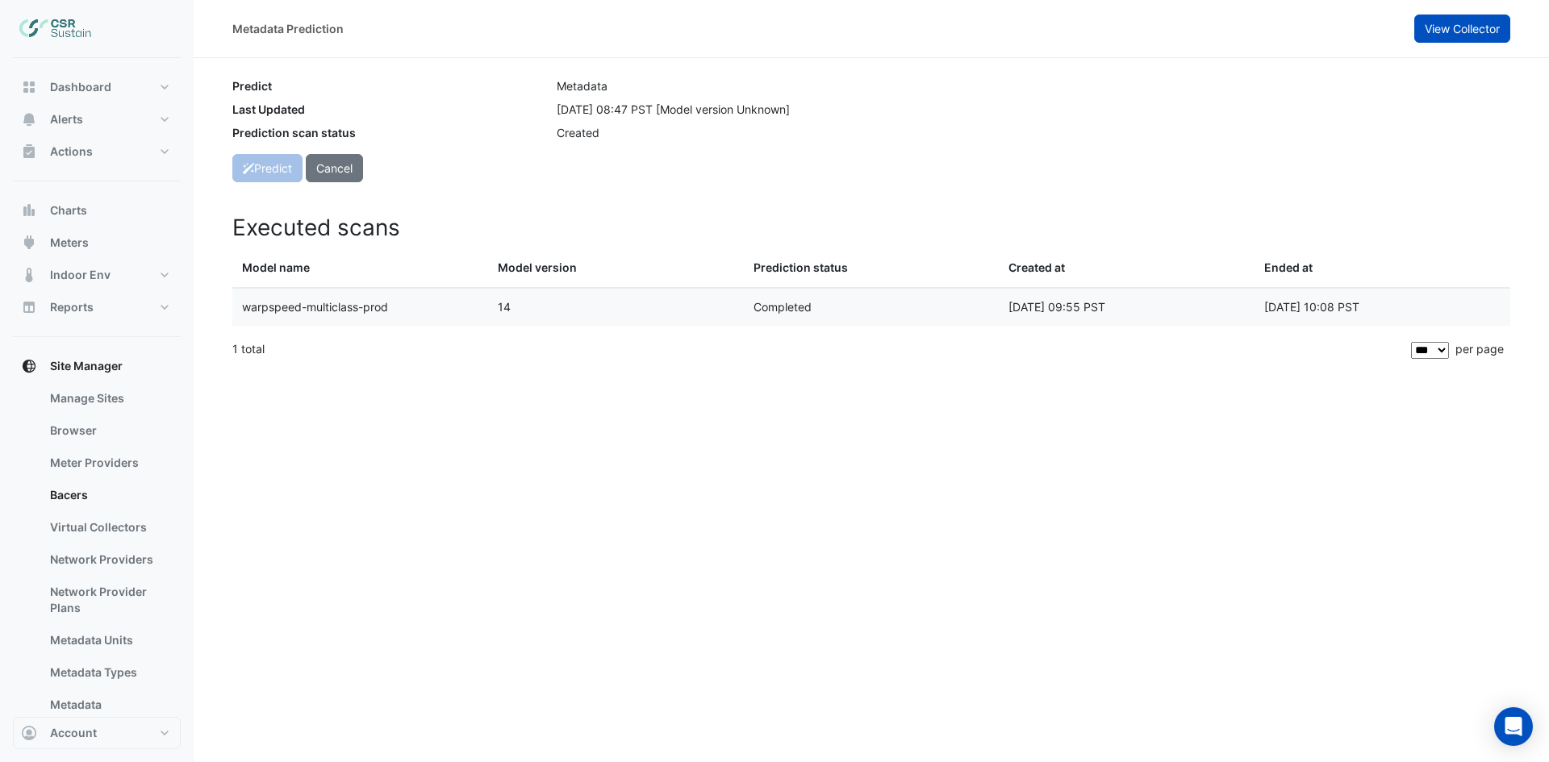
click at [1466, 32] on span "View Collector" at bounding box center [1461, 29] width 75 height 14
select select "***"
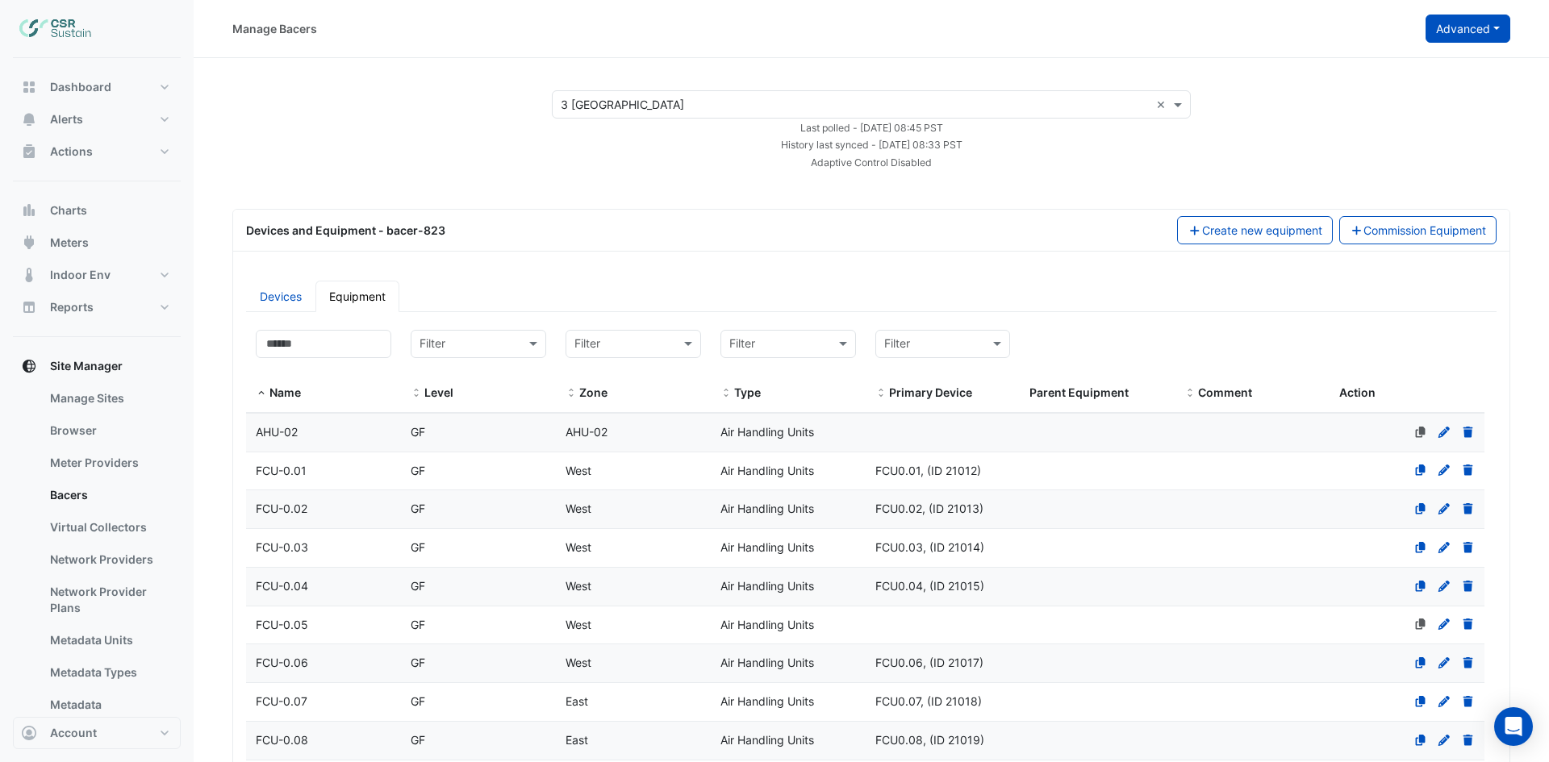
click at [1486, 30] on button "Advanced" at bounding box center [1467, 29] width 85 height 28
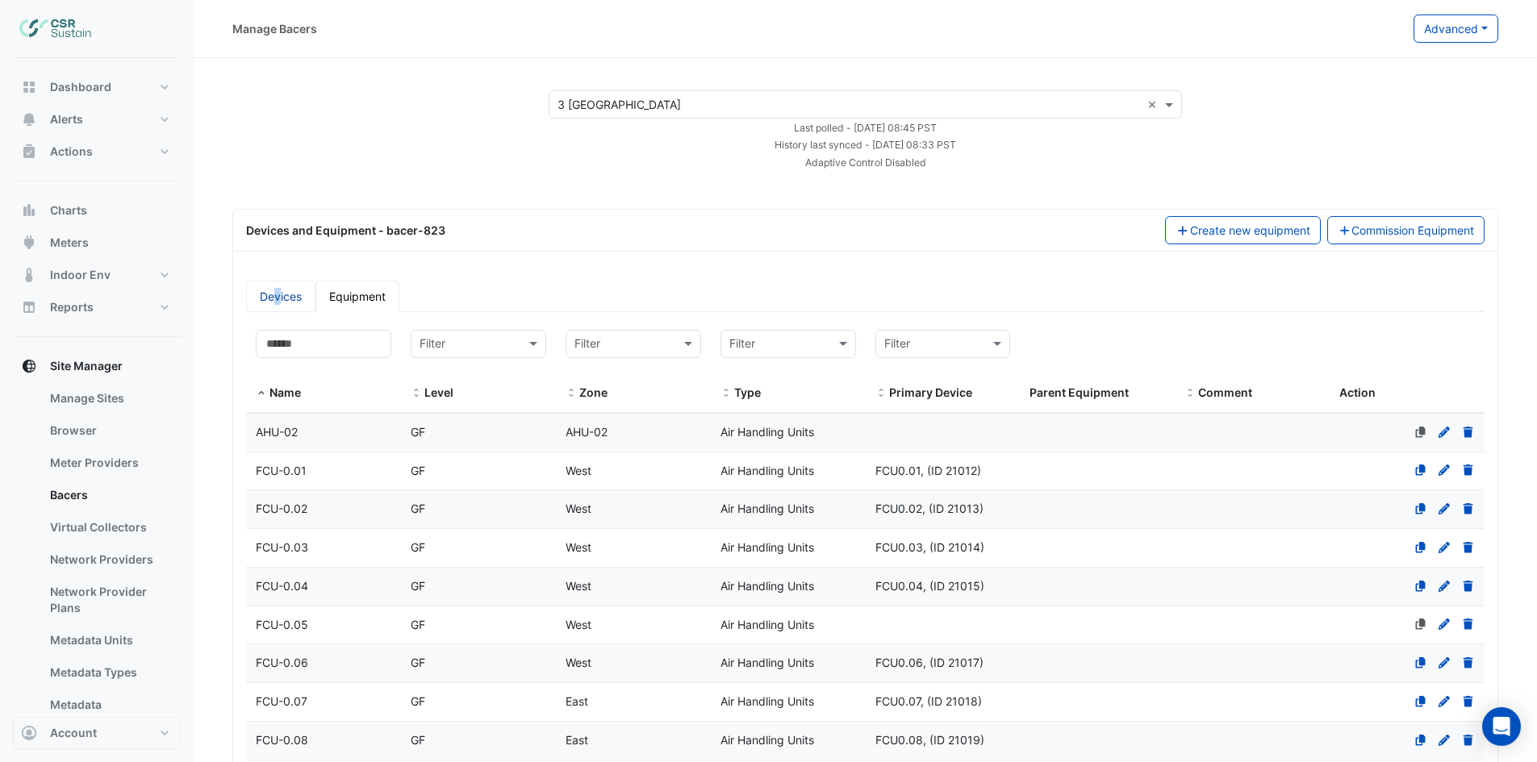
click at [277, 295] on link "Devices" at bounding box center [280, 296] width 69 height 31
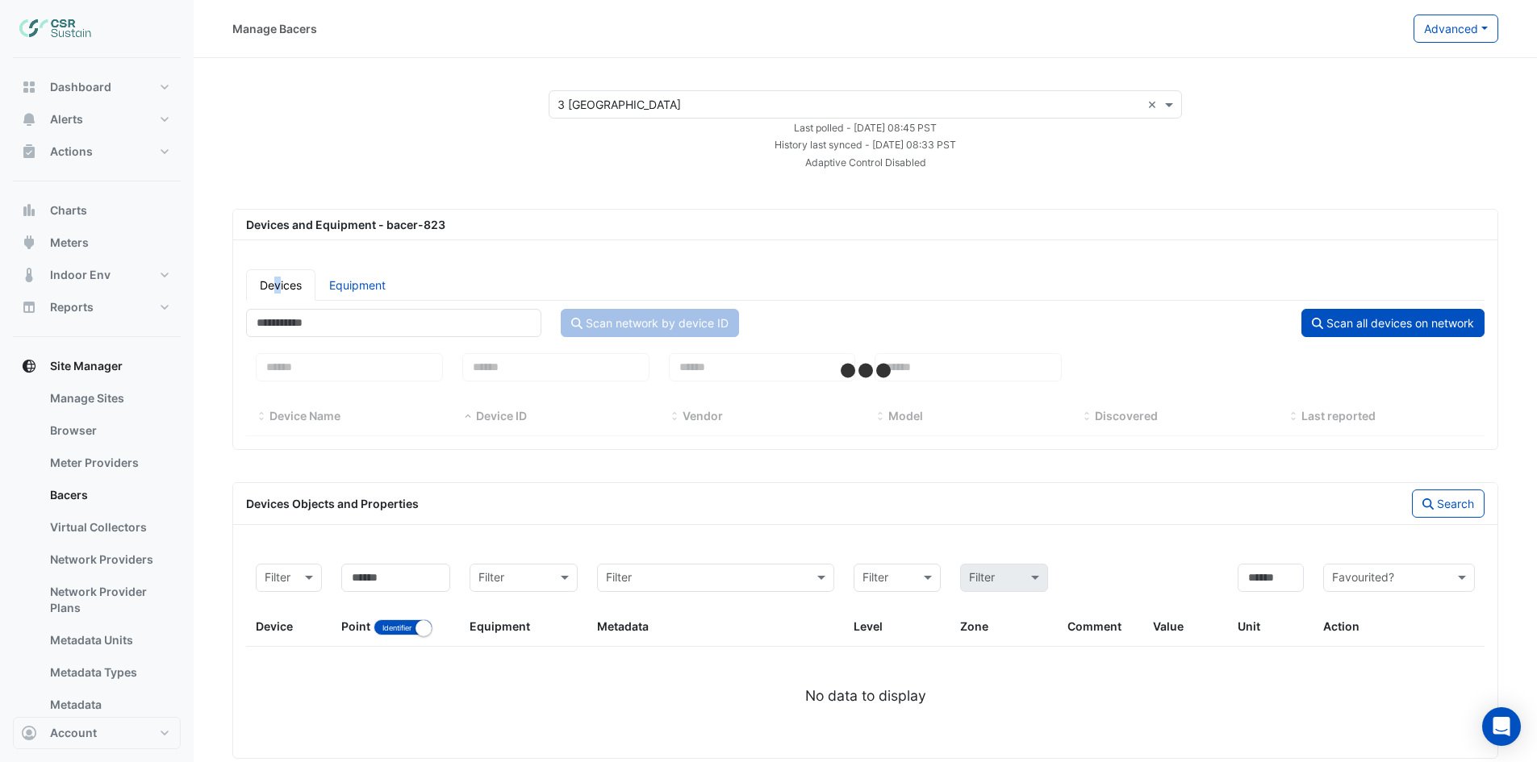
select select "***"
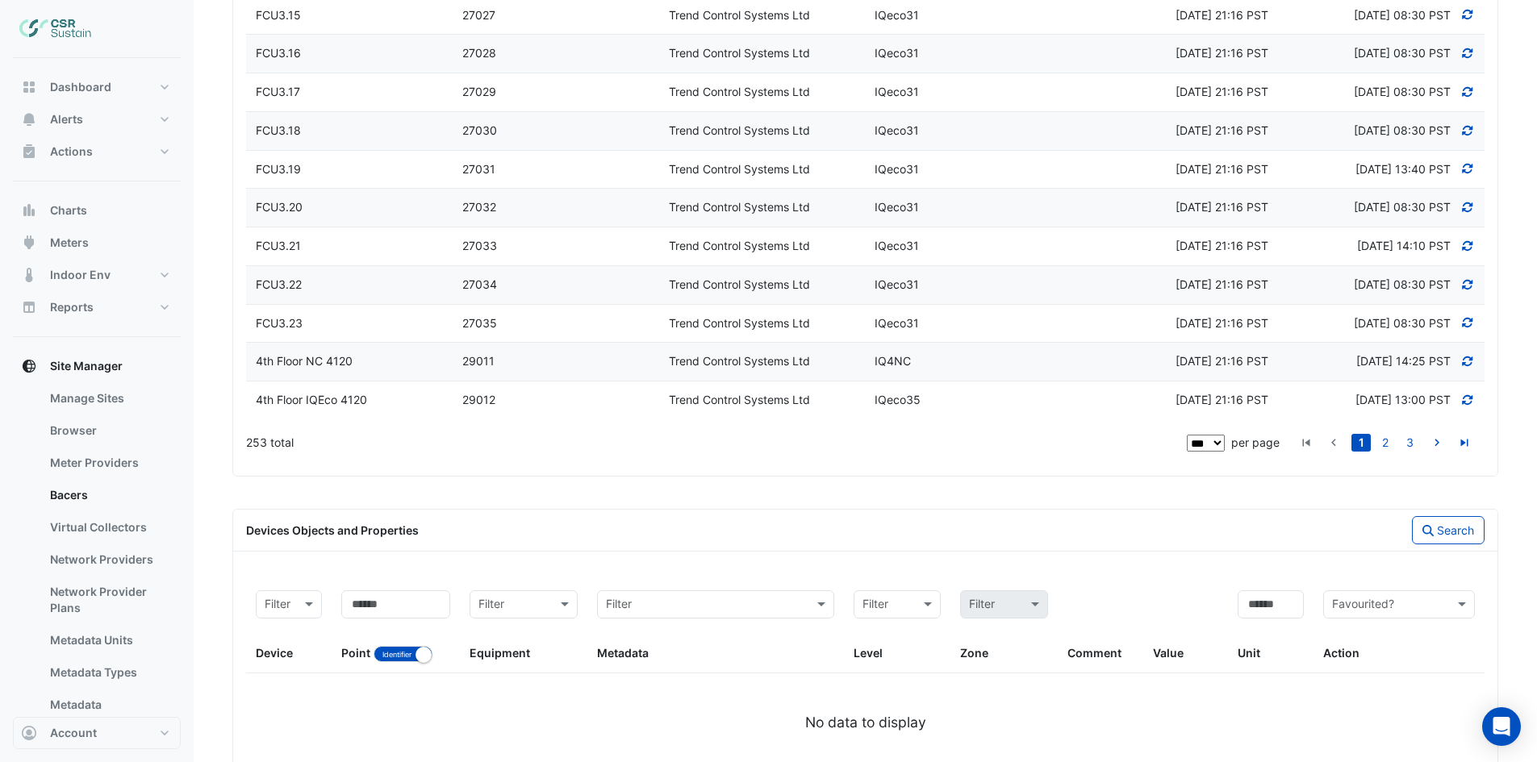
scroll to position [3843, 0]
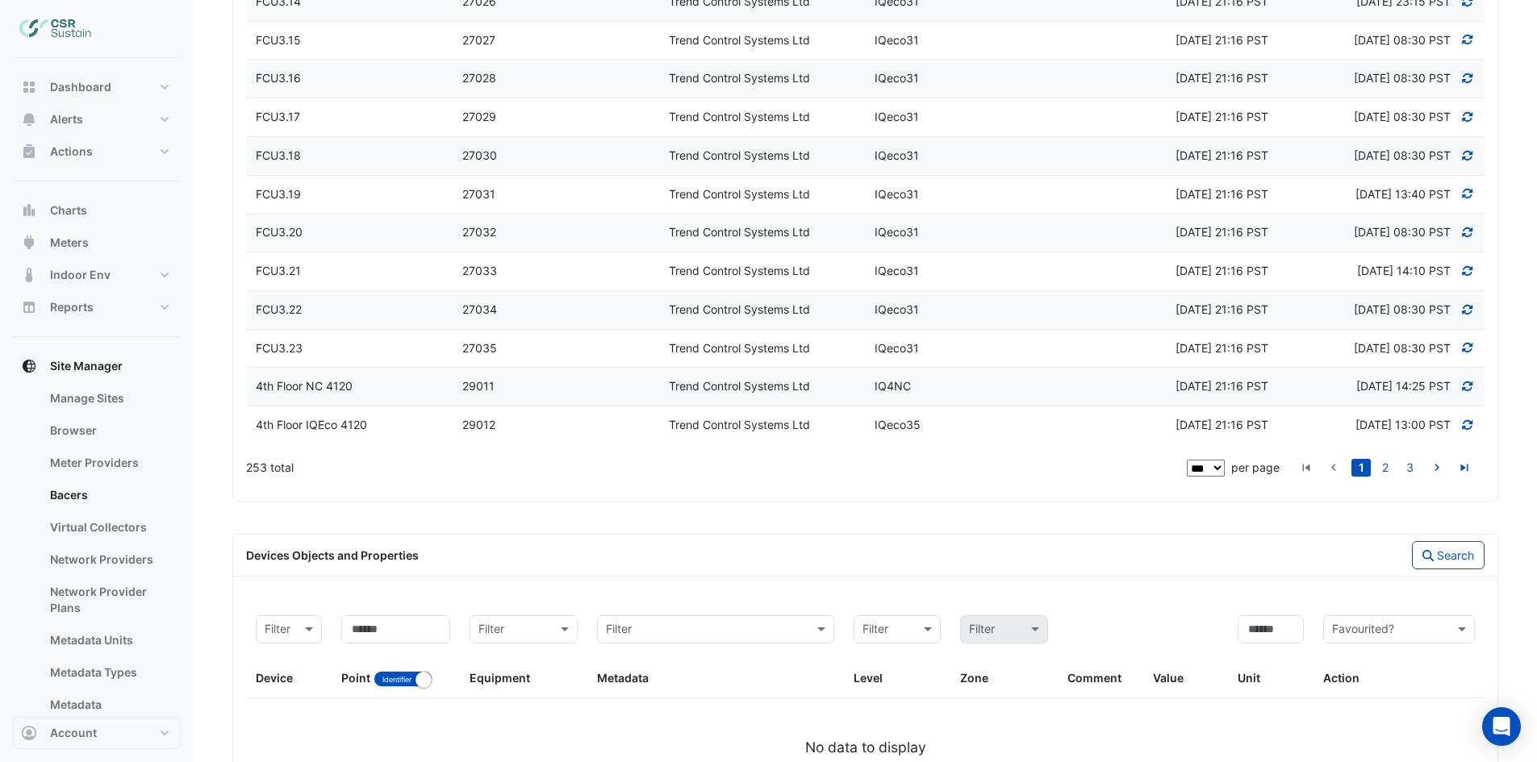
click at [1220, 469] on select "** ** ** ***" at bounding box center [1205, 468] width 38 height 17
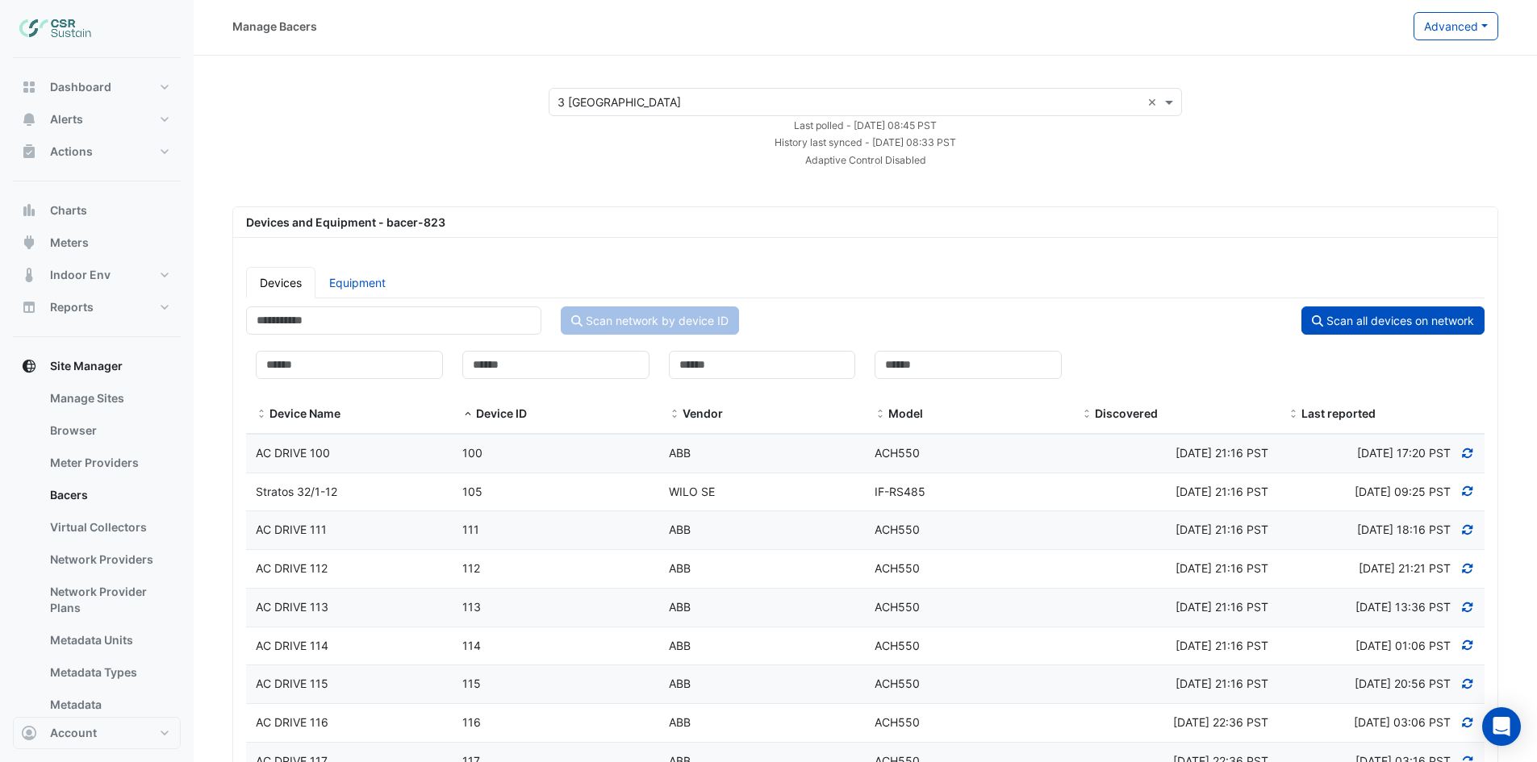
scroll to position [0, 0]
click at [1087, 413] on span at bounding box center [1086, 417] width 11 height 13
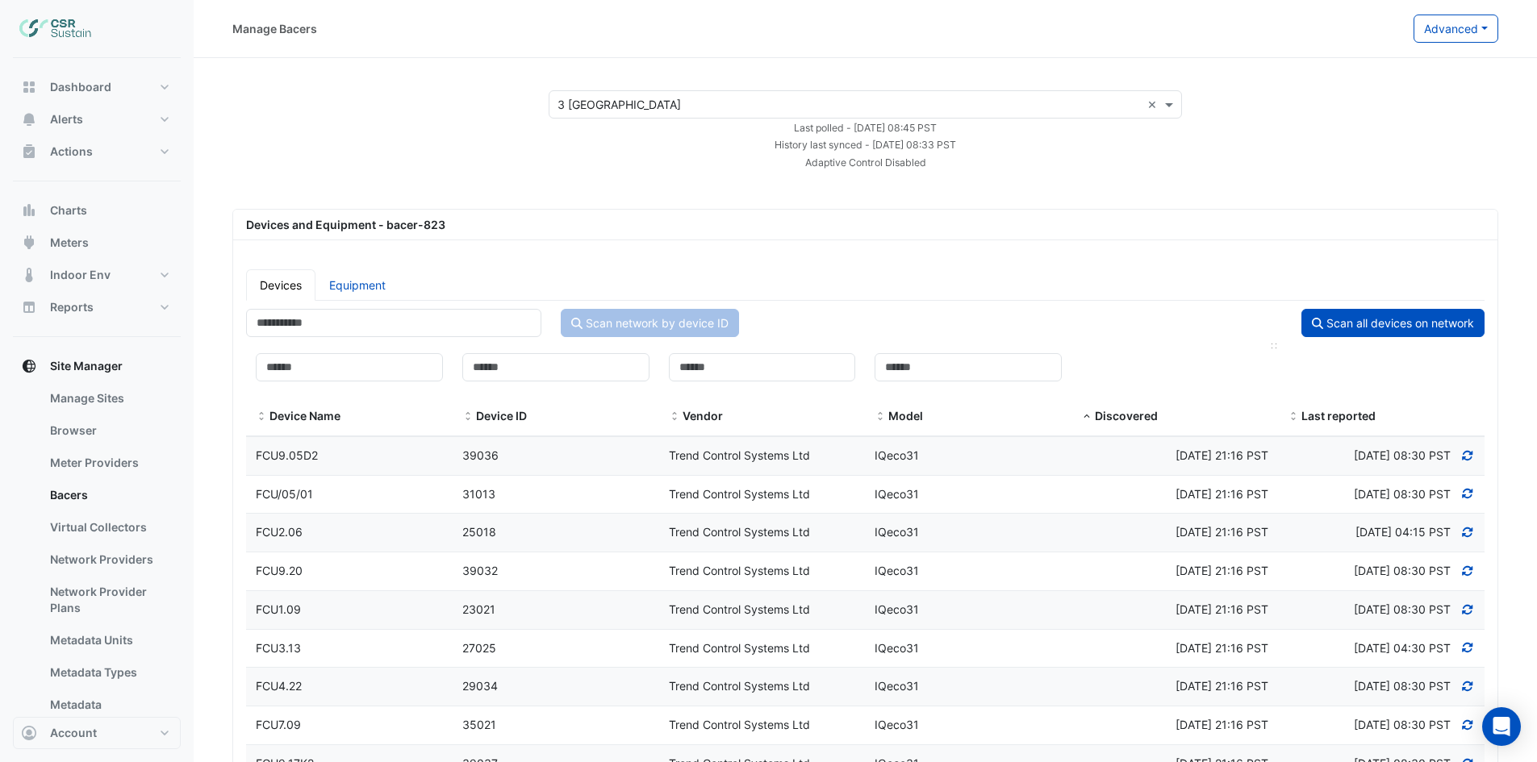
click at [1087, 412] on span at bounding box center [1086, 417] width 11 height 13
drag, startPoint x: 1445, startPoint y: 148, endPoint x: 1394, endPoint y: 121, distance: 58.5
click at [1445, 148] on div "Select a Site × [STREET_ADDRESS] × Last polled - [DATE] 08:45 PST History last …" at bounding box center [865, 130] width 1304 height 80
click at [386, 289] on link "Equipment" at bounding box center [357, 284] width 84 height 31
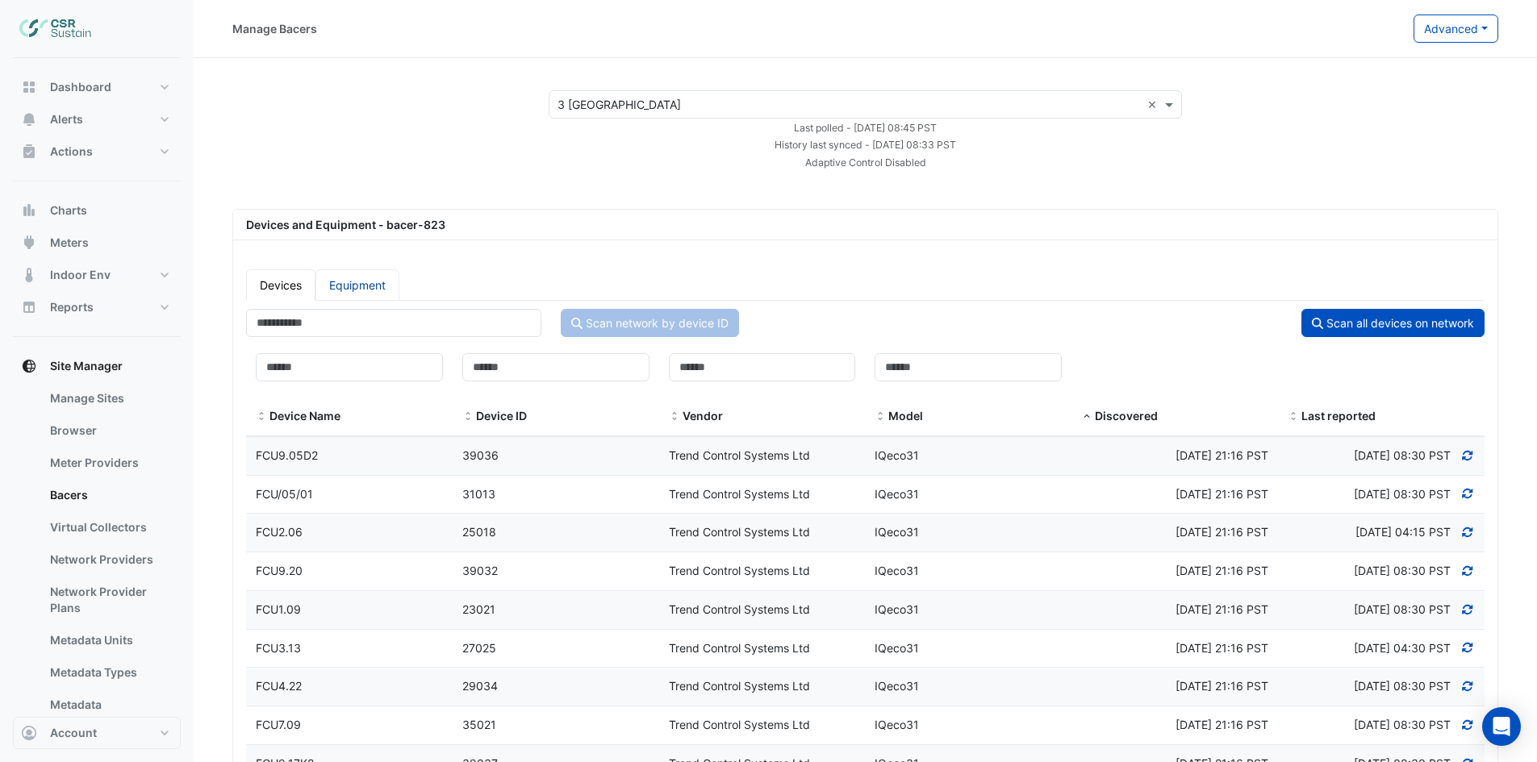
click at [379, 286] on link "Equipment" at bounding box center [357, 284] width 84 height 31
select select "***"
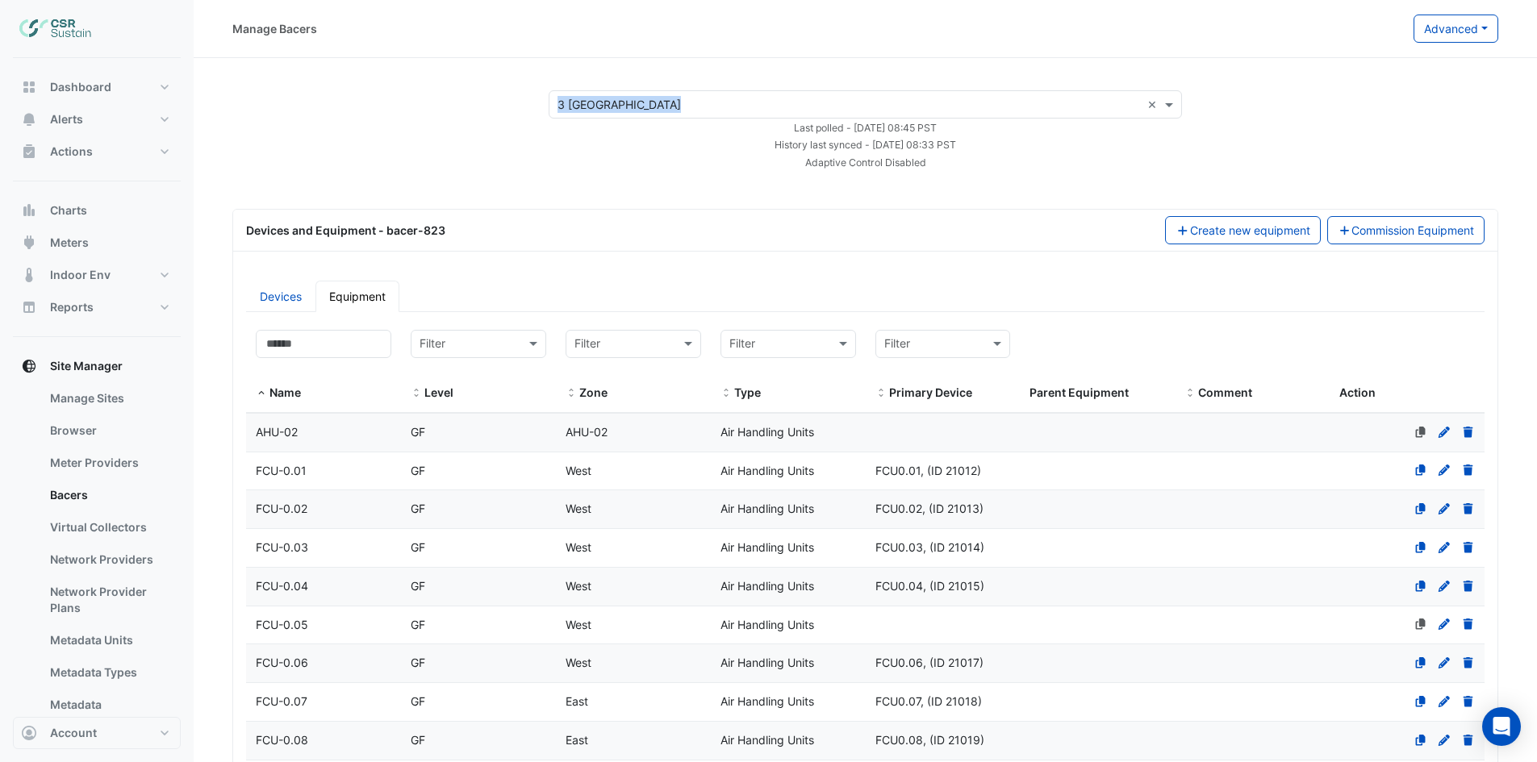
drag, startPoint x: 1536, startPoint y: 40, endPoint x: 1543, endPoint y: 73, distance: 33.9
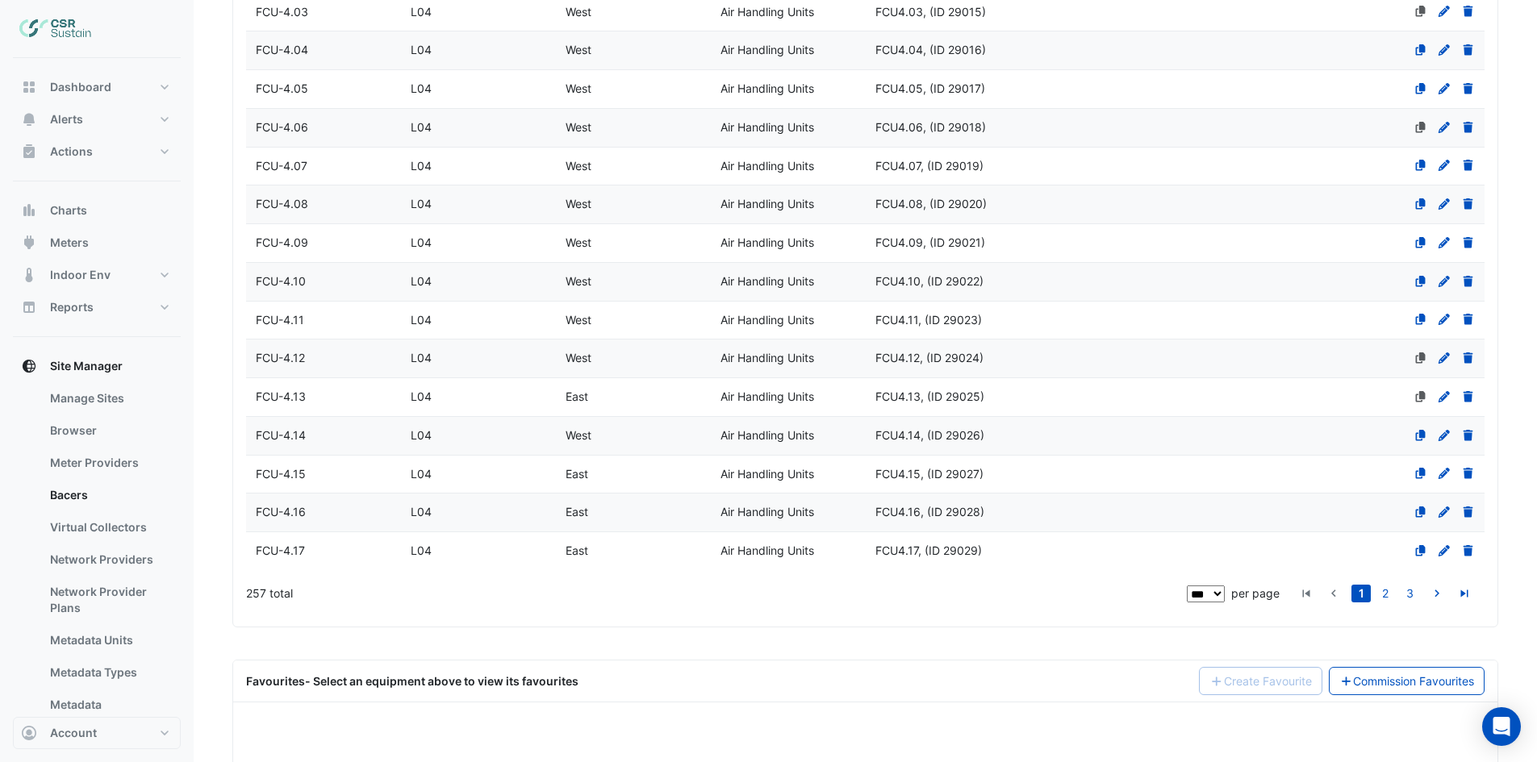
scroll to position [3826, 0]
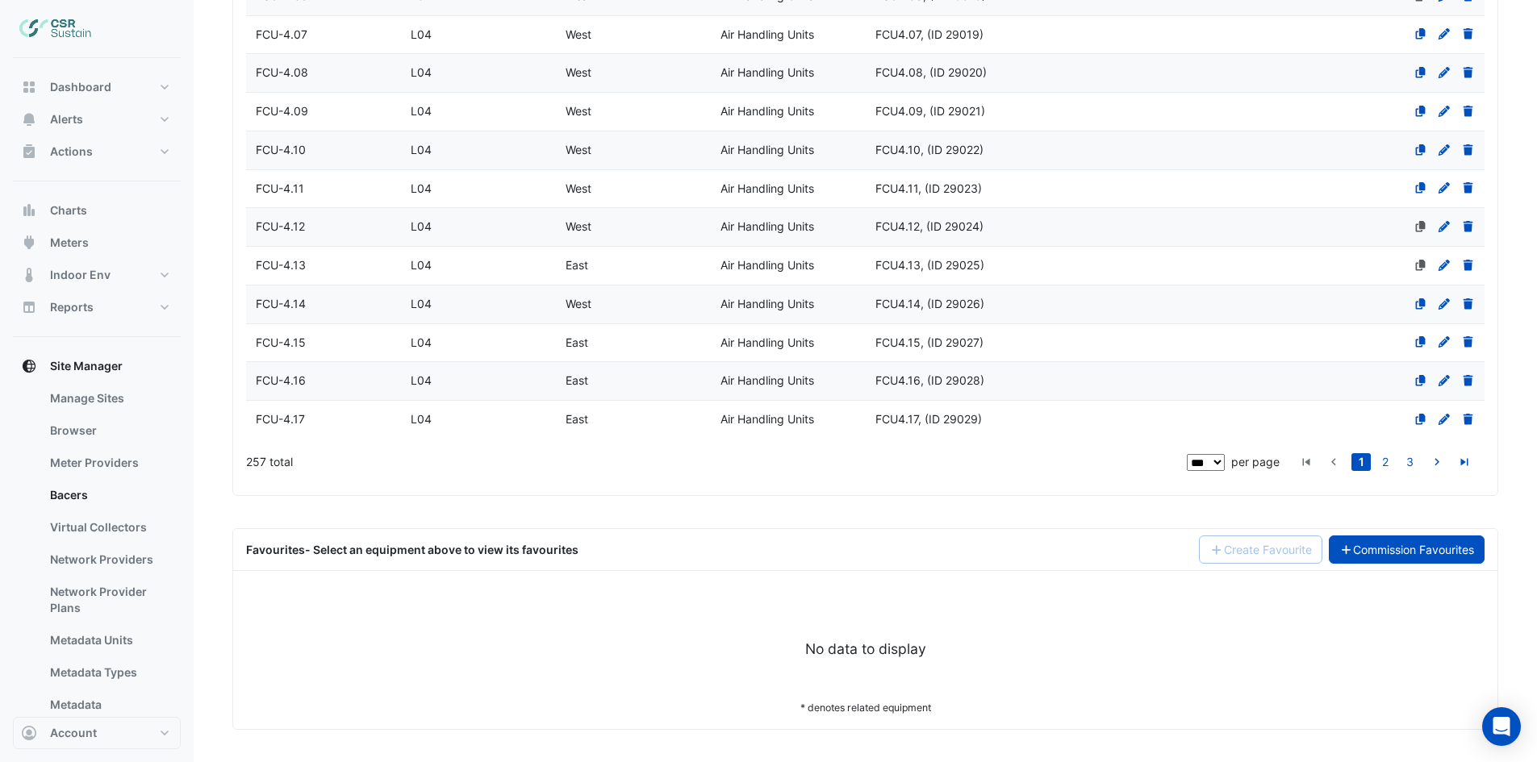
click at [1412, 551] on link "Commission Favourites" at bounding box center [1406, 550] width 156 height 28
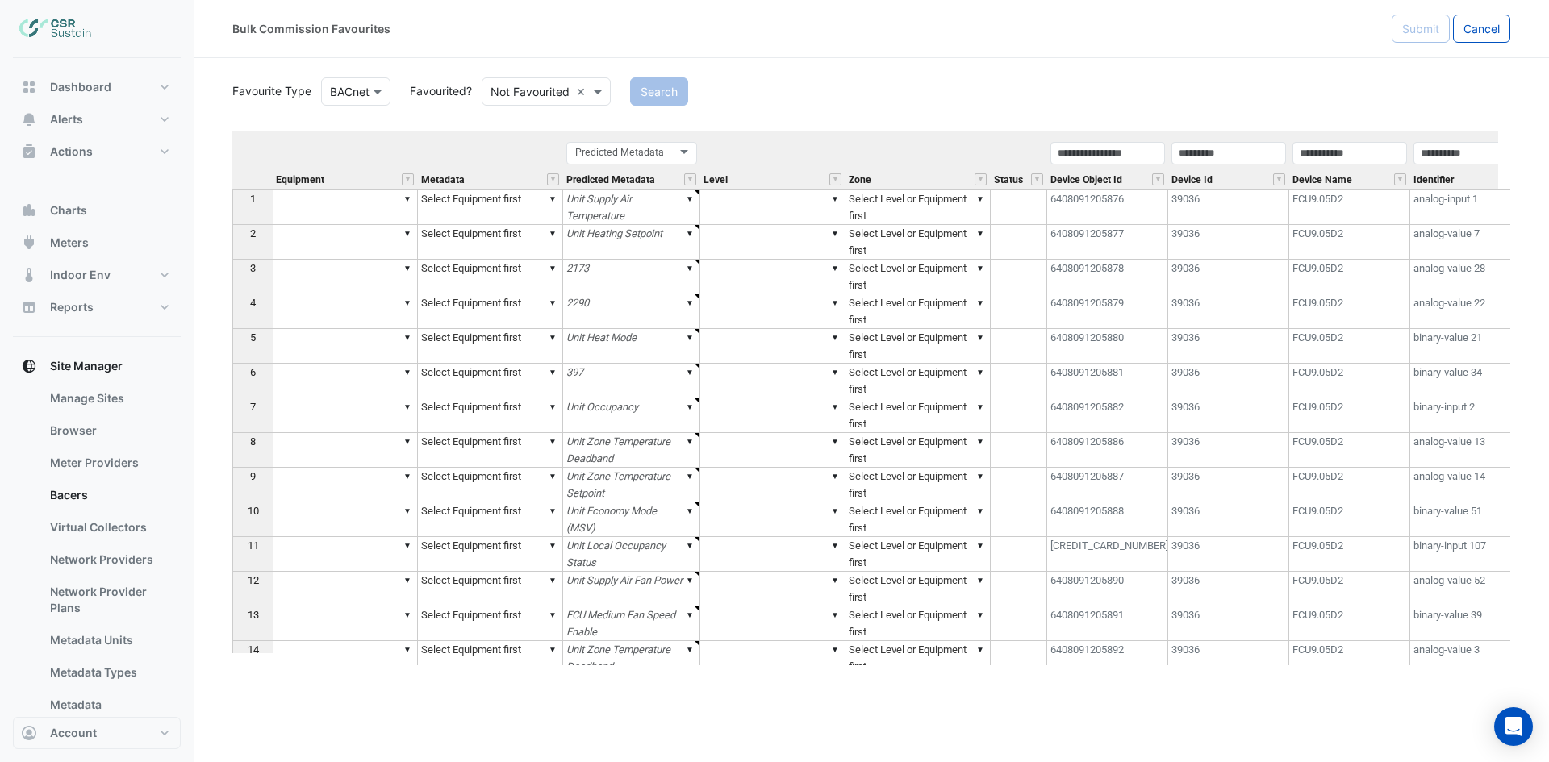
drag, startPoint x: 1399, startPoint y: 179, endPoint x: 1397, endPoint y: 188, distance: 9.2
click at [1399, 179] on button "" at bounding box center [1400, 179] width 12 height 12
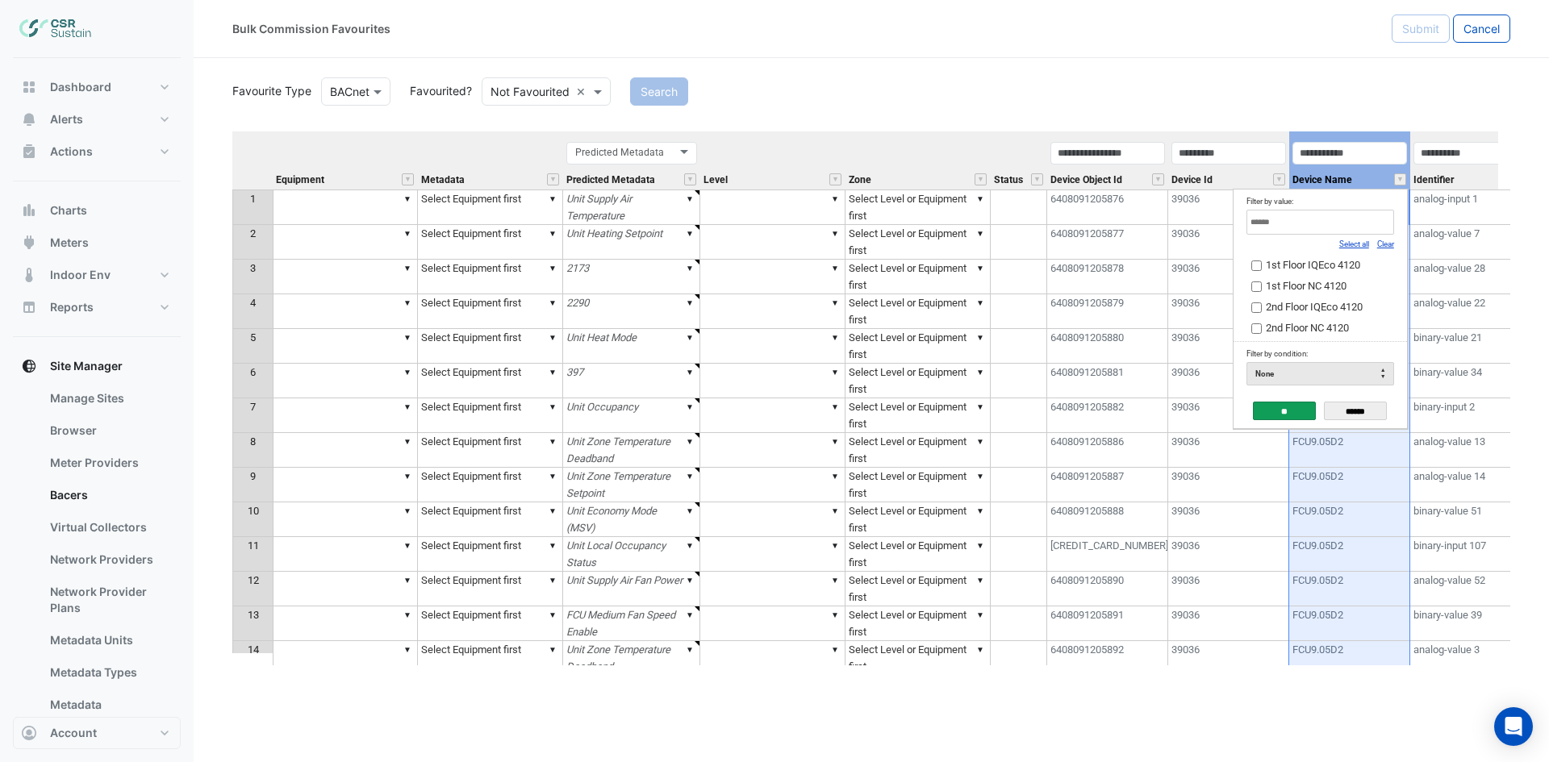
click at [1389, 241] on link "Clear" at bounding box center [1385, 244] width 17 height 9
click at [1370, 223] on input "Filter by value:" at bounding box center [1320, 222] width 148 height 25
type input "*****"
click at [1261, 314] on label "FCU1.03" at bounding box center [1314, 306] width 126 height 17
click at [1278, 413] on input "**" at bounding box center [1284, 411] width 63 height 19
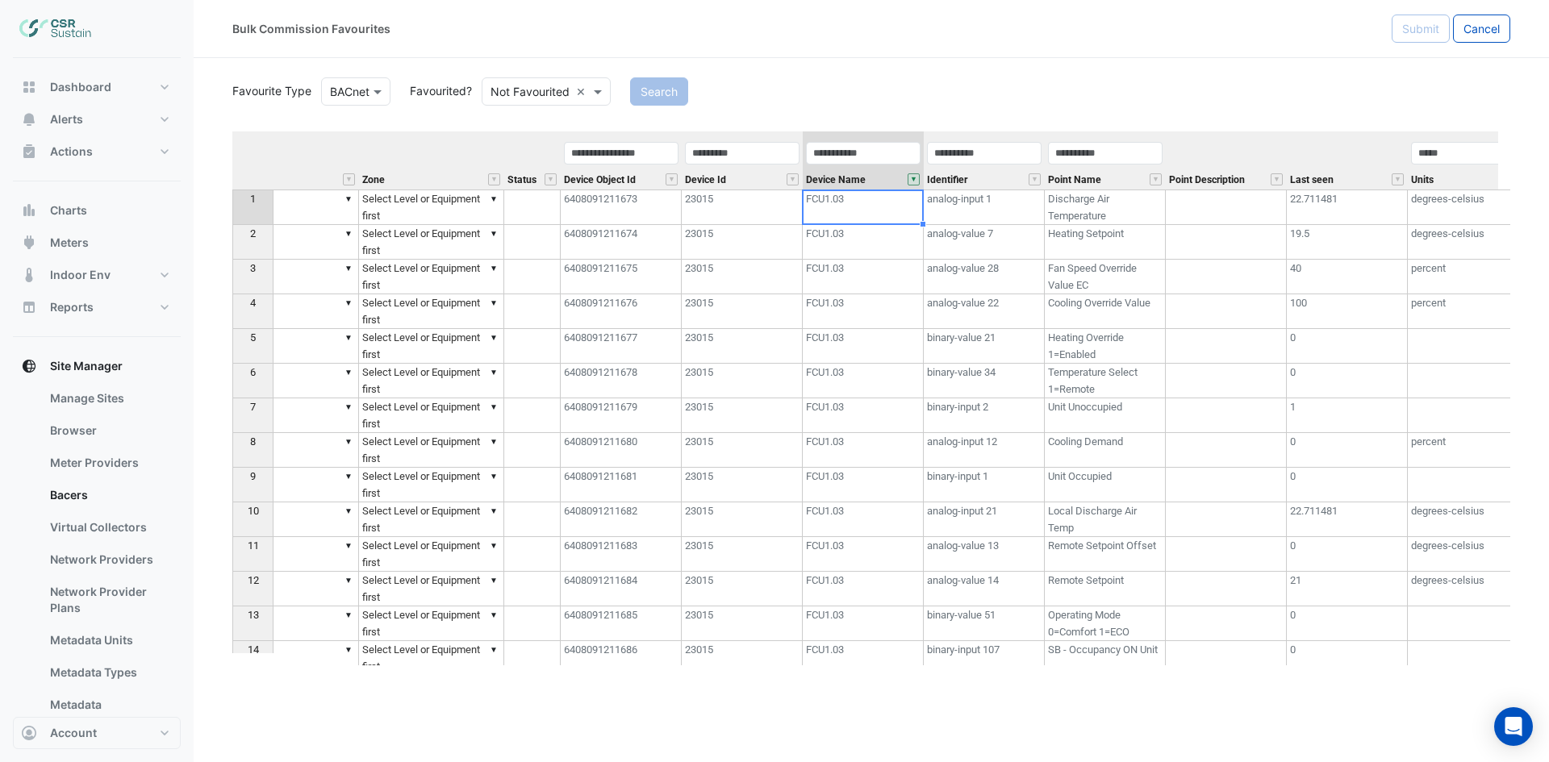
scroll to position [0, 494]
click at [1333, 148] on th "Last seen" at bounding box center [1339, 160] width 121 height 58
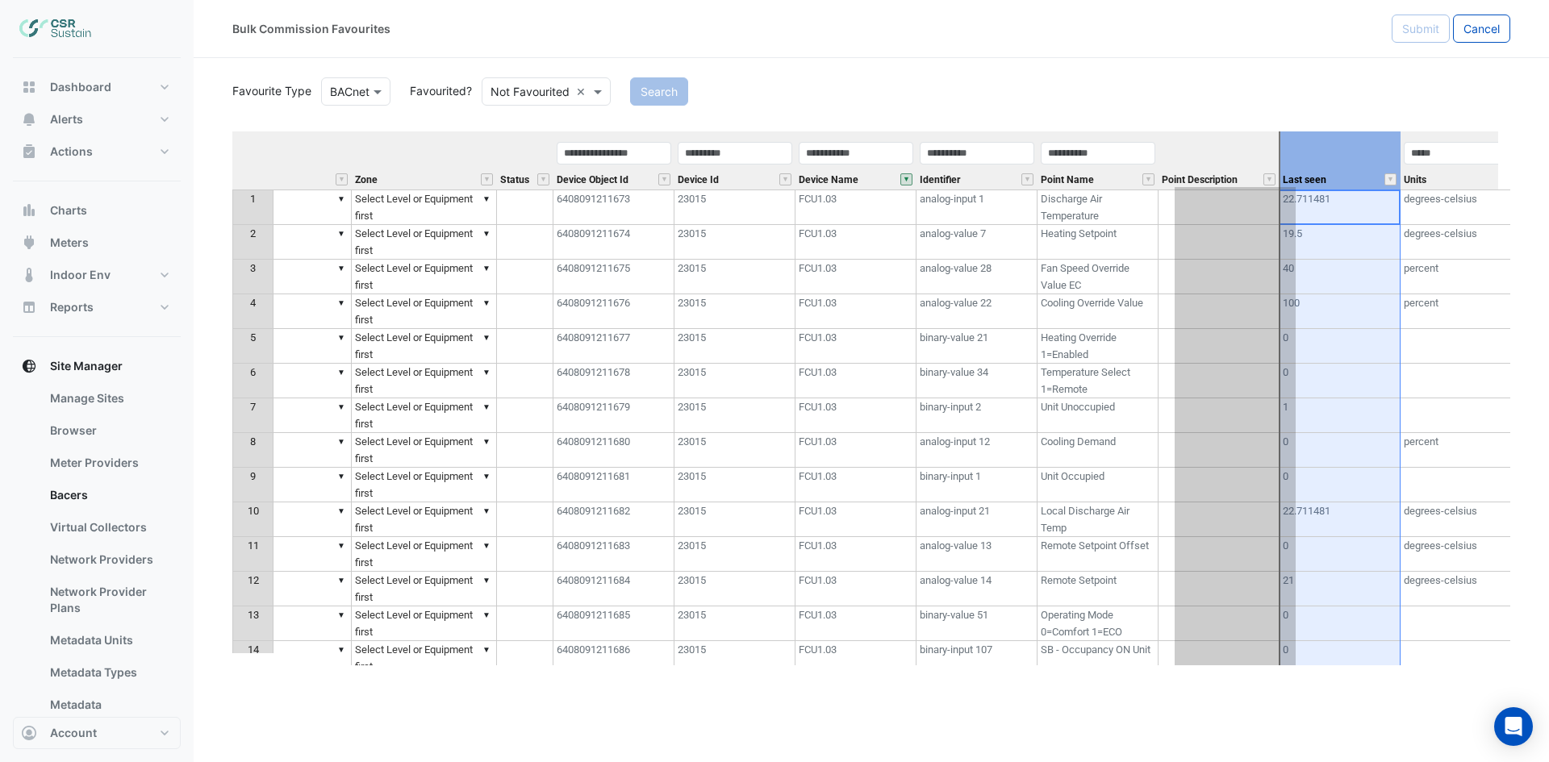
drag, startPoint x: 1336, startPoint y: 137, endPoint x: 1207, endPoint y: 146, distance: 130.2
click at [1207, 148] on tr "Equipment Metadata Predicted Metadata Predicted Metadata Level Zone Status Devi…" at bounding box center [629, 160] width 1783 height 58
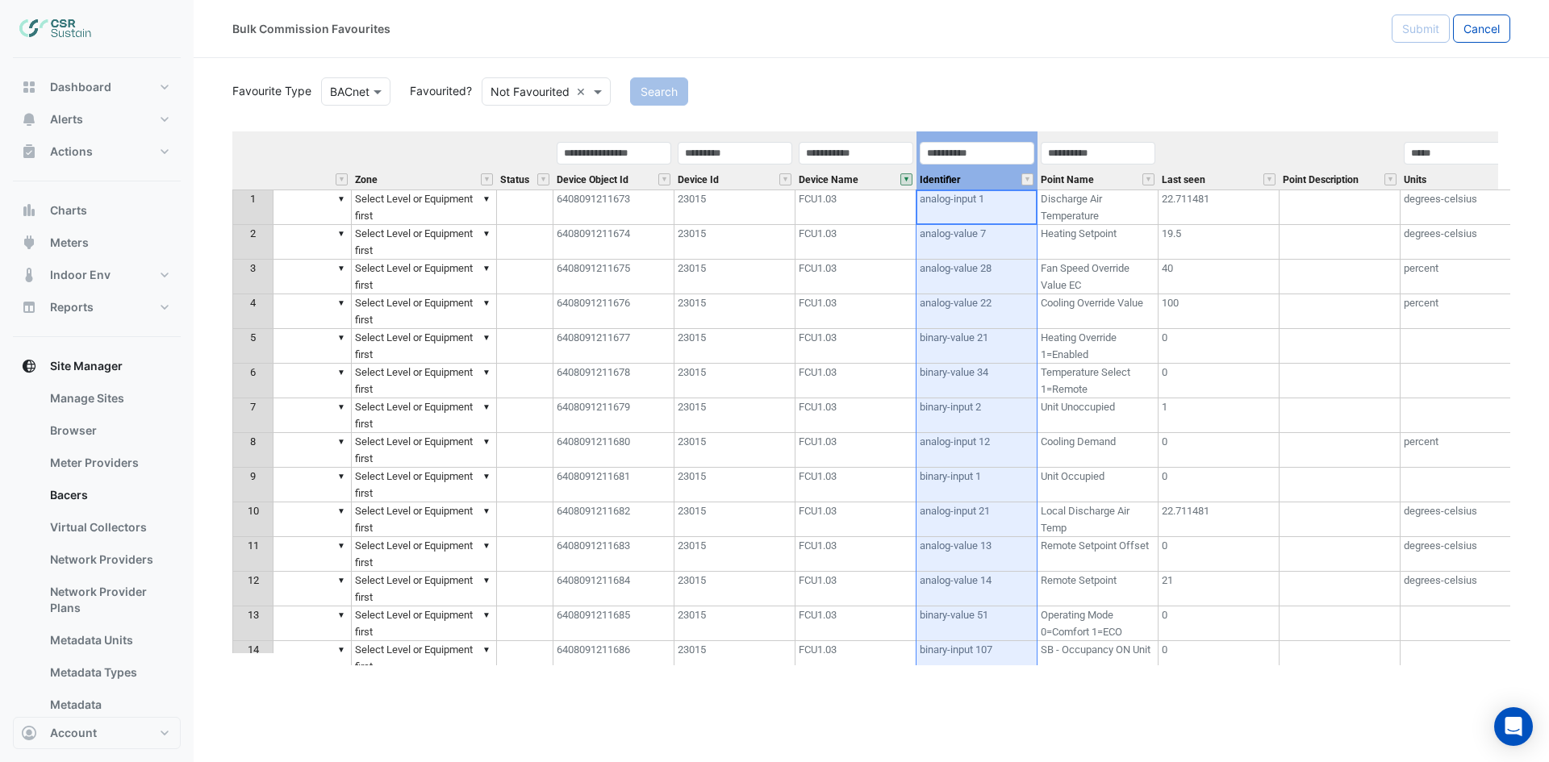
click at [997, 177] on div "Identifier" at bounding box center [976, 164] width 121 height 49
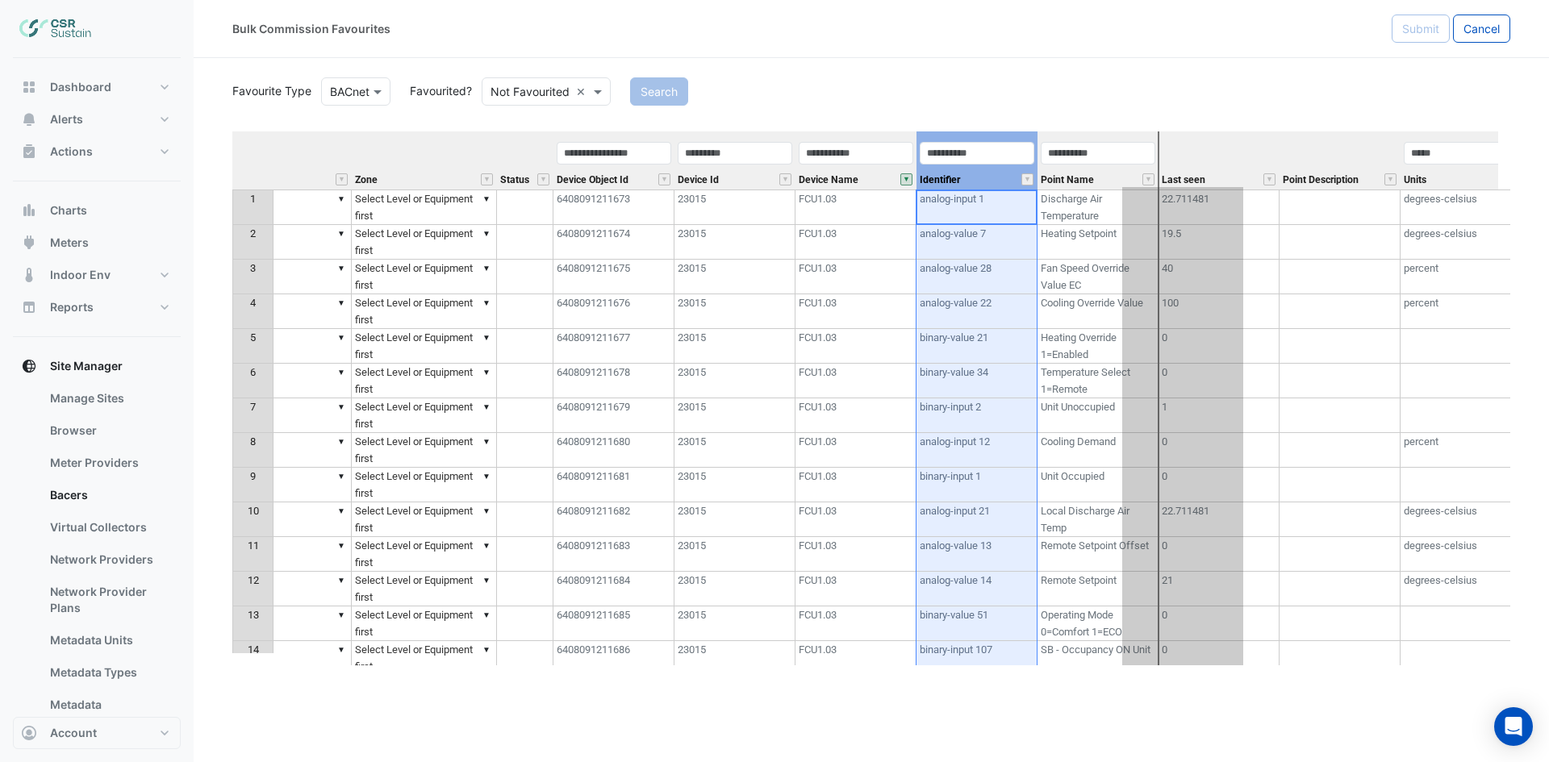
drag, startPoint x: 991, startPoint y: 135, endPoint x: 1131, endPoint y: 174, distance: 145.0
click at [1209, 136] on tr "Equipment Metadata Predicted Metadata Predicted Metadata Level Zone Status Devi…" at bounding box center [629, 160] width 1783 height 58
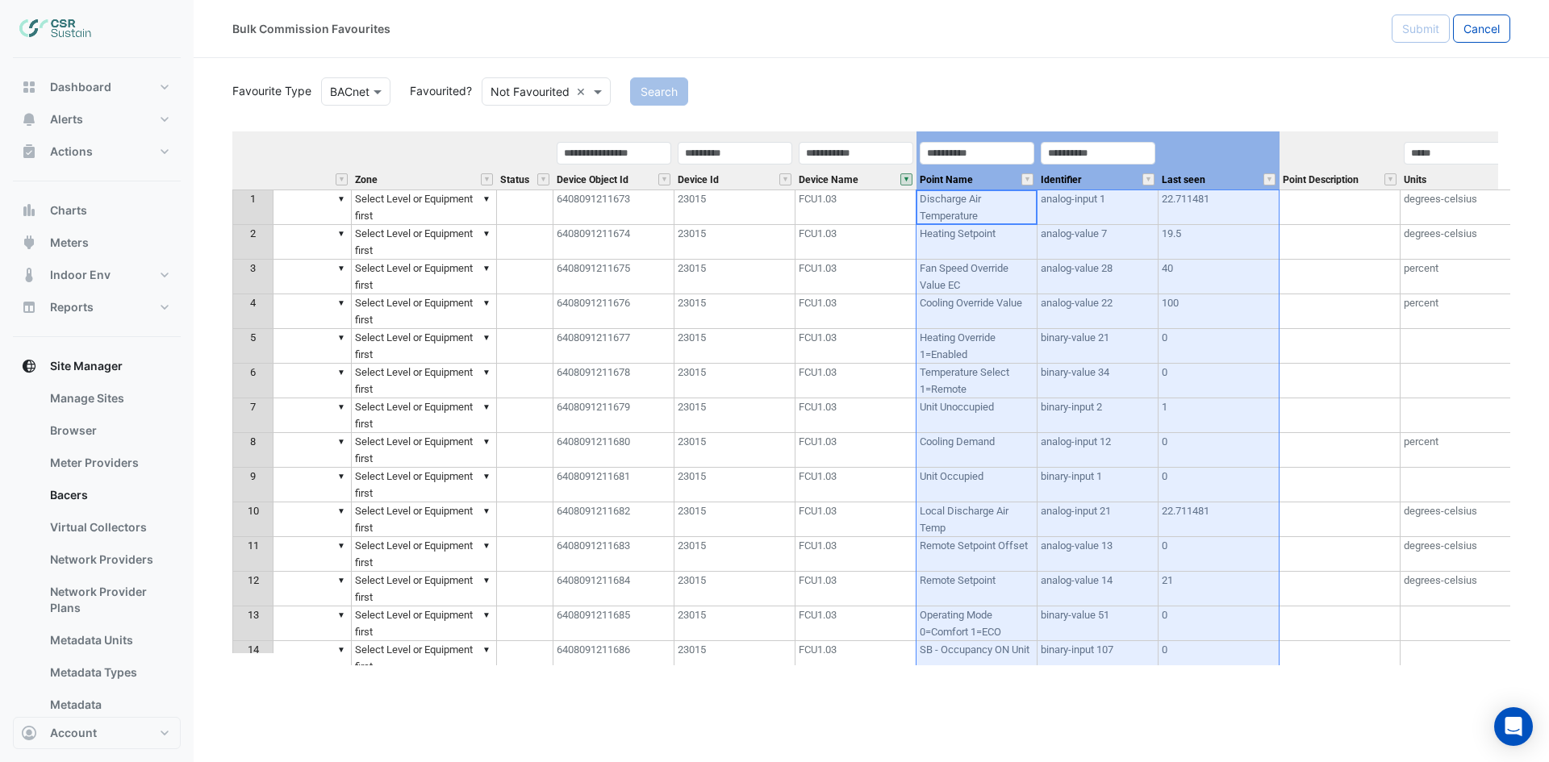
drag, startPoint x: 996, startPoint y: 168, endPoint x: 1203, endPoint y: 169, distance: 206.5
click at [1203, 169] on tr "Equipment Metadata Predicted Metadata Predicted Metadata Level Zone Status Devi…" at bounding box center [629, 160] width 1783 height 58
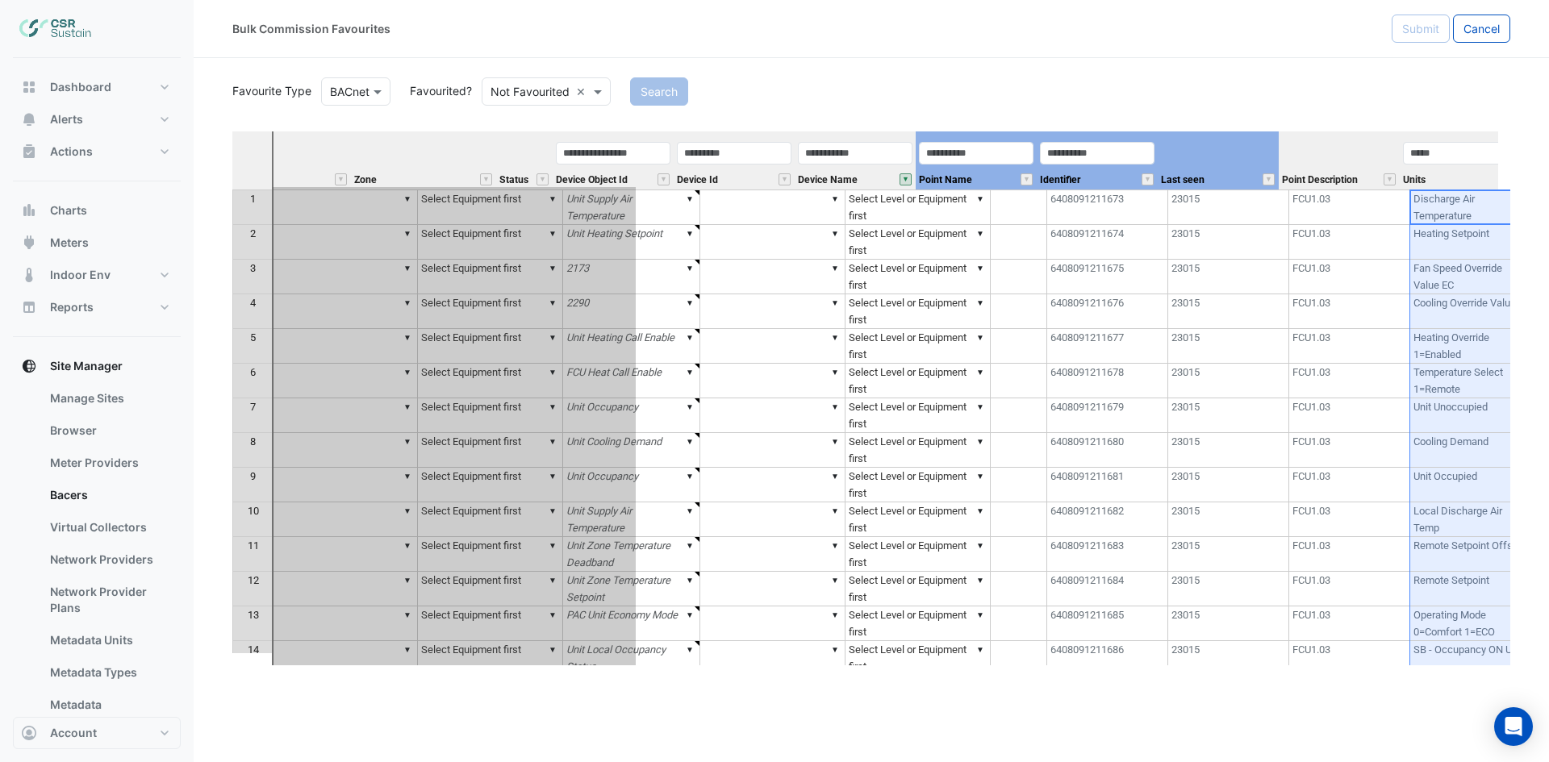
scroll to position [0, 0]
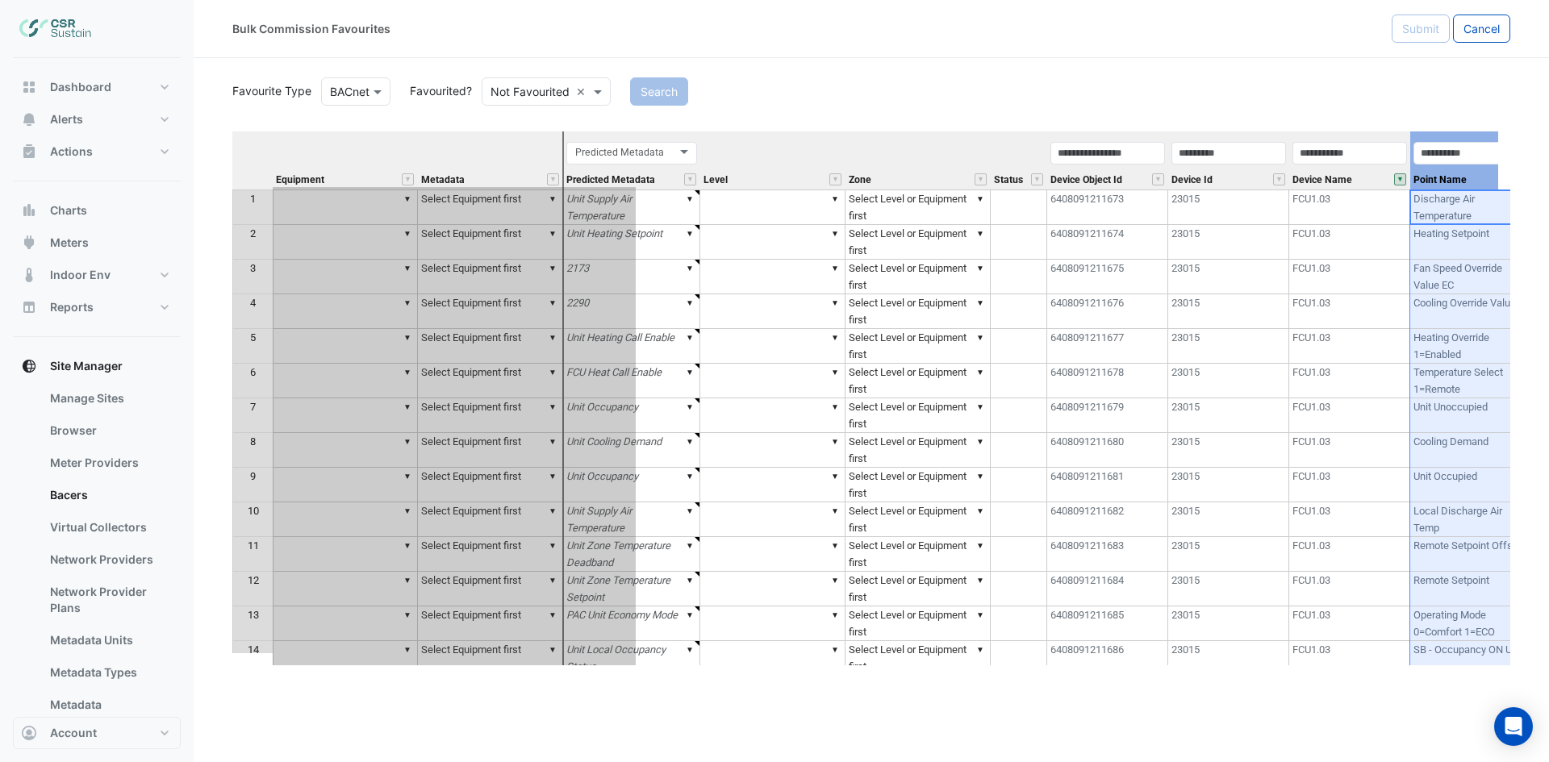
drag, startPoint x: 1204, startPoint y: 148, endPoint x: 521, endPoint y: 162, distance: 683.3
click at [521, 162] on tr "Equipment Metadata Predicted Metadata Predicted Metadata Level Zone Status Devi…" at bounding box center [1123, 160] width 1783 height 58
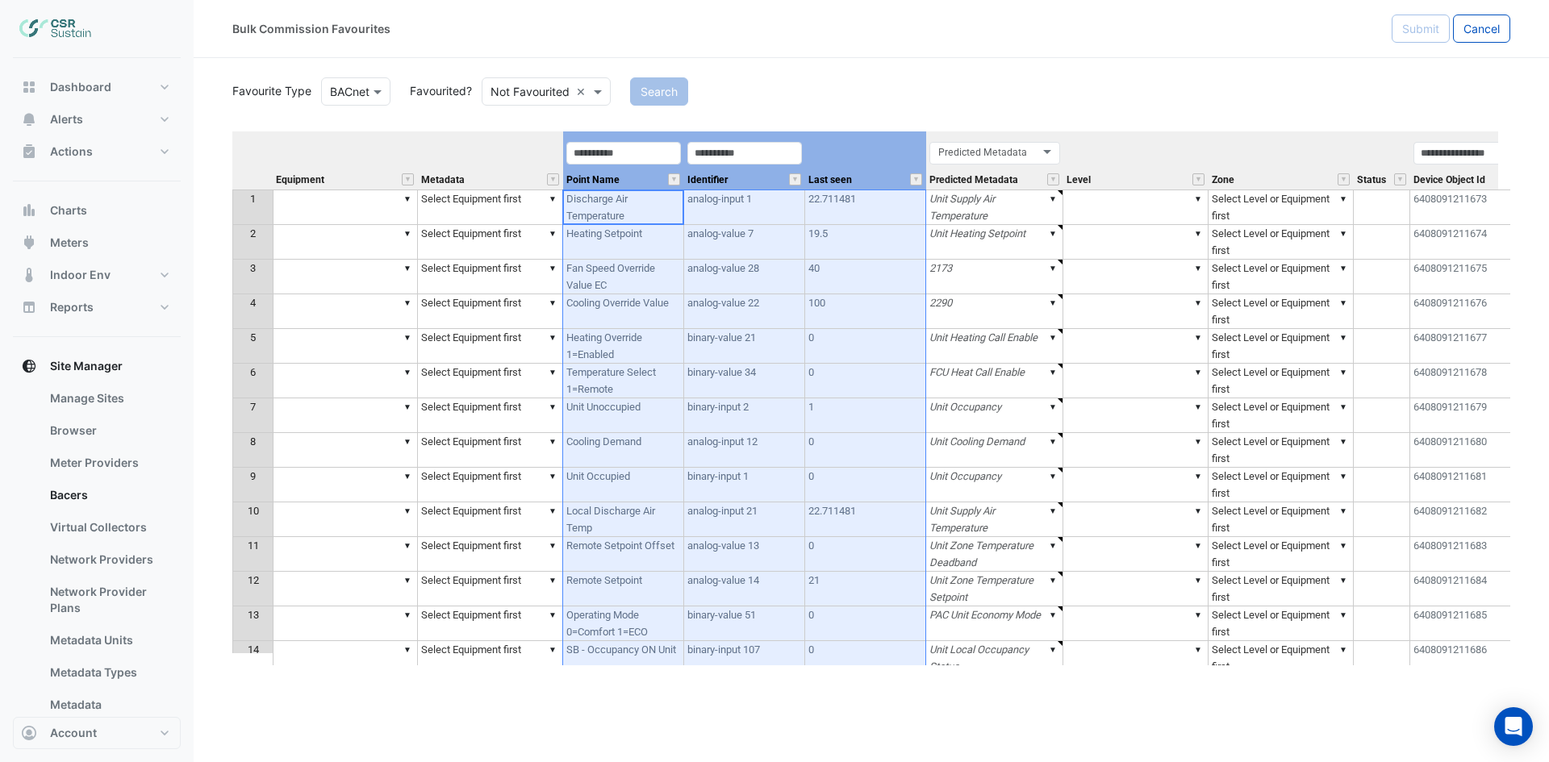
type textarea "******"
click at [244, 137] on th at bounding box center [252, 160] width 40 height 58
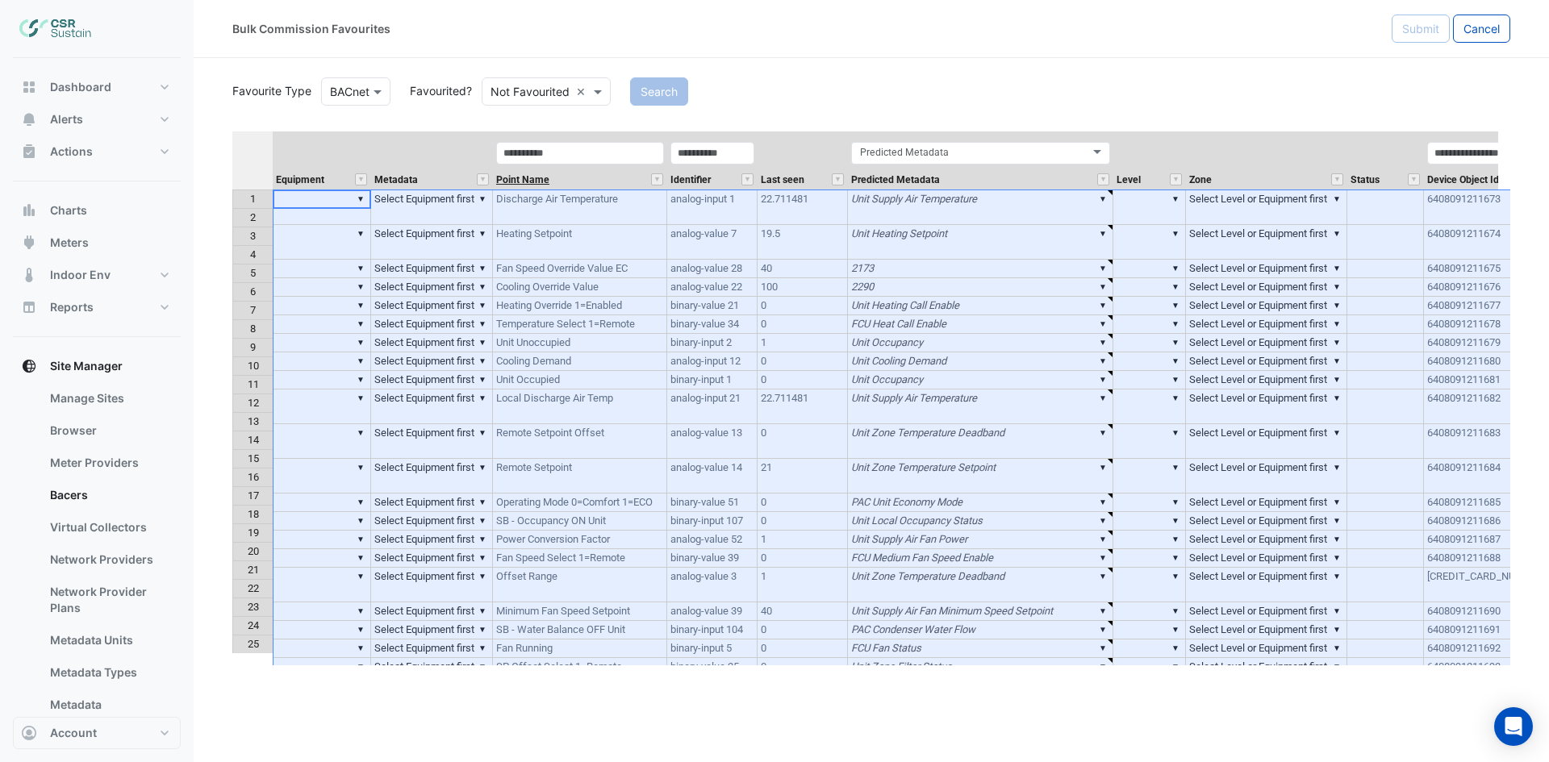
click at [540, 183] on span "Point Name" at bounding box center [522, 180] width 53 height 10
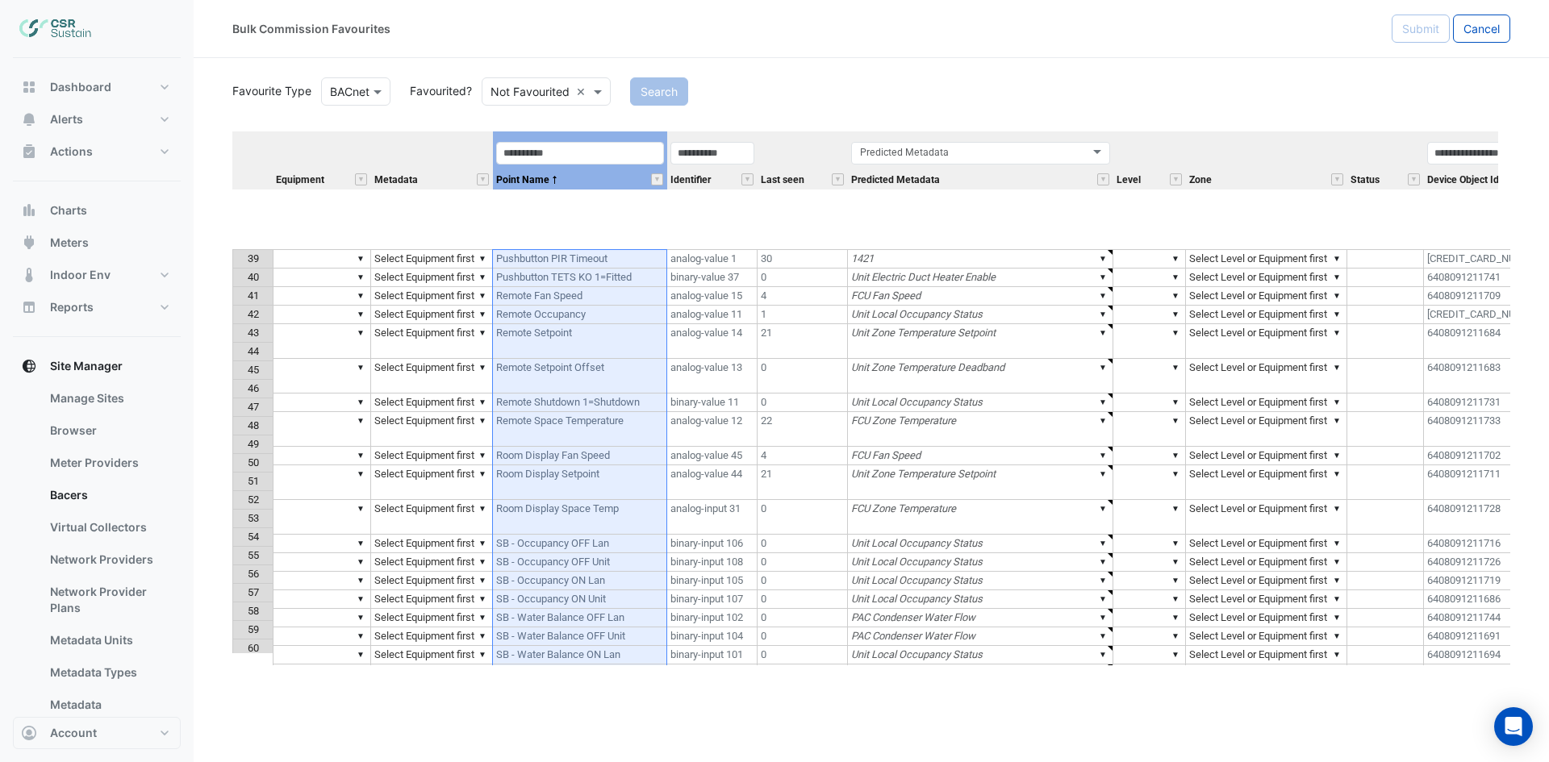
scroll to position [928, 0]
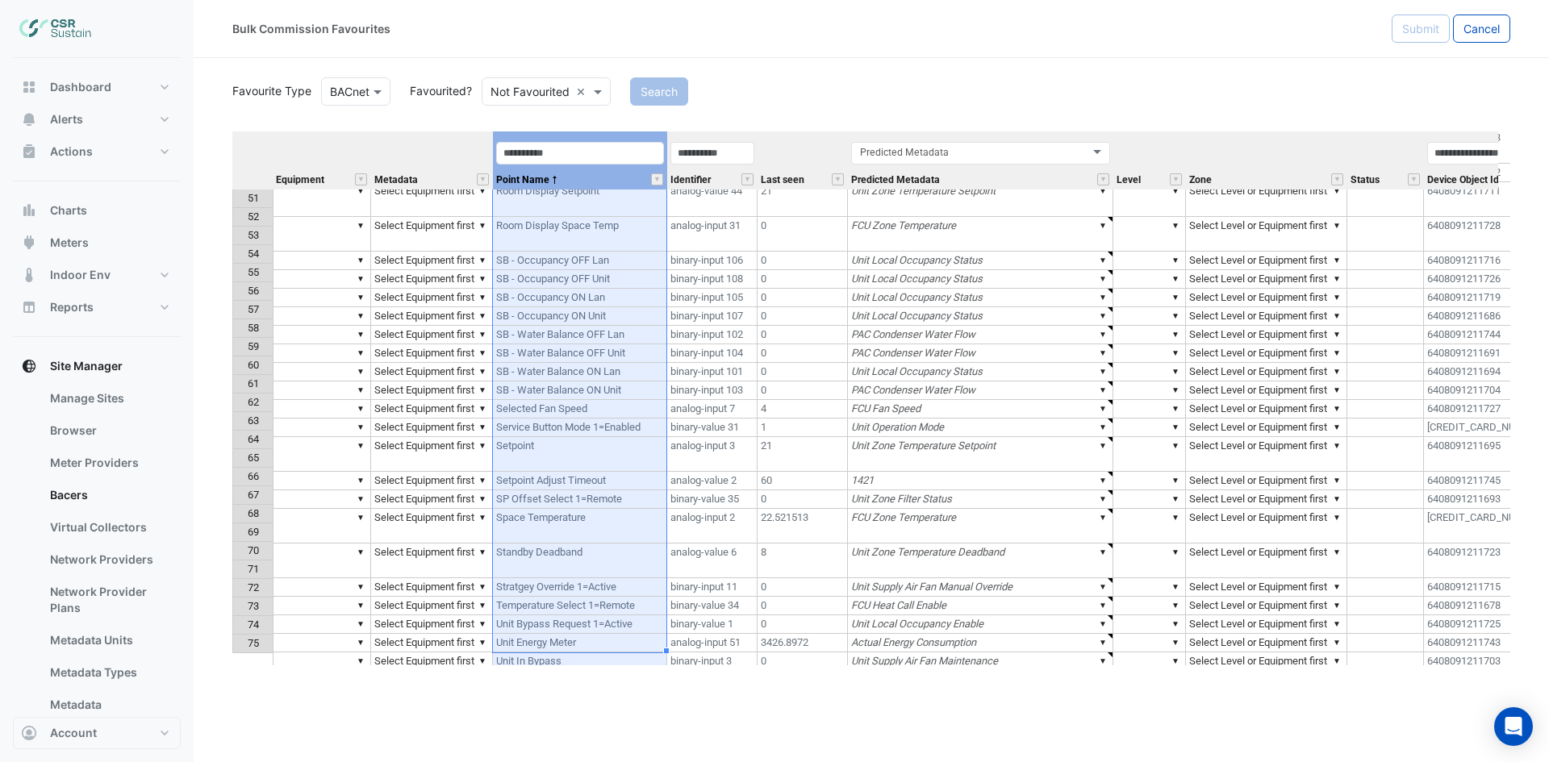
click at [314, 437] on td "▼" at bounding box center [322, 454] width 98 height 35
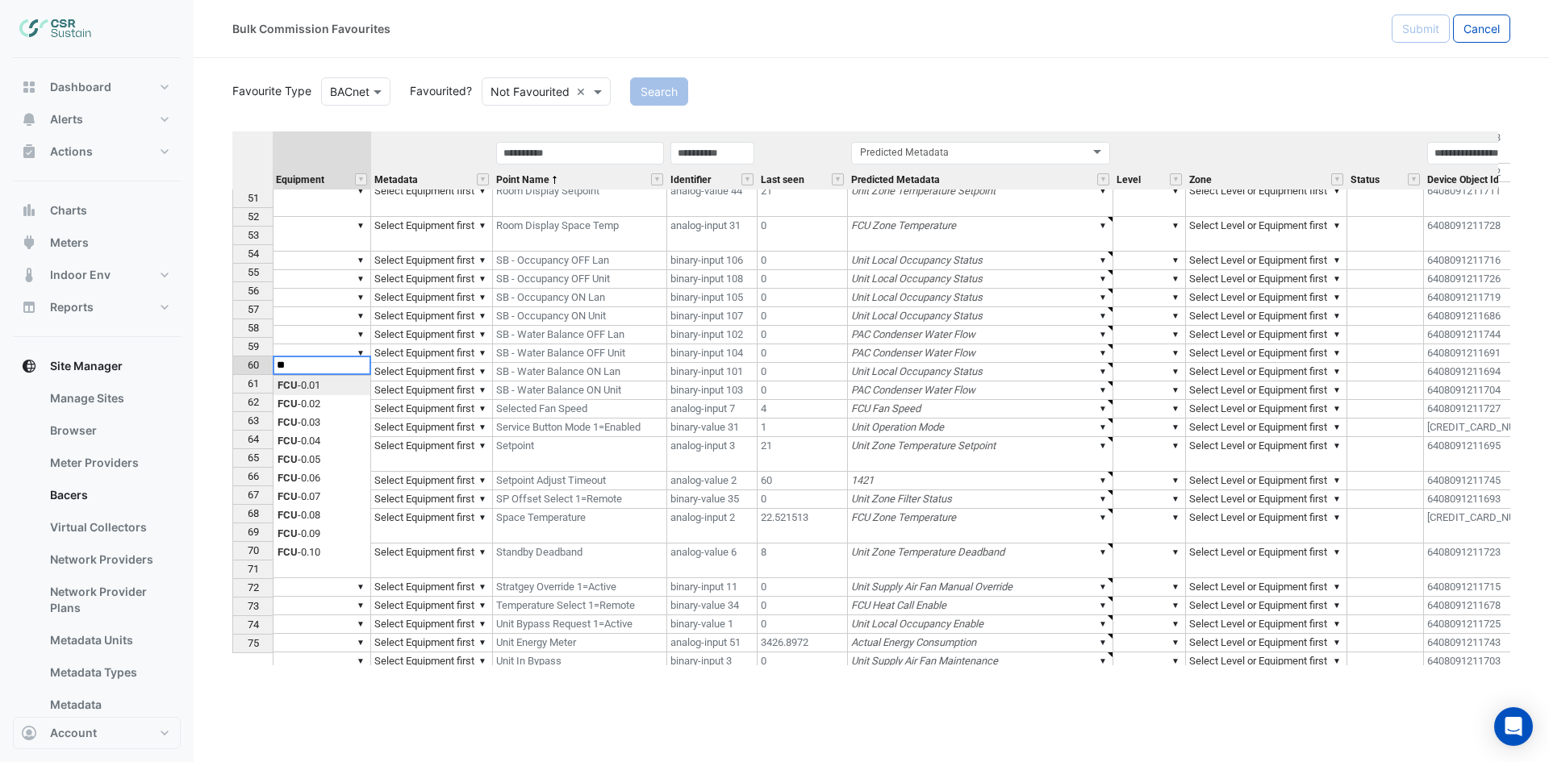
type textarea "*"
click at [308, 365] on textarea at bounding box center [322, 365] width 98 height 19
click at [336, 427] on div "Equipment Metadata Point Name Identifier Last seen Predicted Metadata Level Zon…" at bounding box center [871, 398] width 1278 height 534
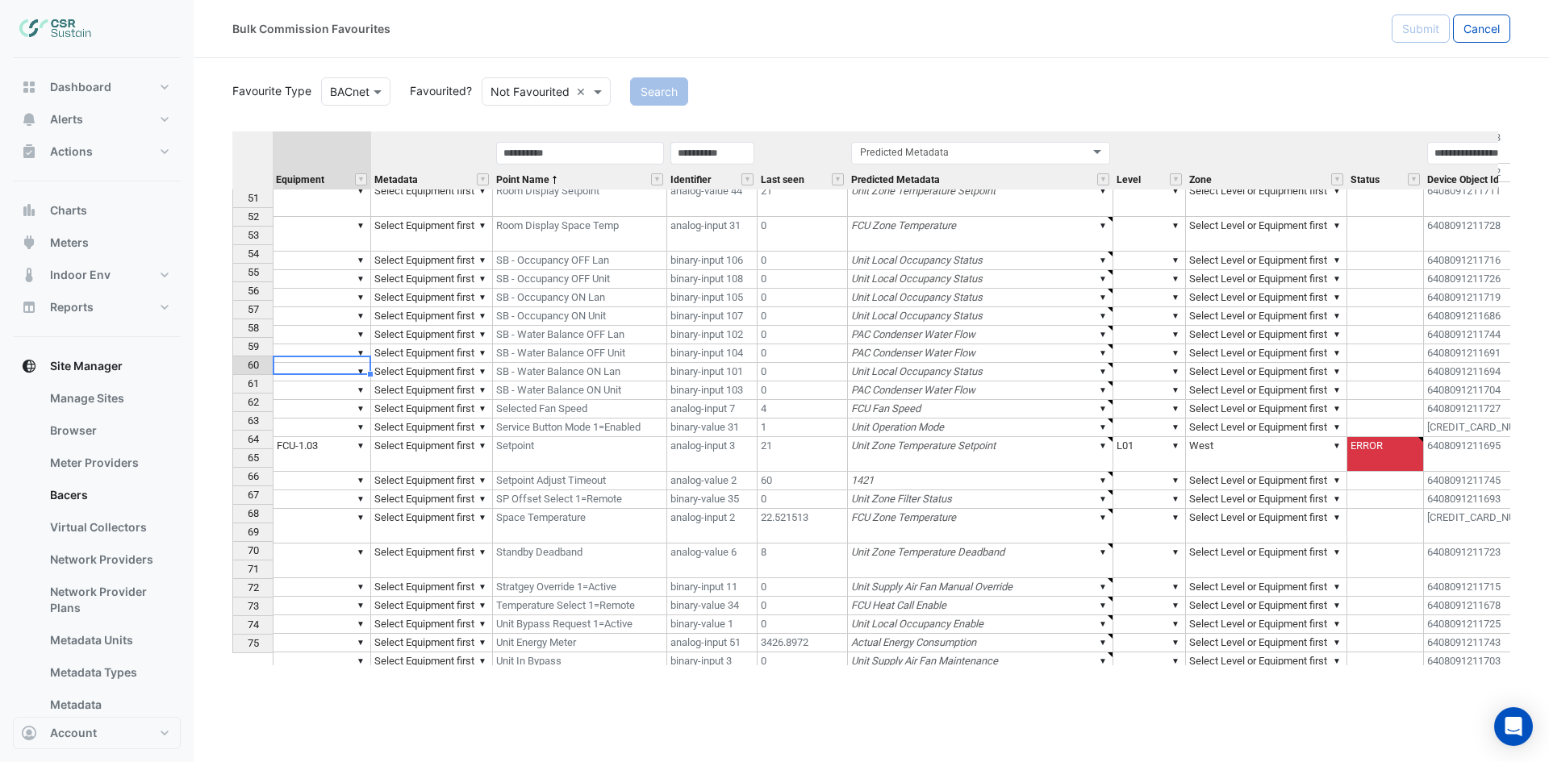
type textarea "********"
click at [337, 509] on td "▼" at bounding box center [322, 526] width 98 height 35
click at [336, 437] on td "▼ FCU-1.03" at bounding box center [322, 454] width 98 height 35
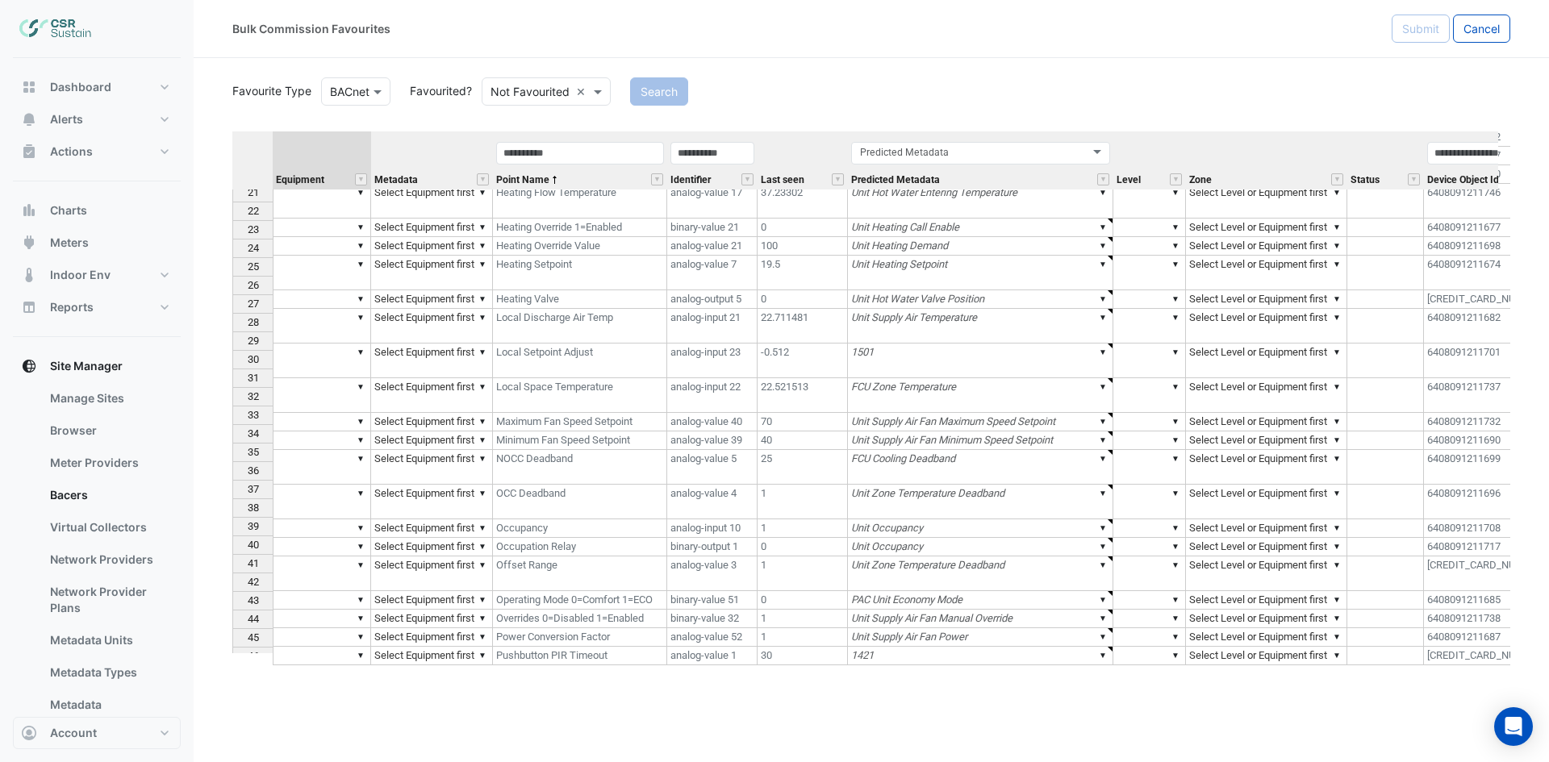
scroll to position [364, 0]
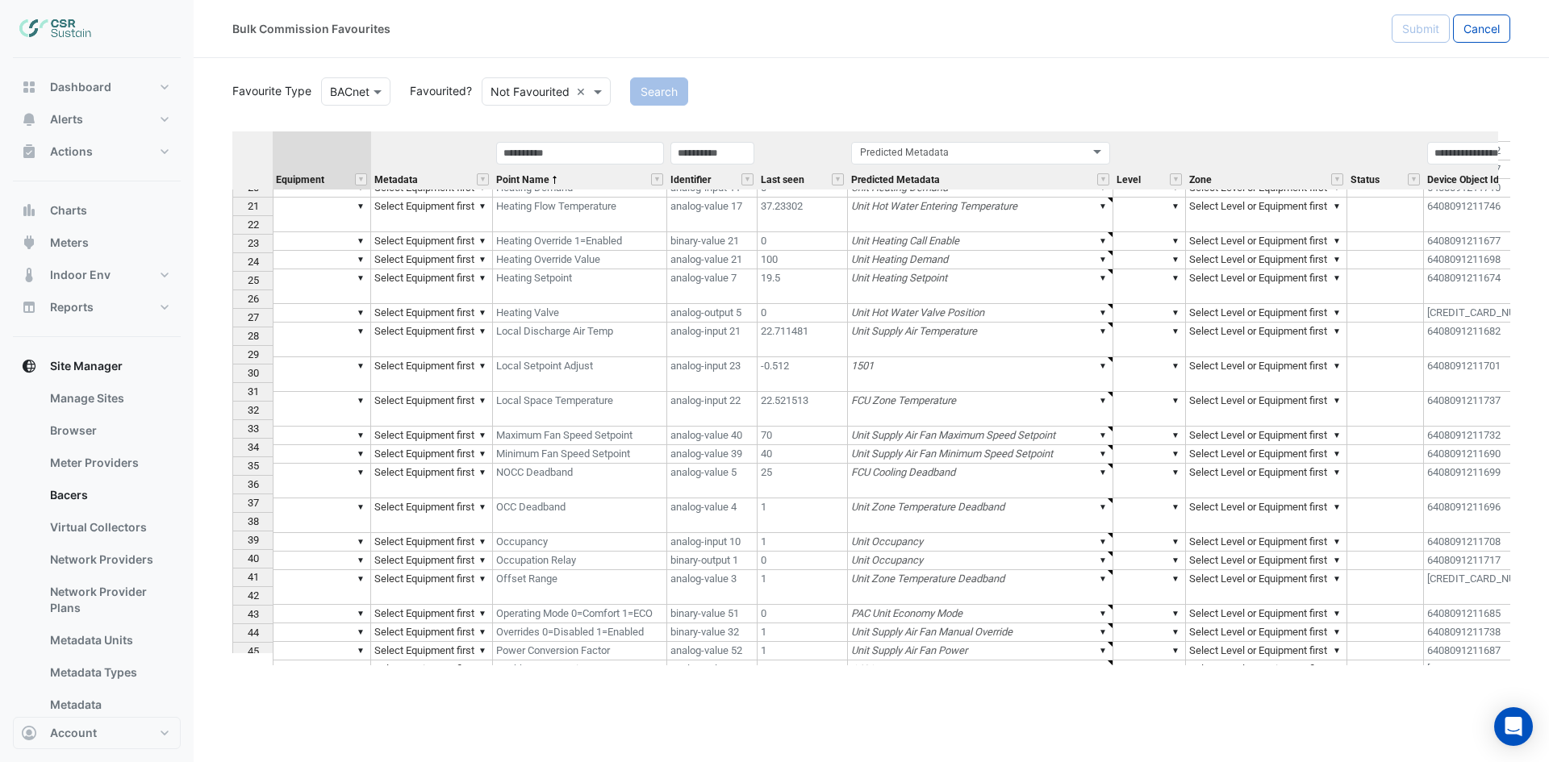
click at [304, 357] on td "▼" at bounding box center [322, 374] width 98 height 35
type textarea "********"
click at [320, 323] on td "▼" at bounding box center [322, 340] width 98 height 35
type textarea "********"
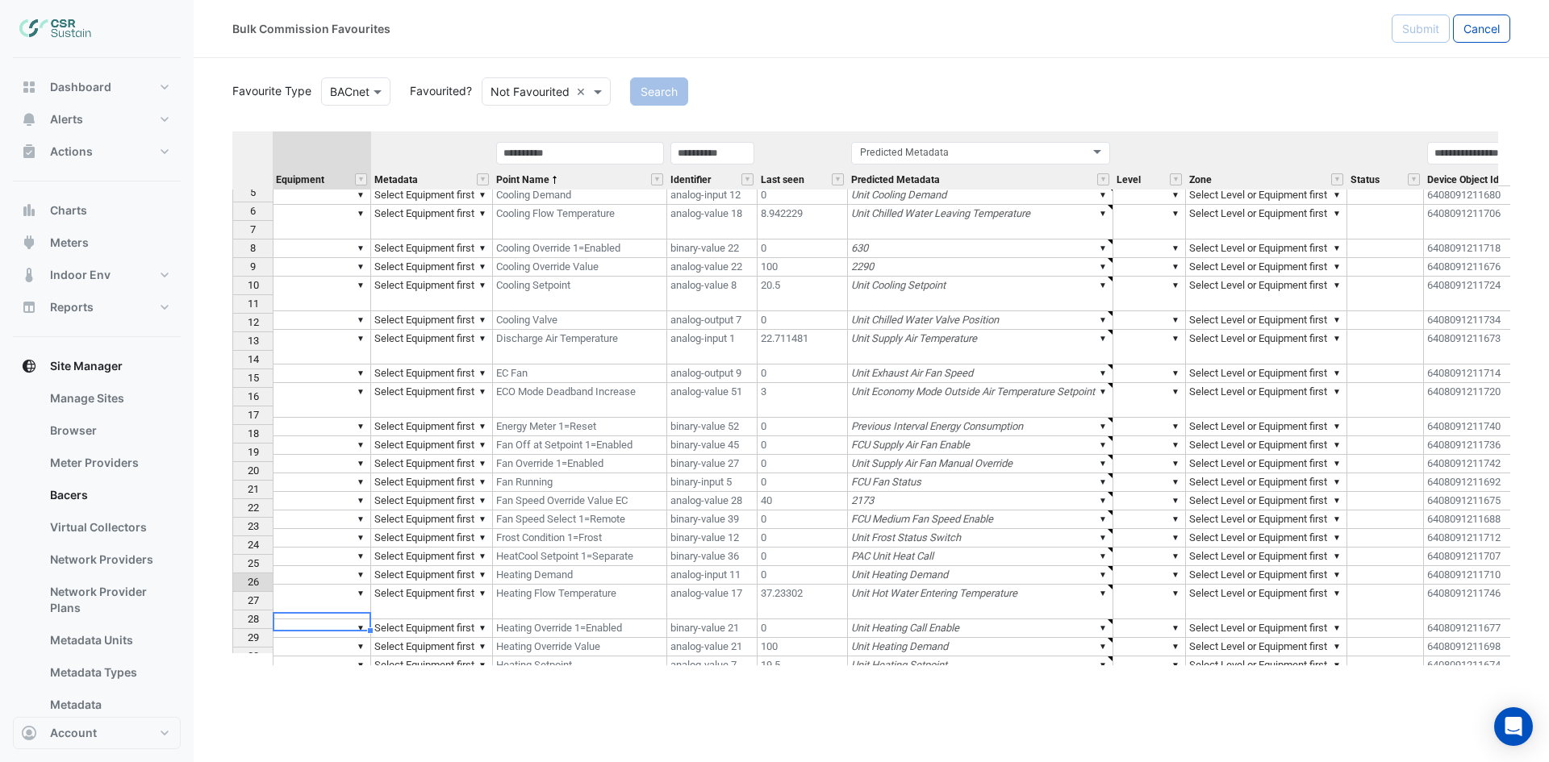
scroll to position [41, 0]
click at [315, 189] on div "Equipment" at bounding box center [322, 179] width 98 height 20
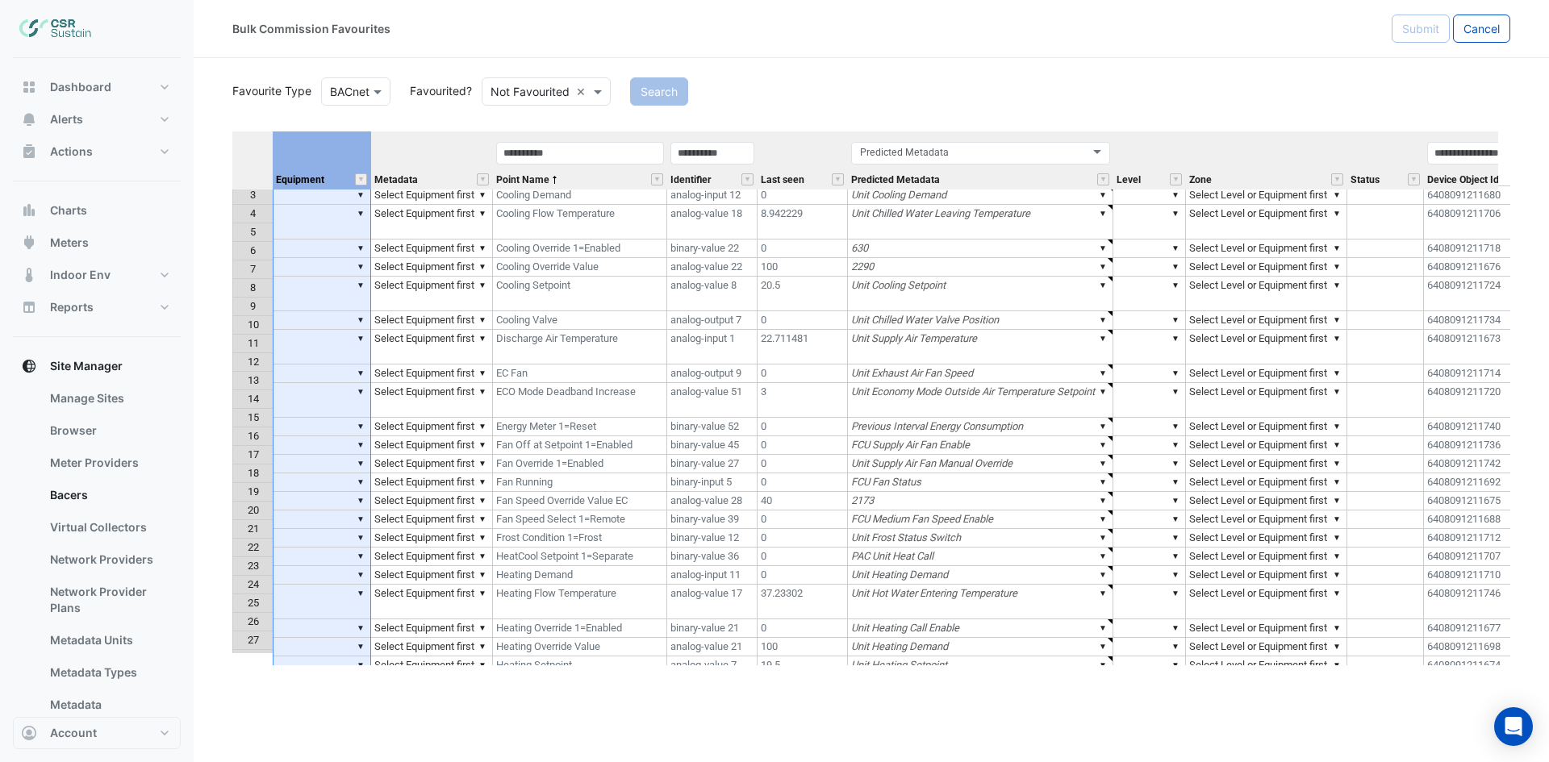
click at [313, 195] on td "▼" at bounding box center [322, 195] width 98 height 19
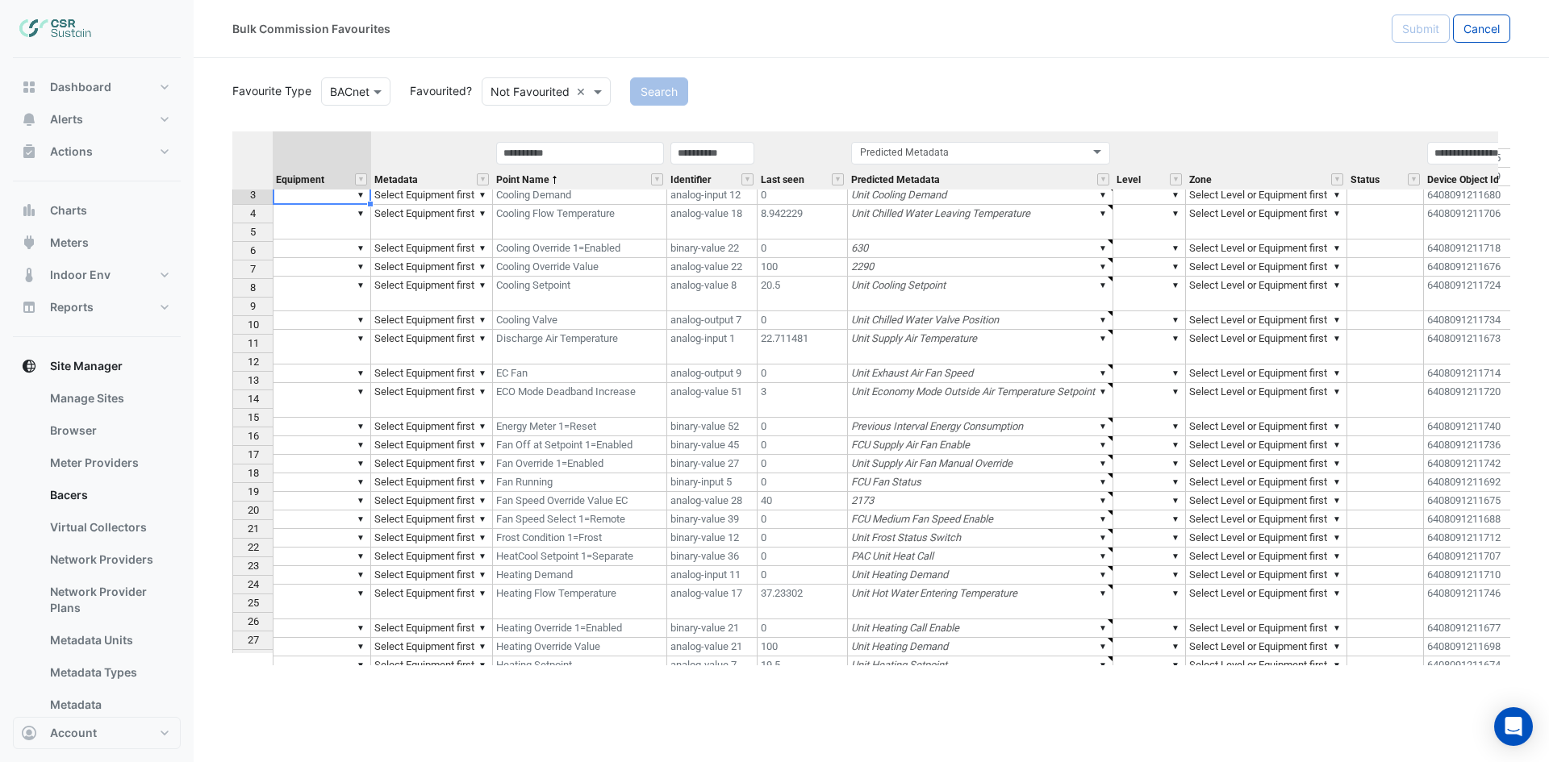
scroll to position [37, 0]
click at [311, 201] on td "▼" at bounding box center [322, 199] width 98 height 19
click at [299, 244] on td "▼" at bounding box center [322, 253] width 98 height 19
click at [319, 200] on td "▼" at bounding box center [322, 199] width 98 height 19
type textarea "********"
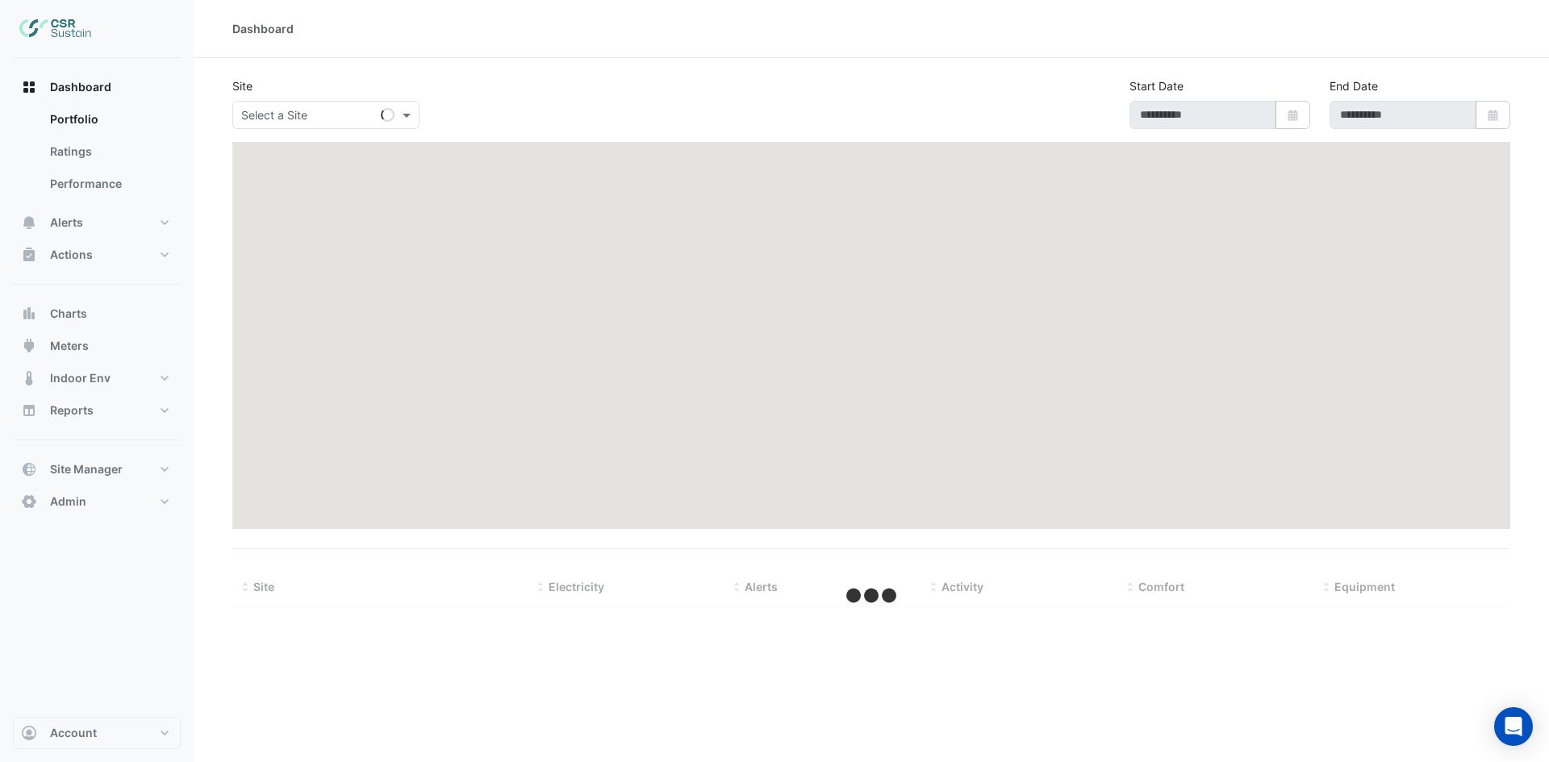
type input "**********"
